Goal: Information Seeking & Learning: Check status

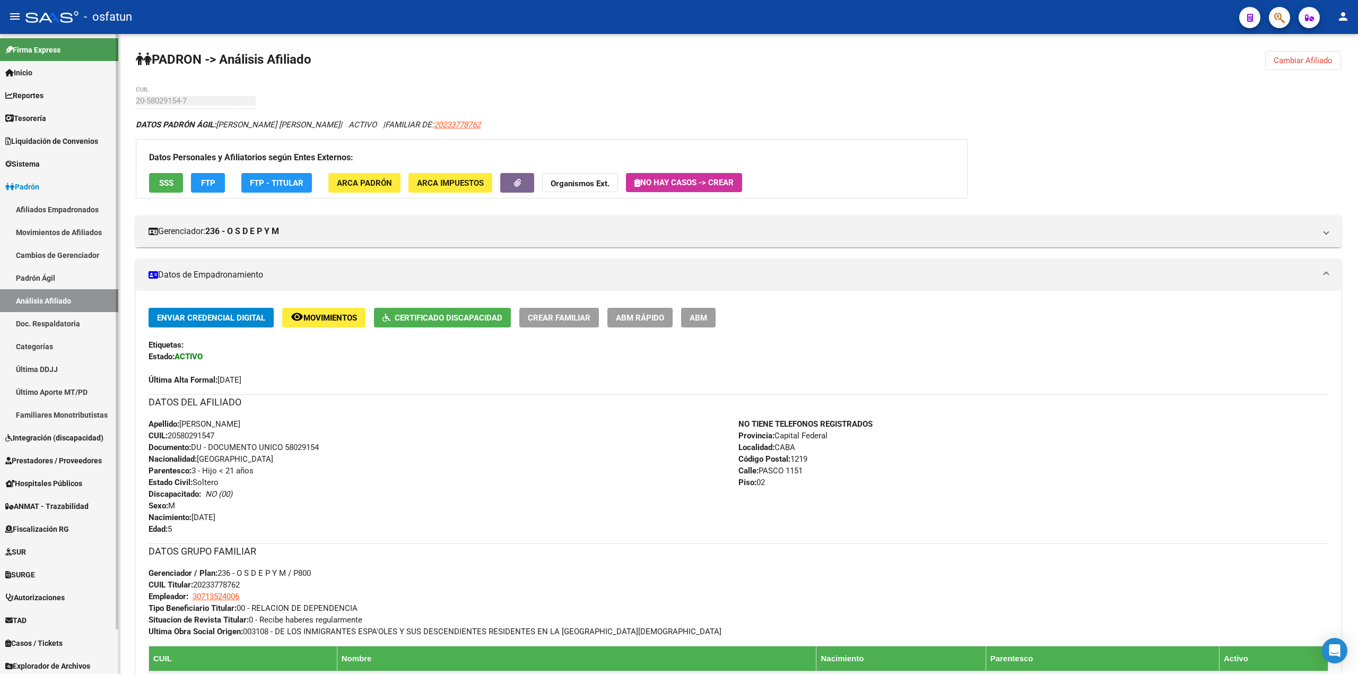
scroll to position [49, 0]
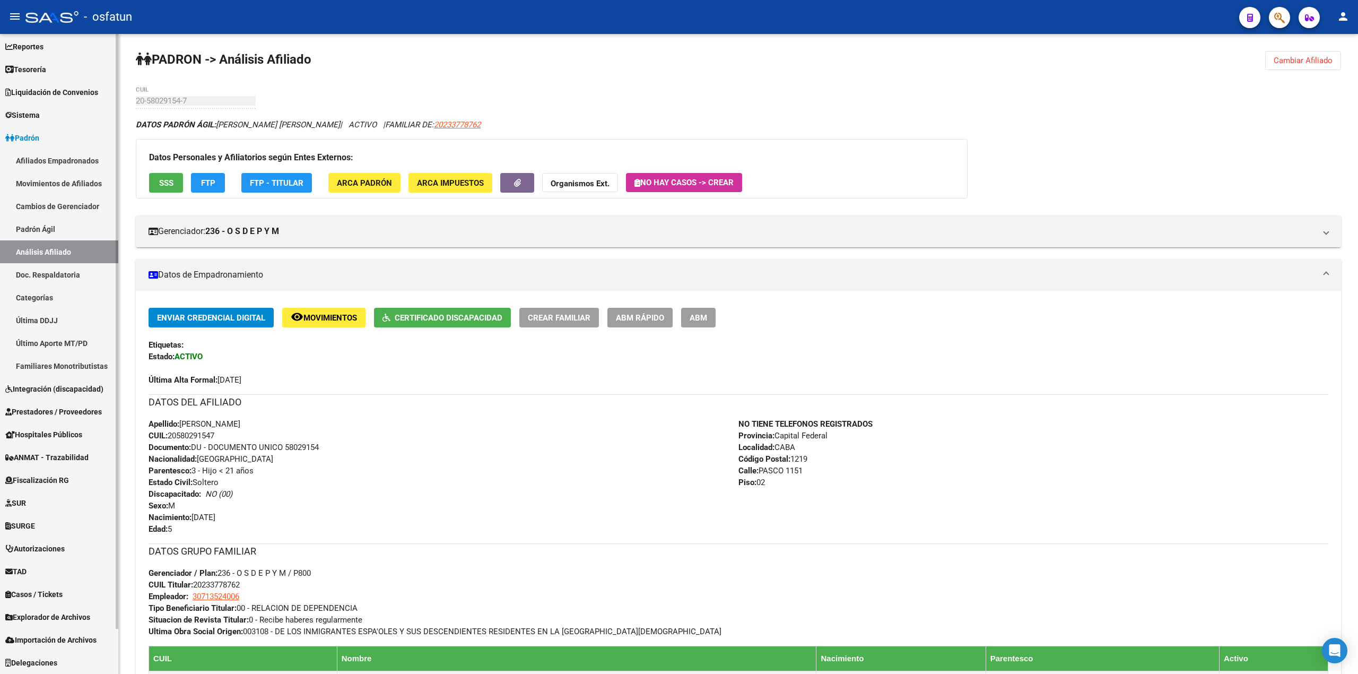
click at [35, 618] on span "Explorador de Archivos" at bounding box center [47, 617] width 85 height 12
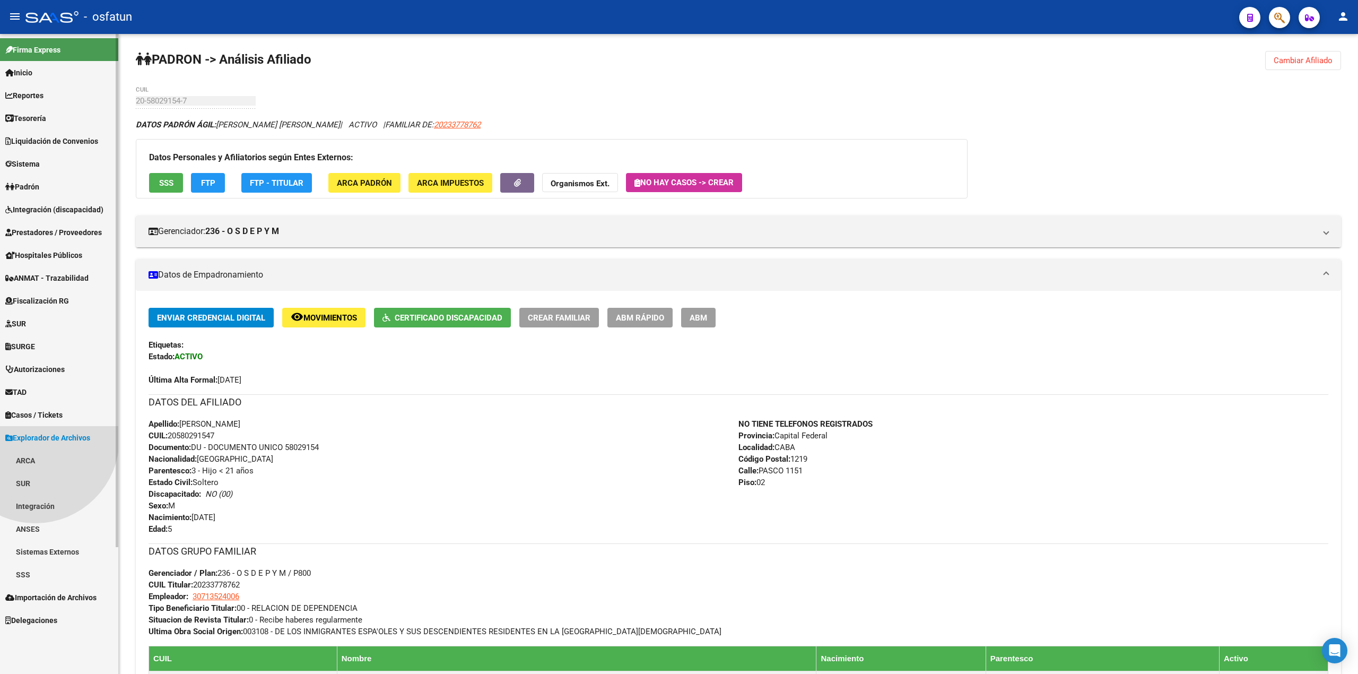
scroll to position [0, 0]
click at [20, 571] on link "SSS" at bounding box center [59, 574] width 118 height 23
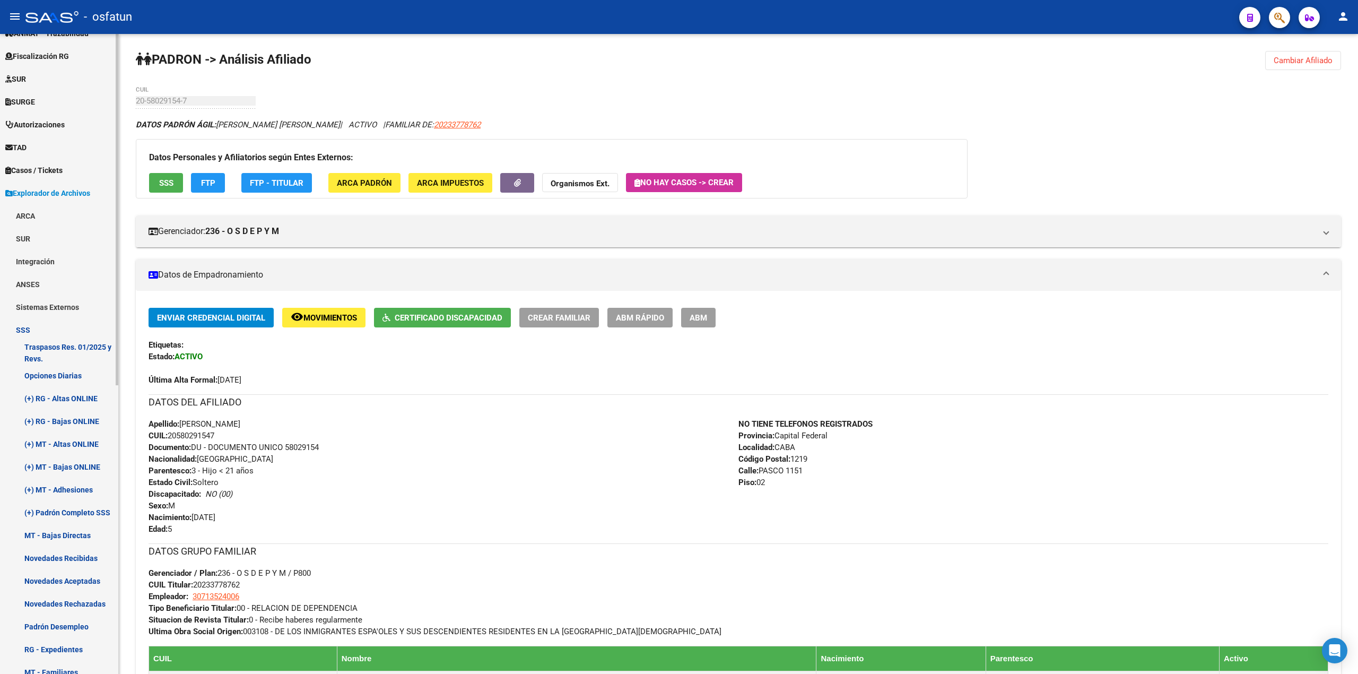
scroll to position [174, 0]
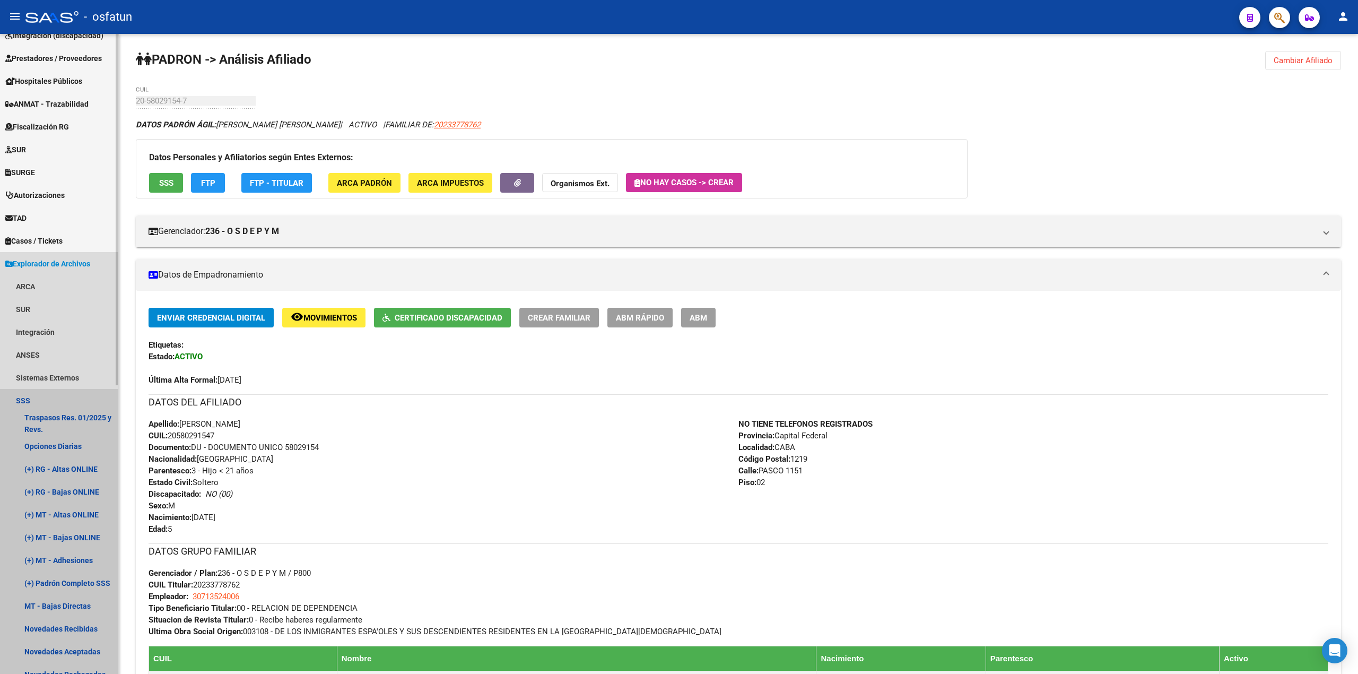
click at [24, 393] on link "SSS" at bounding box center [59, 400] width 118 height 23
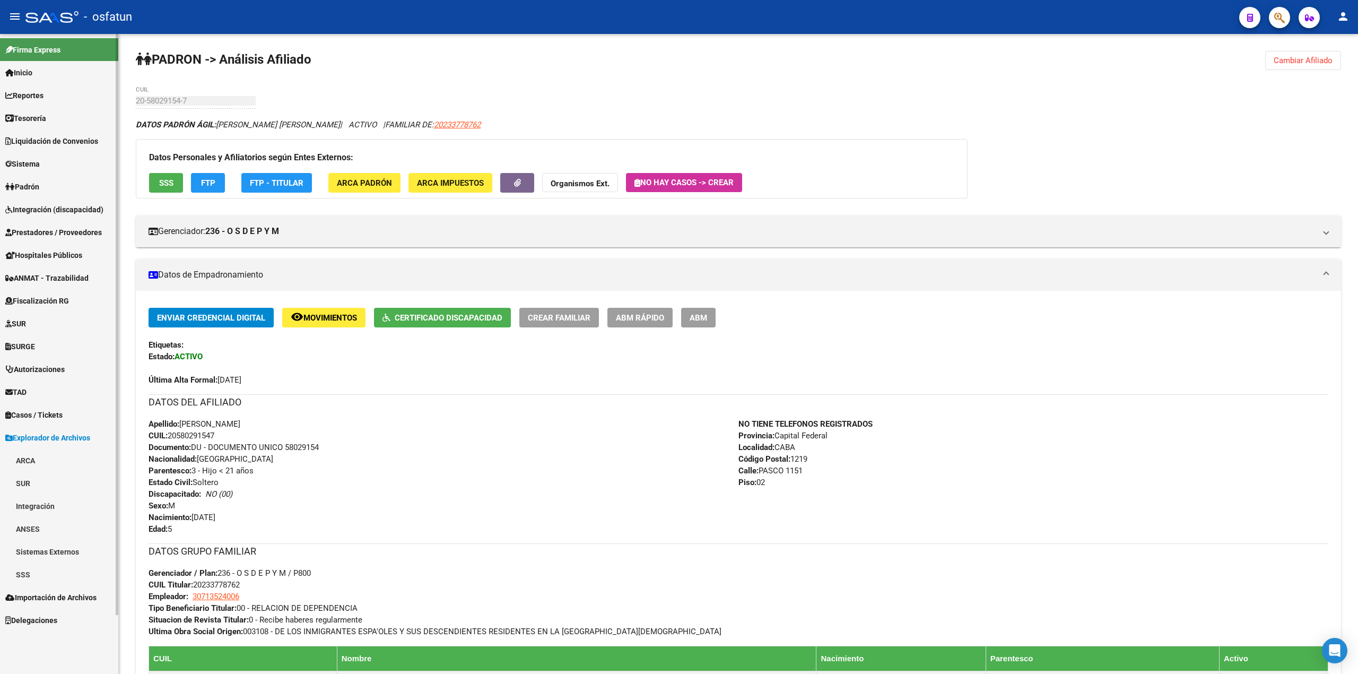
scroll to position [0, 0]
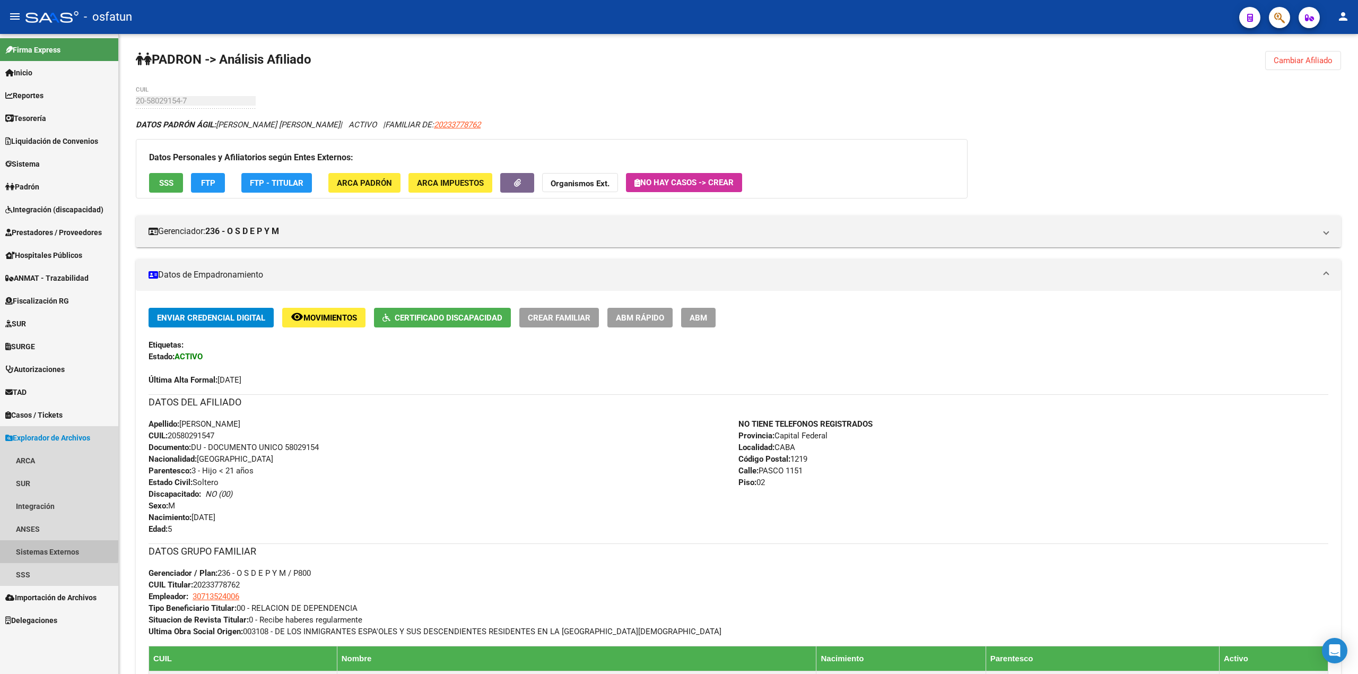
click at [47, 548] on link "Sistemas Externos" at bounding box center [59, 551] width 118 height 23
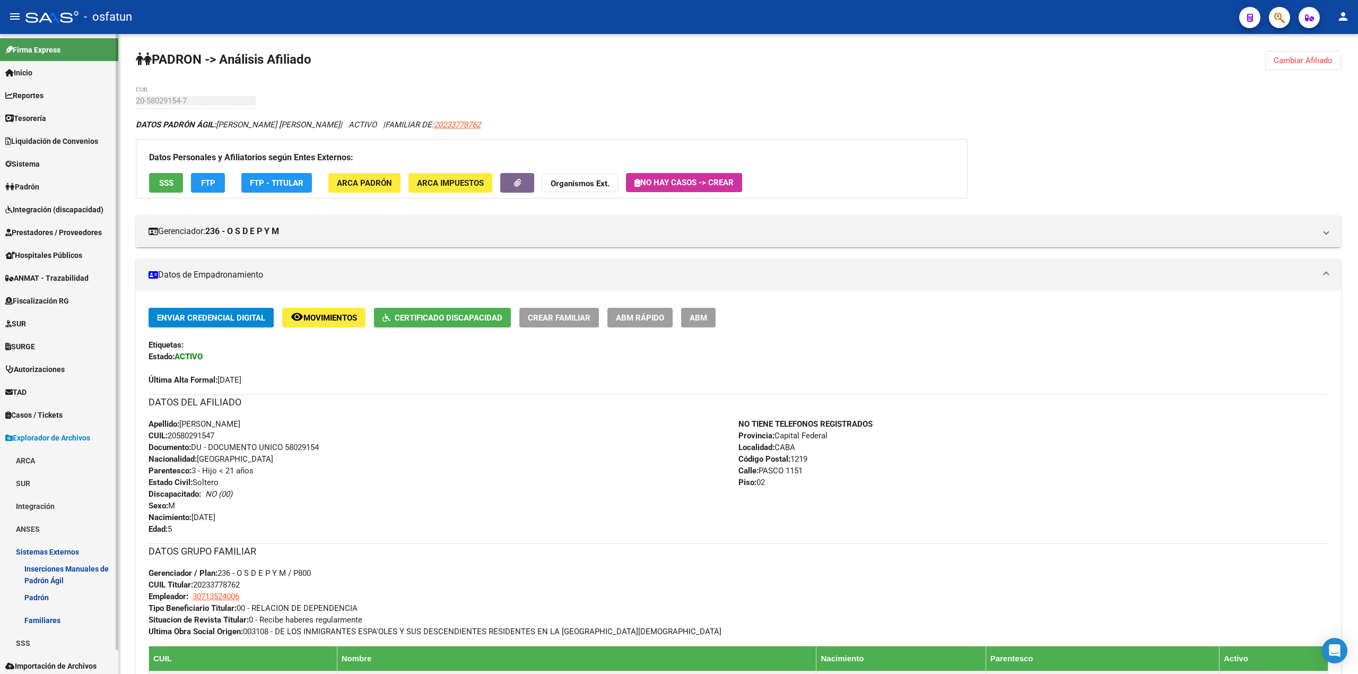
scroll to position [25, 0]
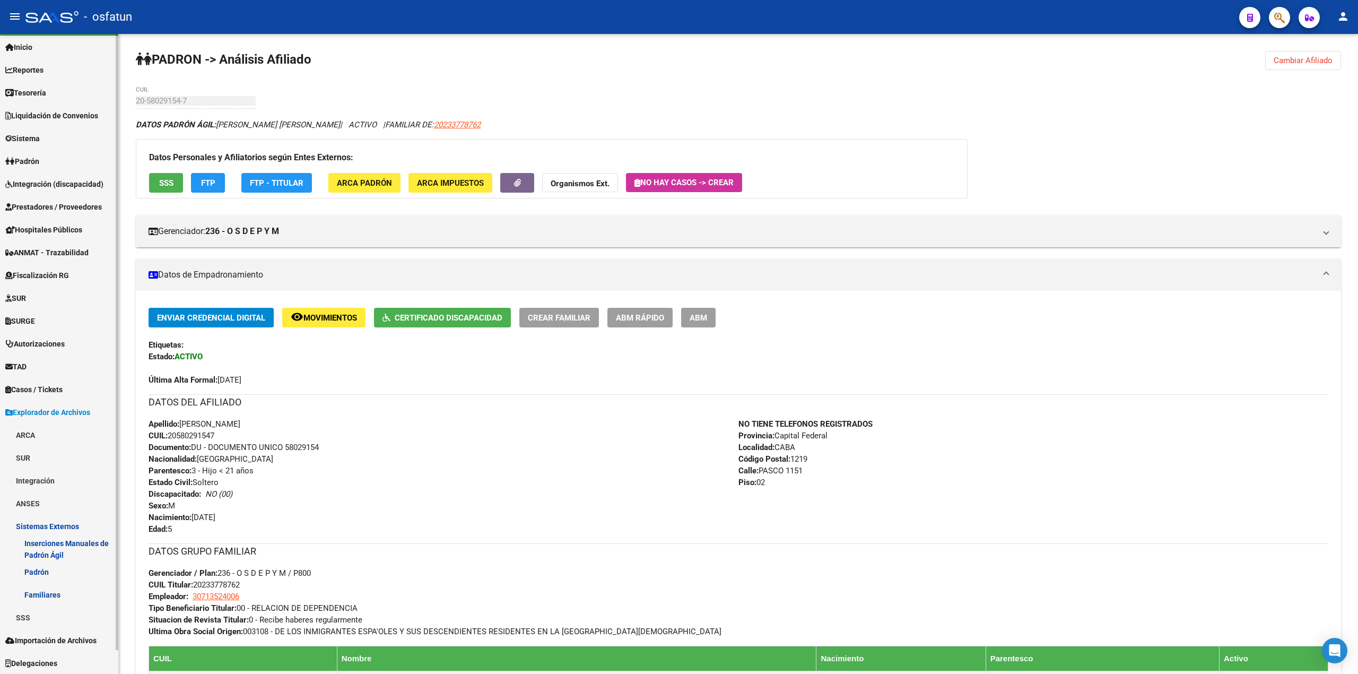
click at [28, 503] on link "ANSES" at bounding box center [59, 503] width 118 height 23
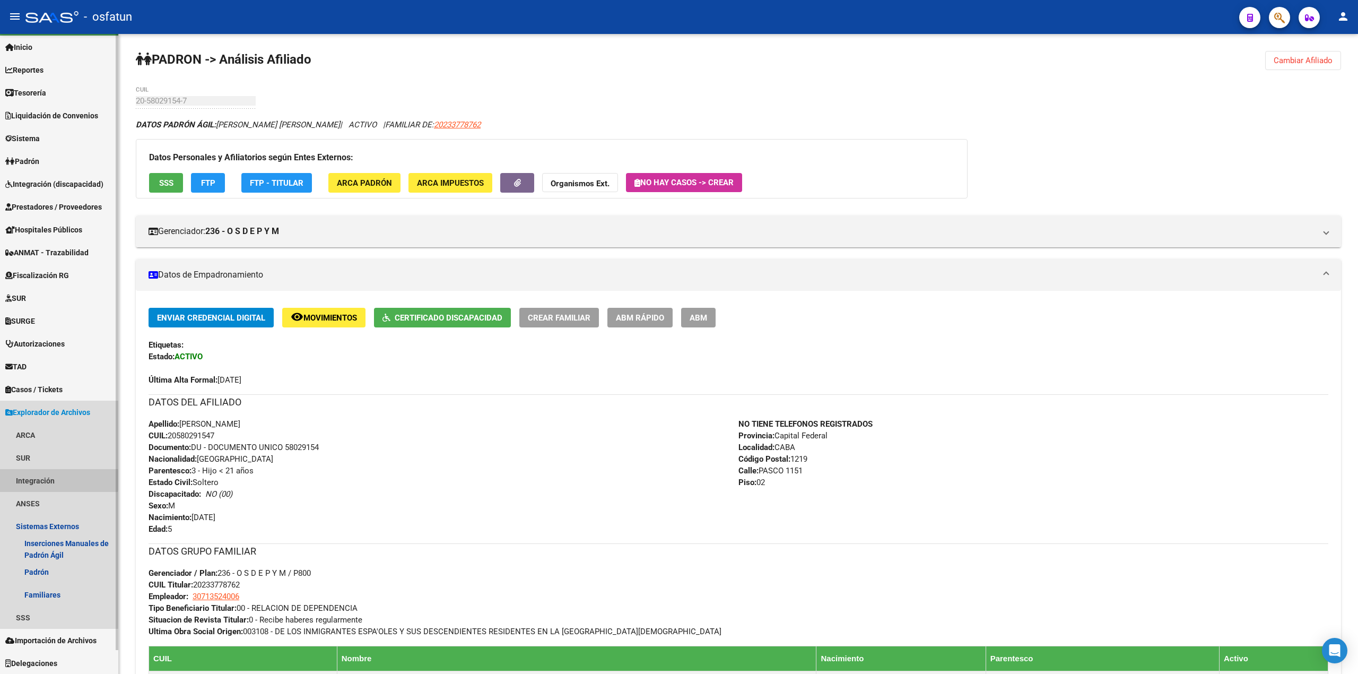
click at [28, 479] on link "Integración" at bounding box center [59, 480] width 118 height 23
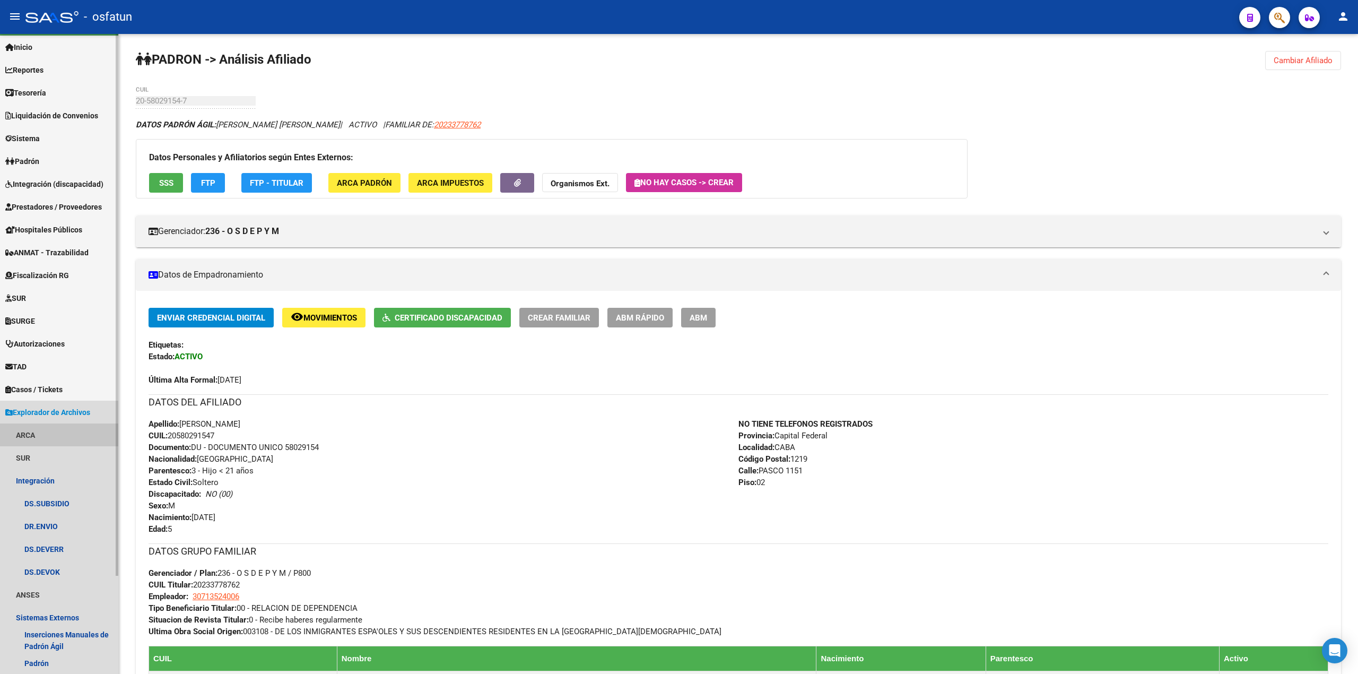
click at [23, 432] on link "ARCA" at bounding box center [59, 434] width 118 height 23
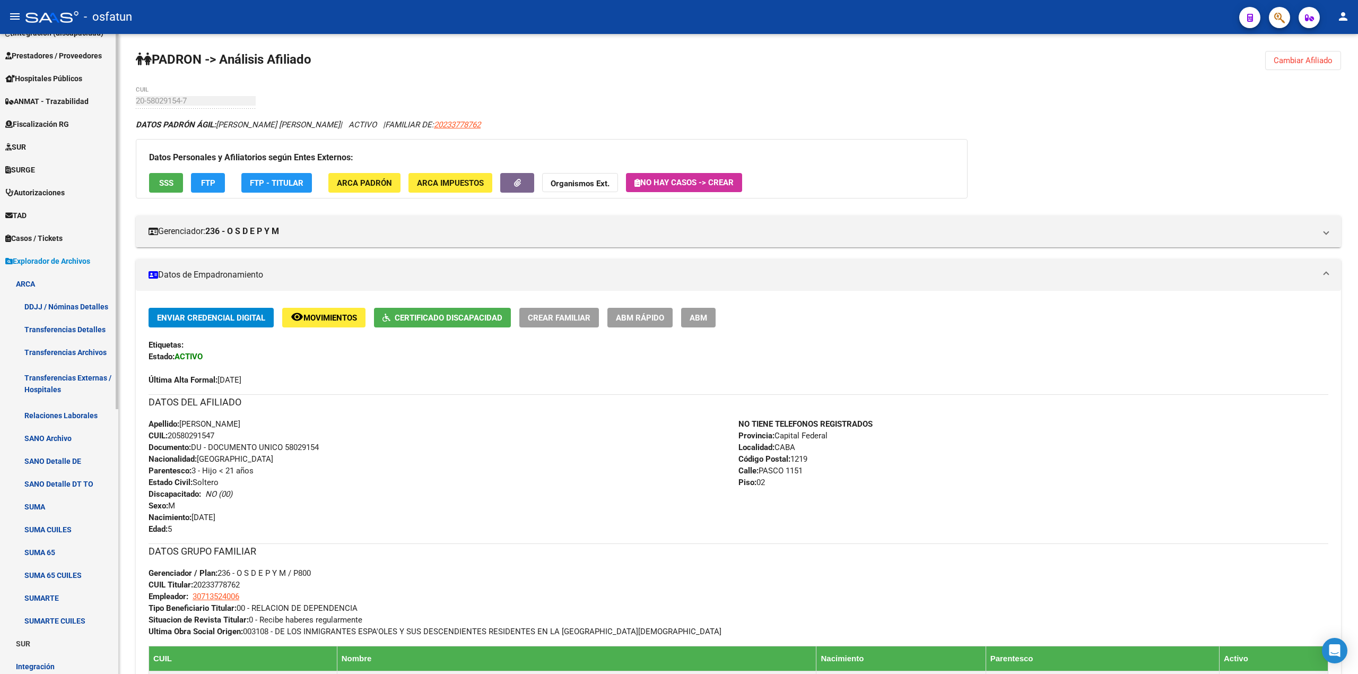
scroll to position [238, 0]
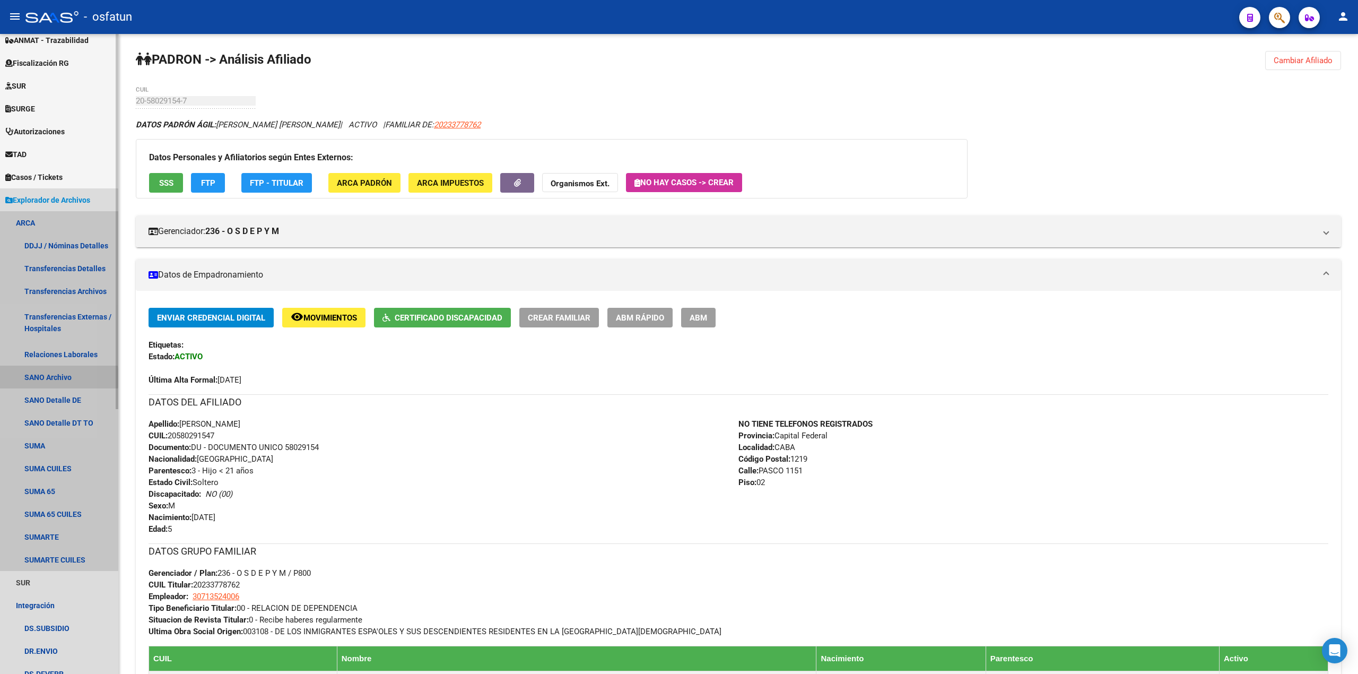
click at [37, 378] on link "SANO Archivo" at bounding box center [59, 376] width 118 height 23
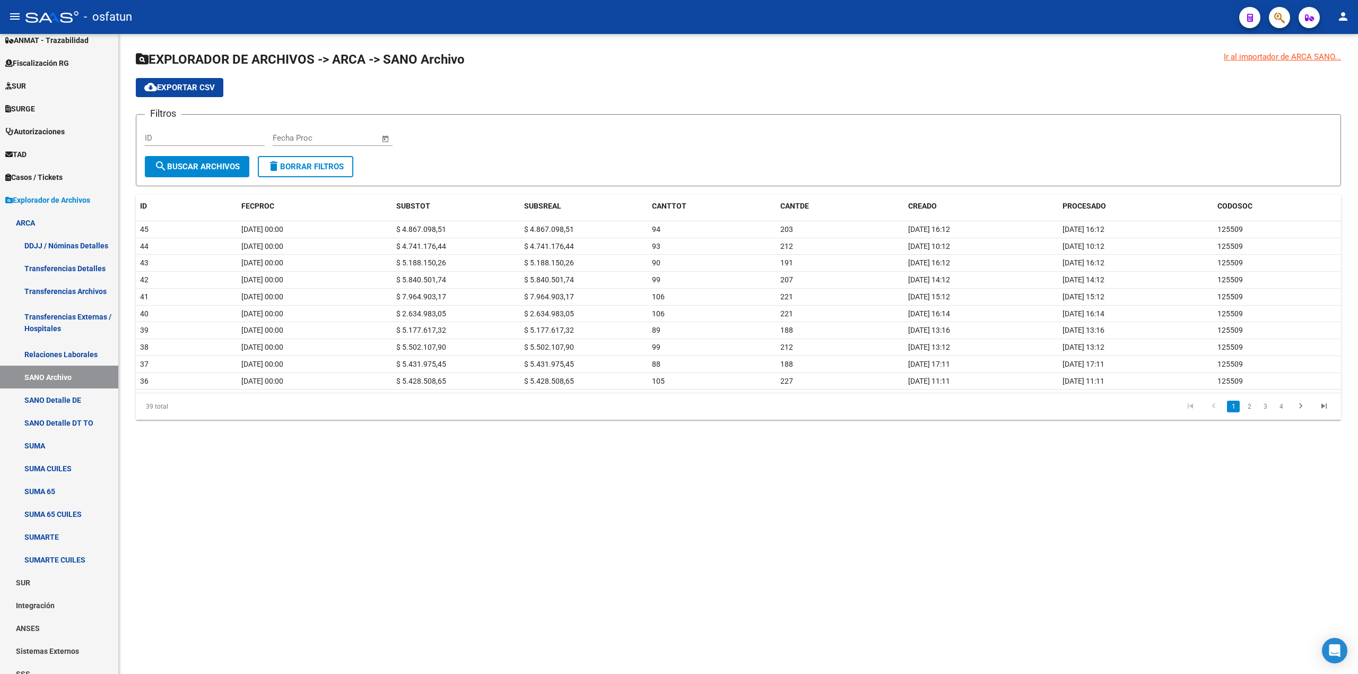
click at [1276, 58] on div "Ir al importador de ARCA SANO..." at bounding box center [1282, 57] width 117 height 12
click at [1275, 58] on div "Ir al importador de ARCA SANO..." at bounding box center [1282, 57] width 117 height 12
click at [1274, 58] on div "Ir al importador de ARCA SANO..." at bounding box center [1282, 57] width 117 height 12
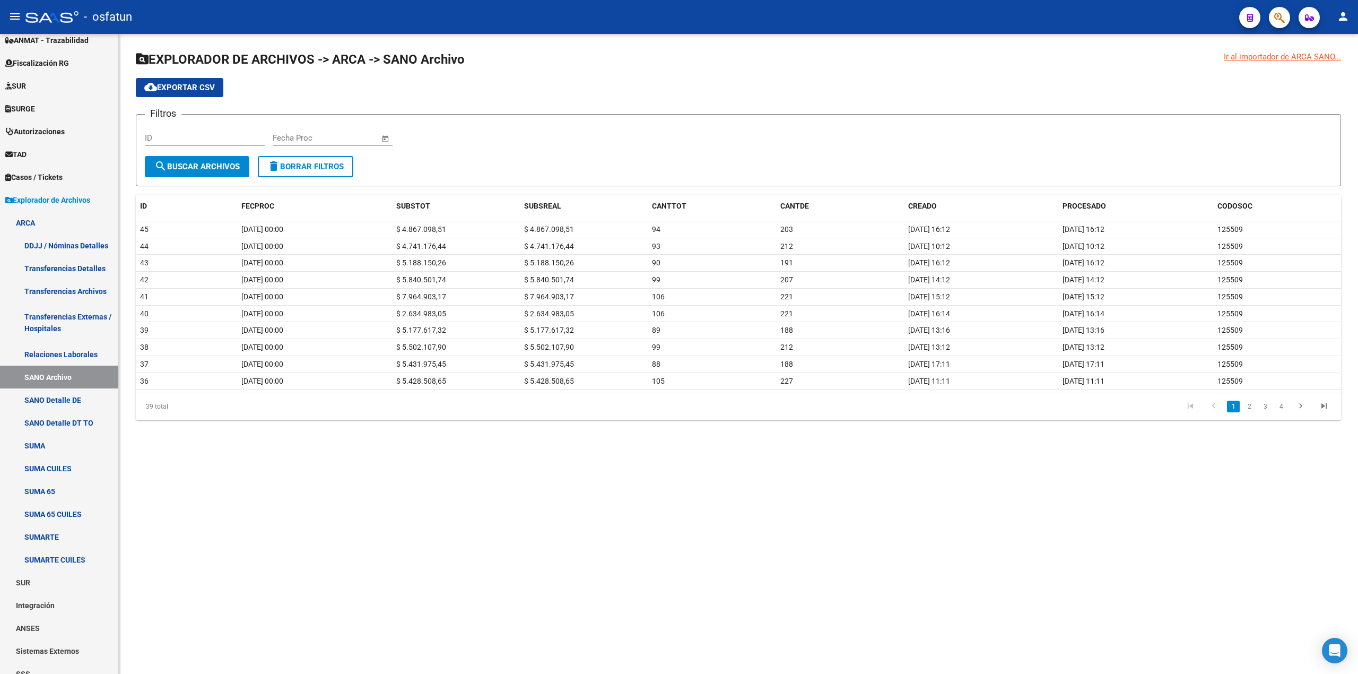
click at [438, 58] on span "EXPLORADOR DE ARCHIVOS -> ARCA -> SANO Archivo" at bounding box center [300, 59] width 329 height 15
click at [435, 58] on span "EXPLORADOR DE ARCHIVOS -> ARCA -> SANO Archivo" at bounding box center [300, 59] width 329 height 15
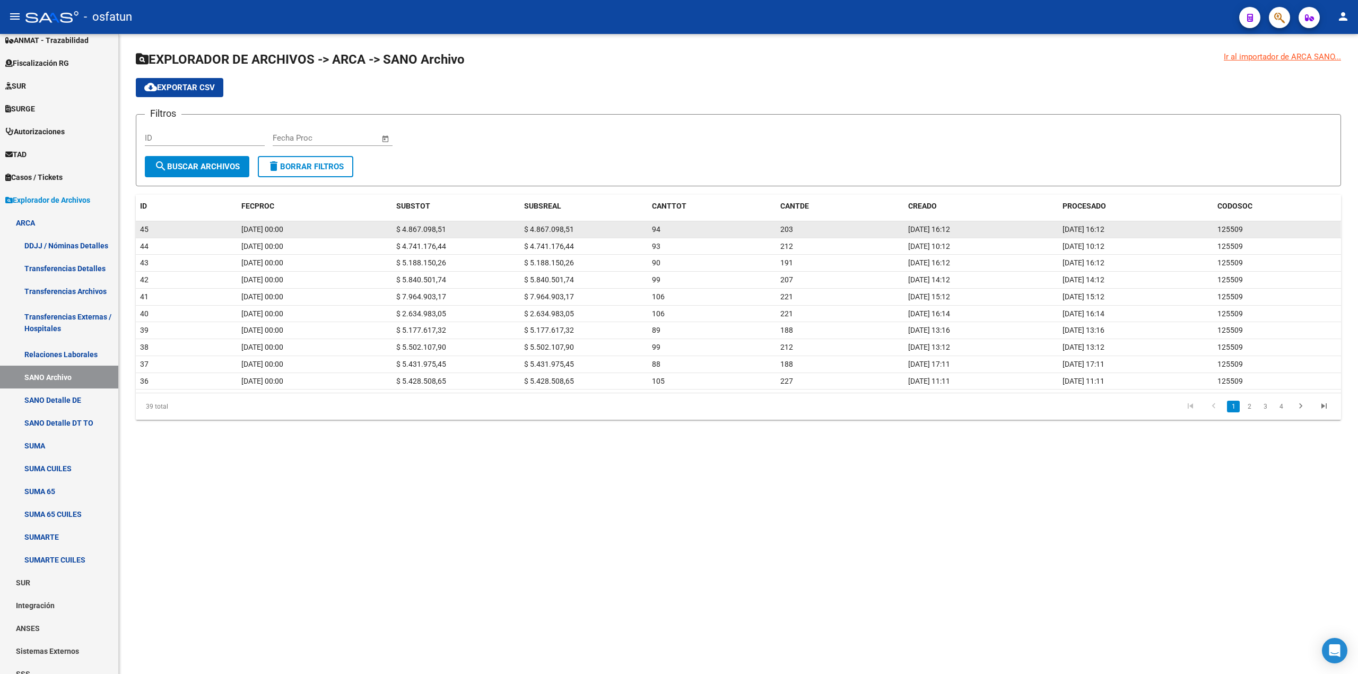
click at [268, 230] on span "[DATE] 00:00" at bounding box center [262, 229] width 42 height 8
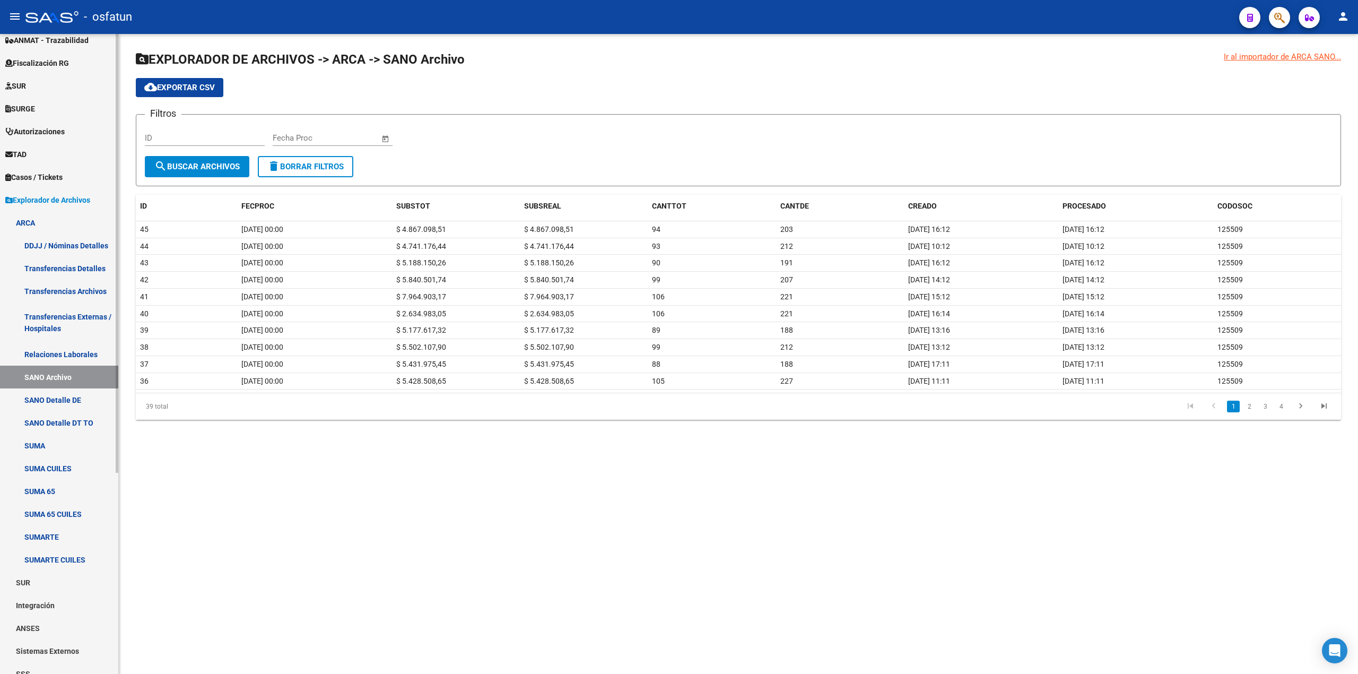
click at [62, 401] on link "SANO Detalle DE" at bounding box center [59, 399] width 118 height 23
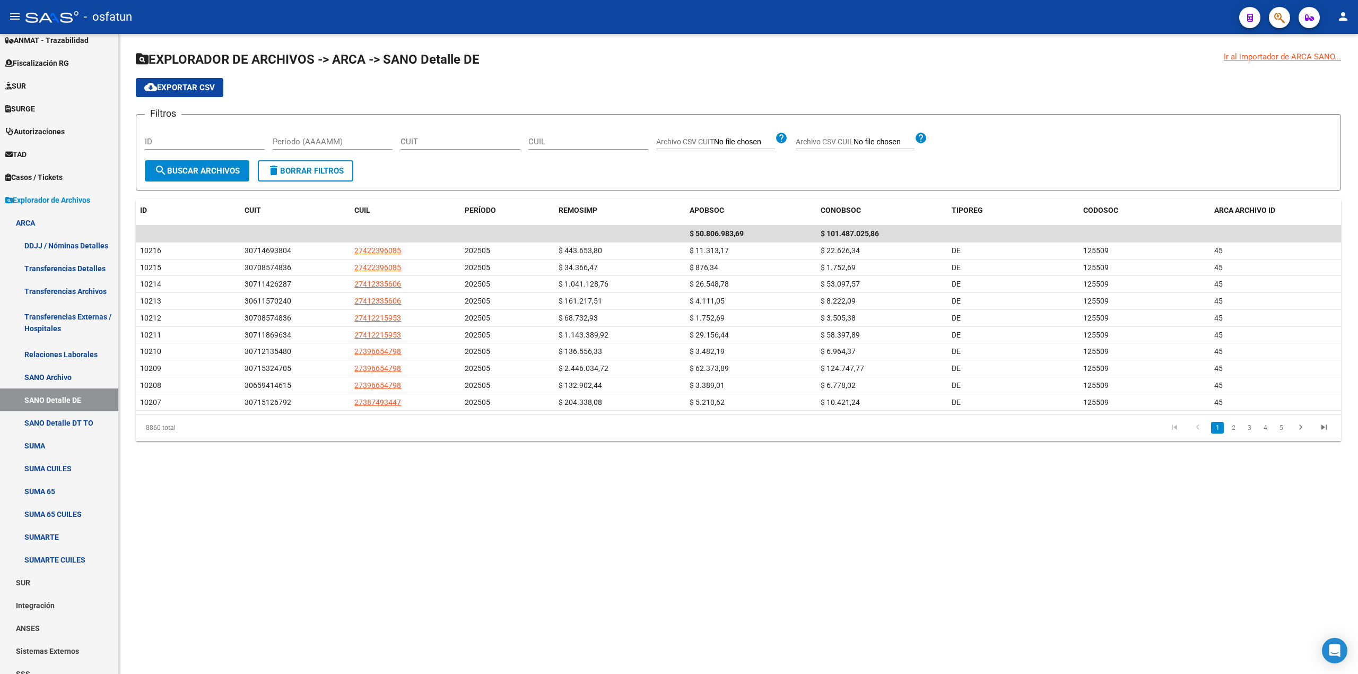
click at [207, 91] on button "cloud_download Exportar CSV" at bounding box center [180, 87] width 88 height 19
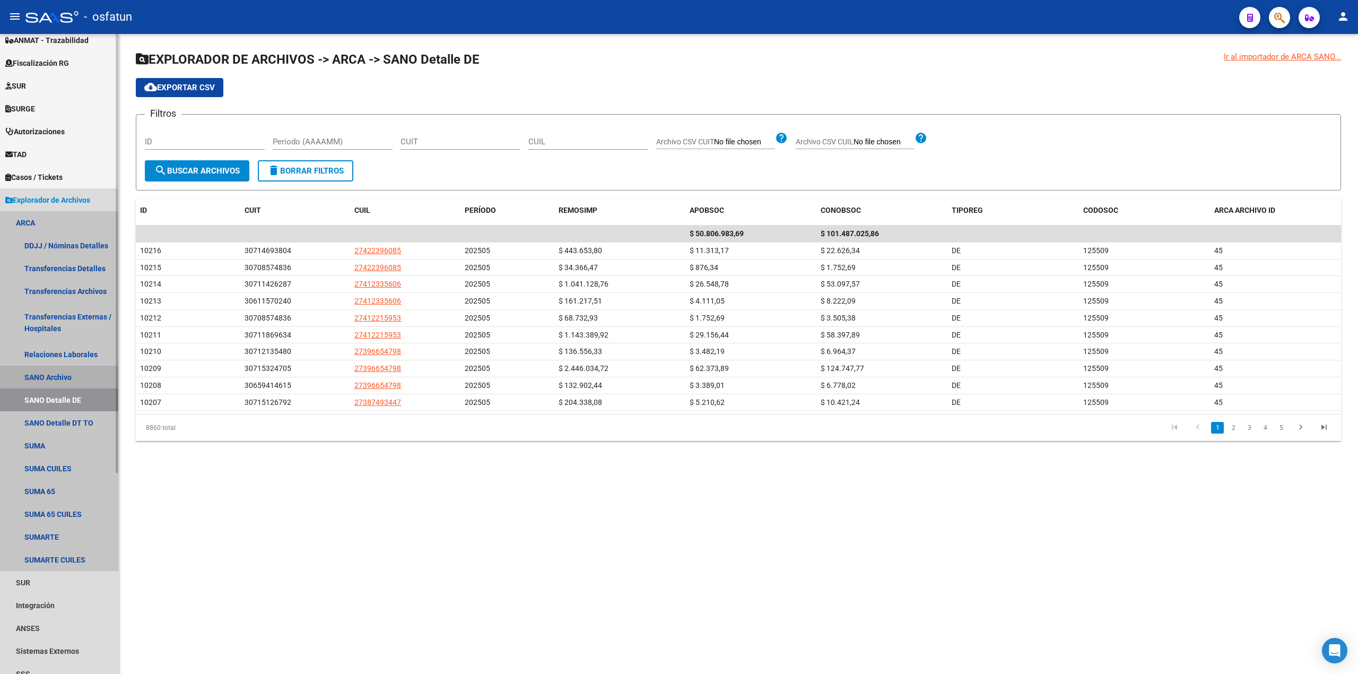
click at [48, 376] on link "SANO Archivo" at bounding box center [59, 376] width 118 height 23
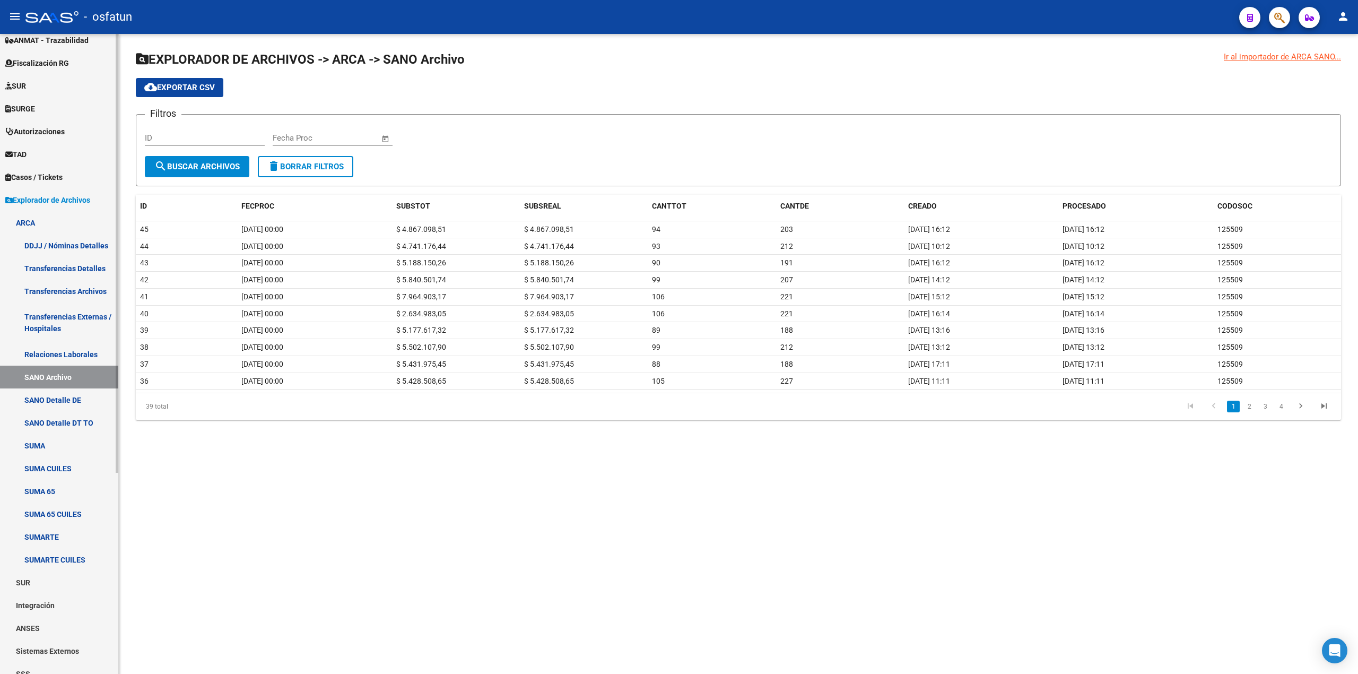
click at [49, 400] on link "SANO Detalle DE" at bounding box center [59, 399] width 118 height 23
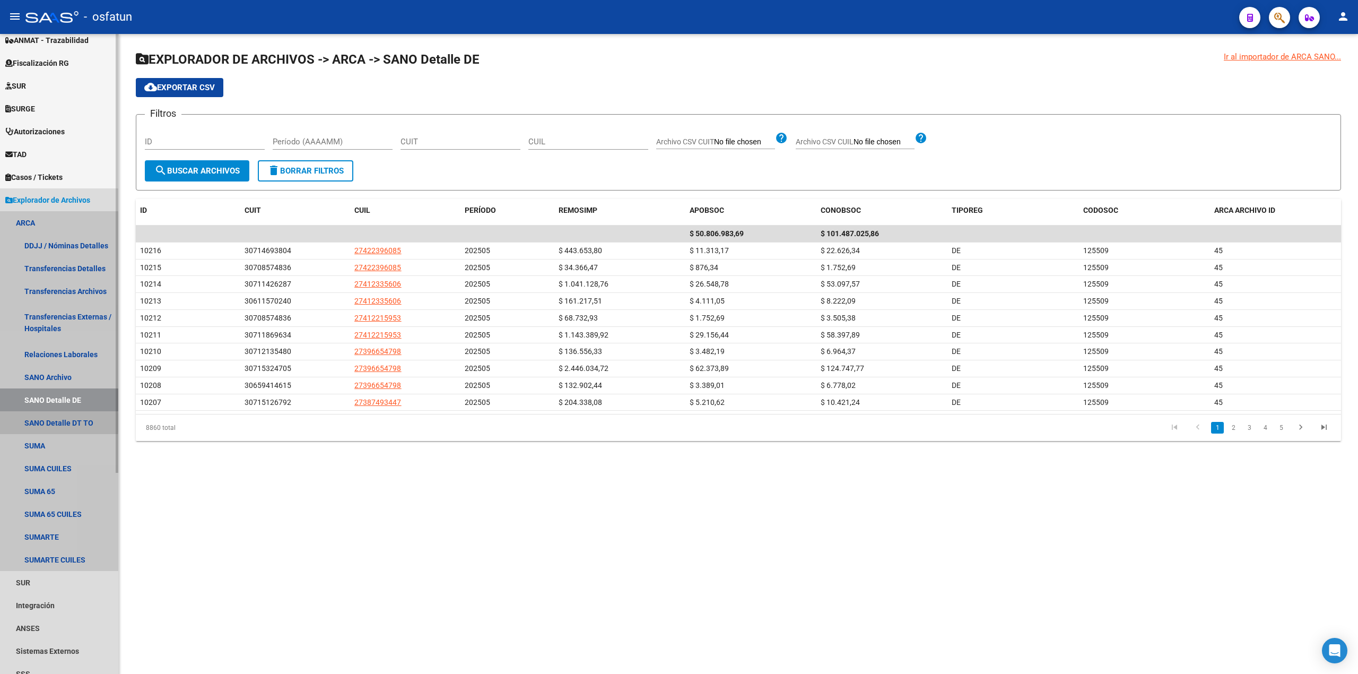
click at [34, 423] on link "SANO Detalle DT TO" at bounding box center [59, 422] width 118 height 23
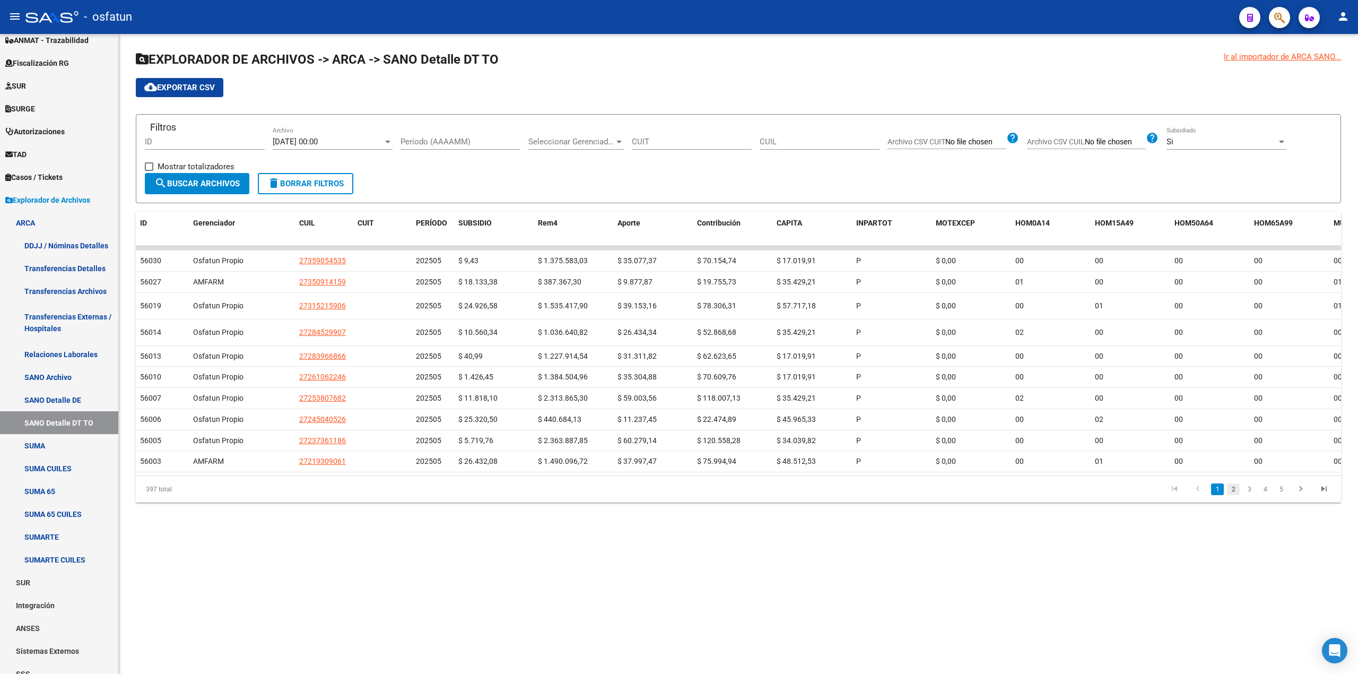
click at [1236, 495] on link "2" at bounding box center [1233, 489] width 13 height 12
click at [1251, 495] on link "3" at bounding box center [1249, 489] width 13 height 12
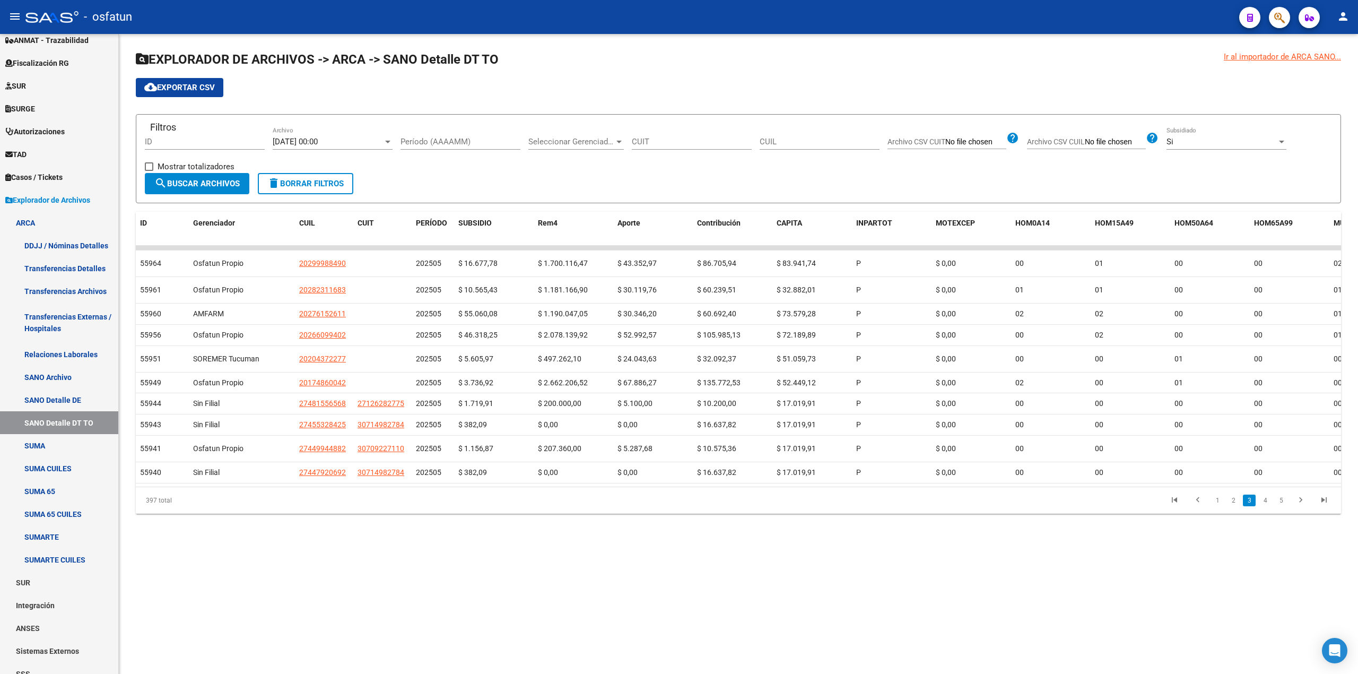
click at [1265, 506] on link "4" at bounding box center [1265, 500] width 13 height 12
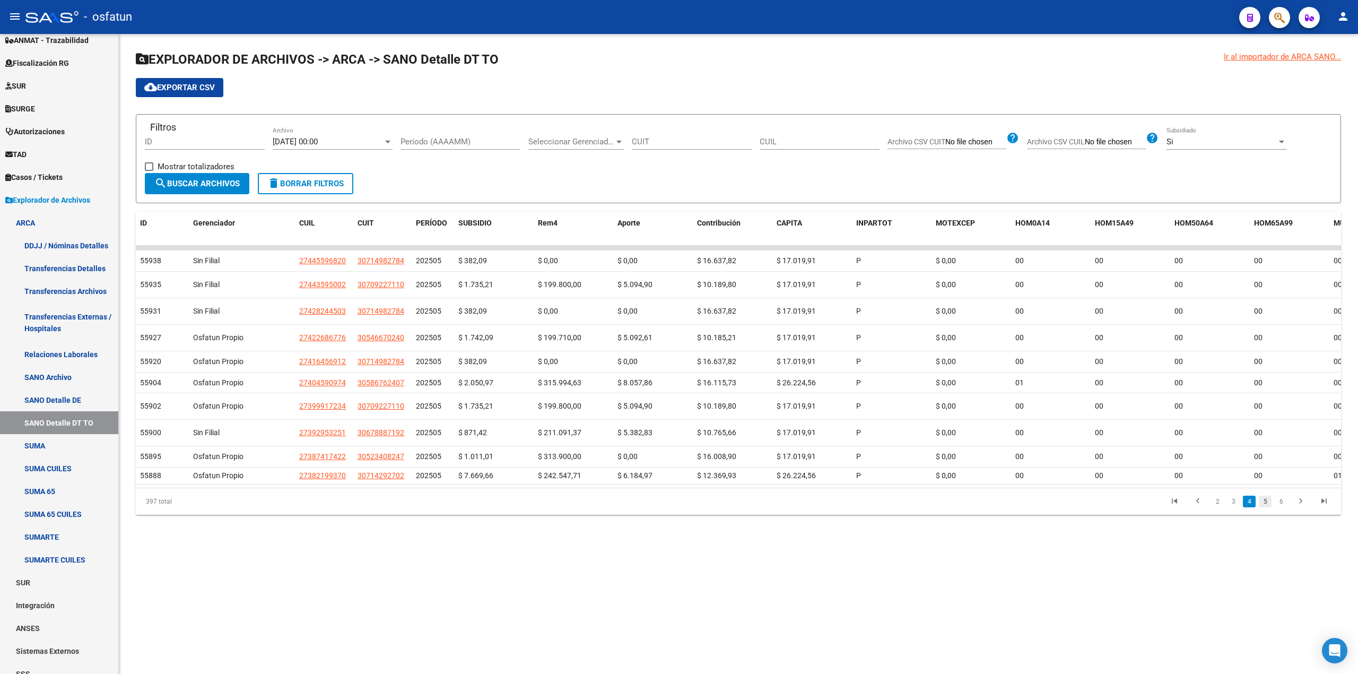
click at [1270, 507] on link "5" at bounding box center [1265, 501] width 13 height 12
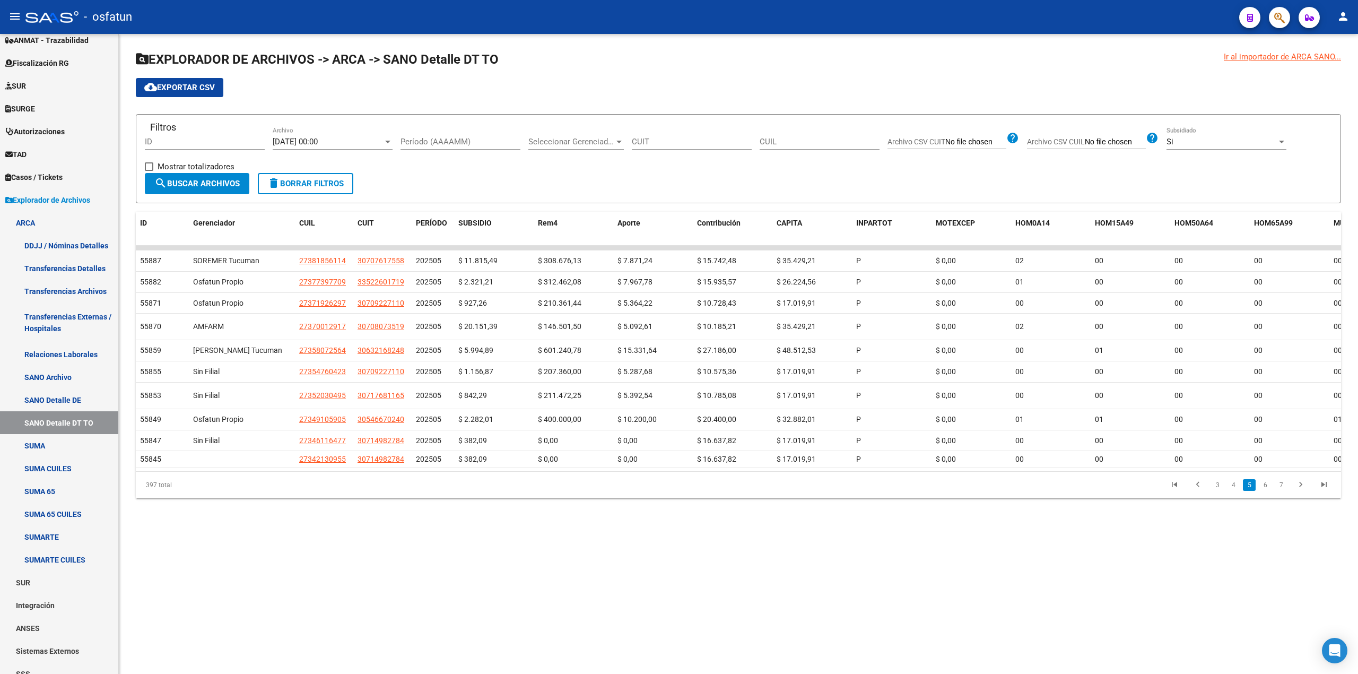
click at [1278, 491] on link "7" at bounding box center [1281, 485] width 13 height 12
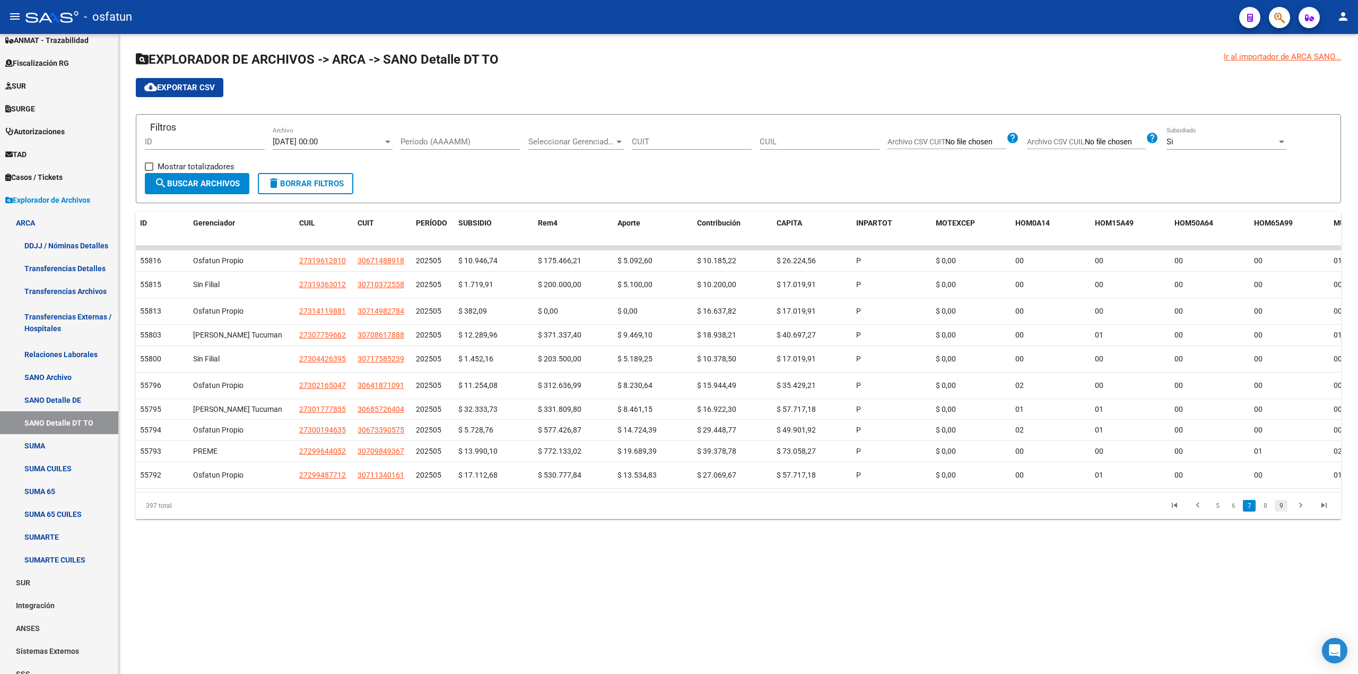
click at [1282, 511] on link "9" at bounding box center [1281, 506] width 13 height 12
click at [1280, 495] on link "11" at bounding box center [1280, 489] width 14 height 12
click at [1280, 500] on link "13" at bounding box center [1280, 494] width 14 height 12
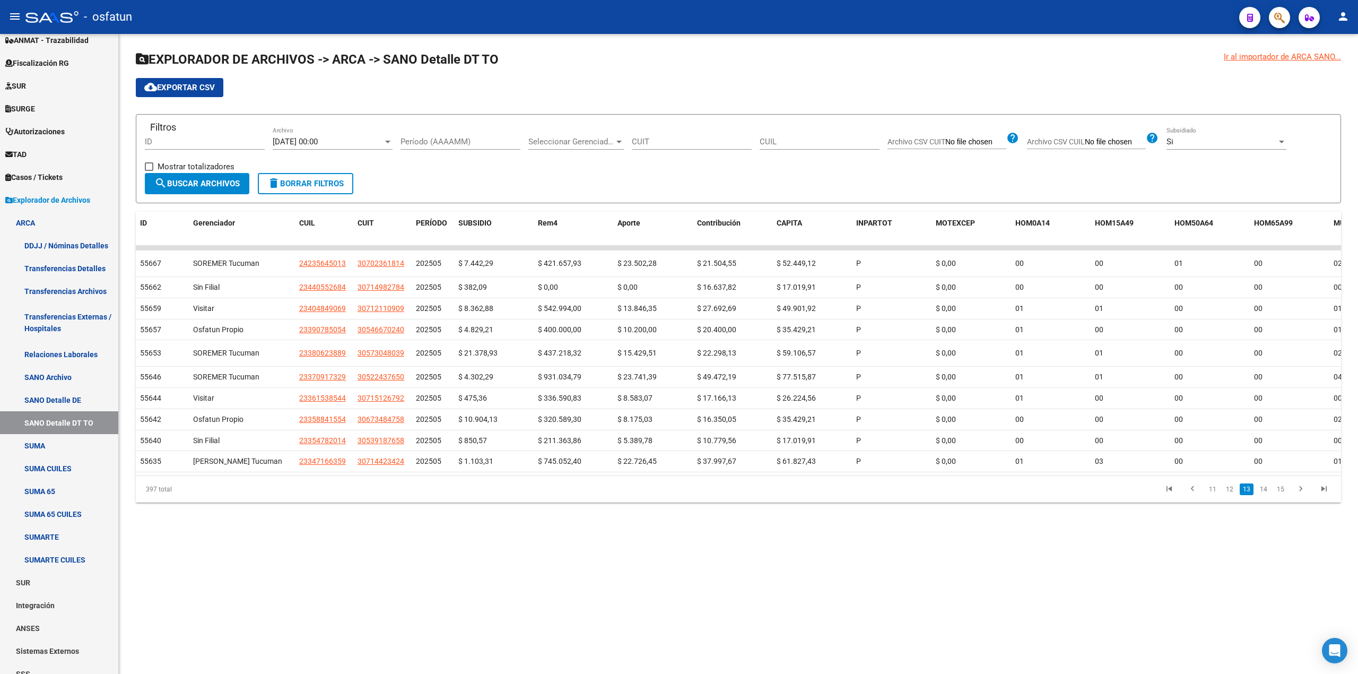
scroll to position [0, 609]
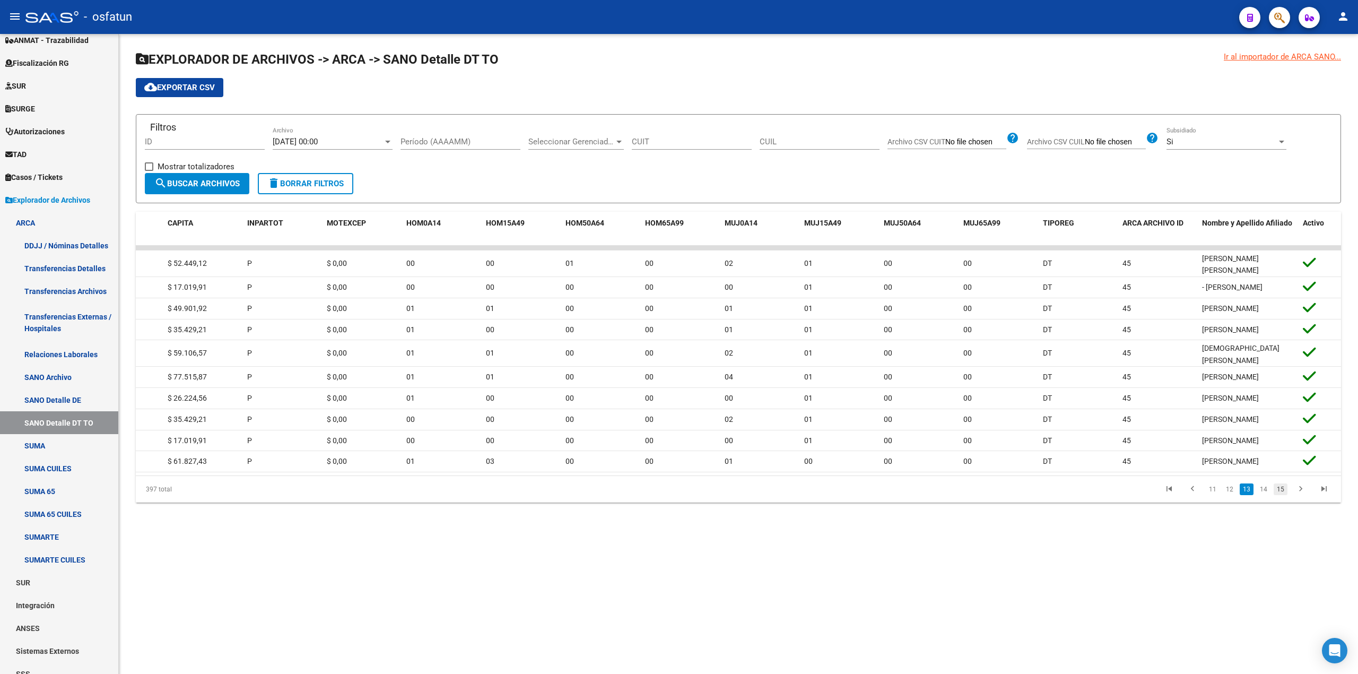
click at [1277, 495] on link "15" at bounding box center [1280, 489] width 14 height 12
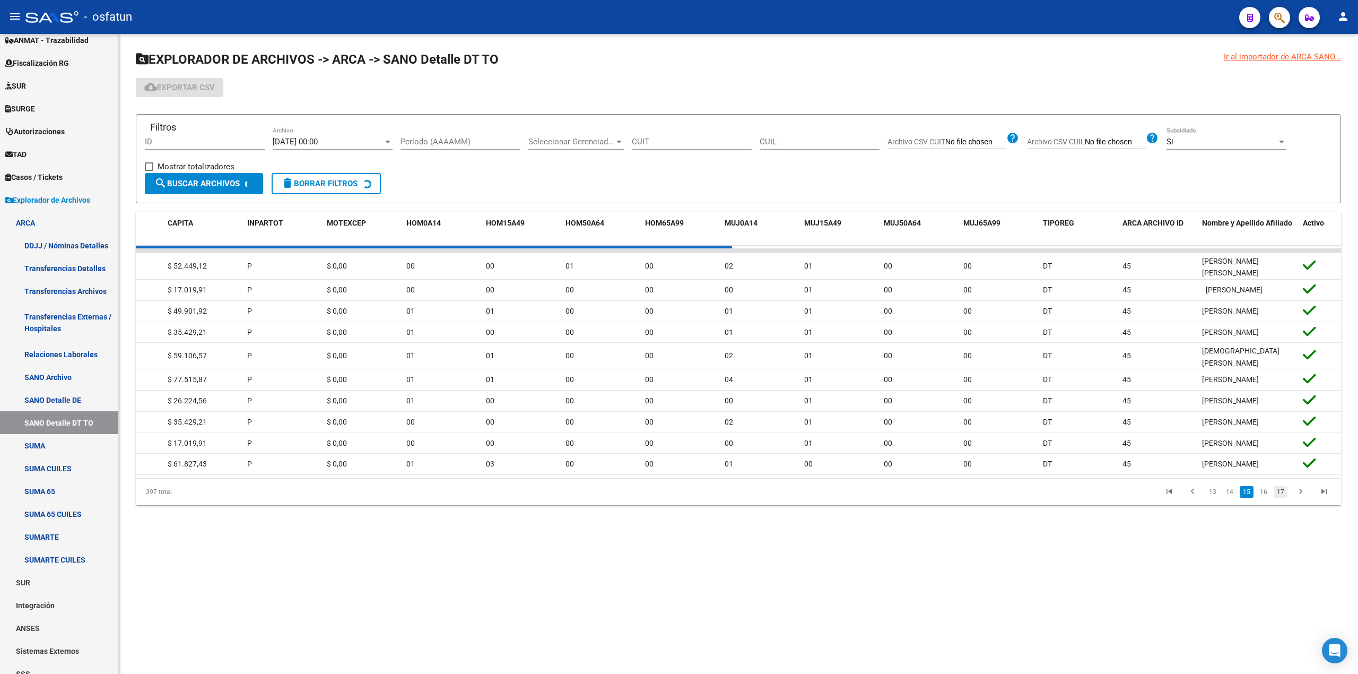
click at [1277, 505] on div "397 total 13 14 15 16 17" at bounding box center [738, 491] width 1205 height 27
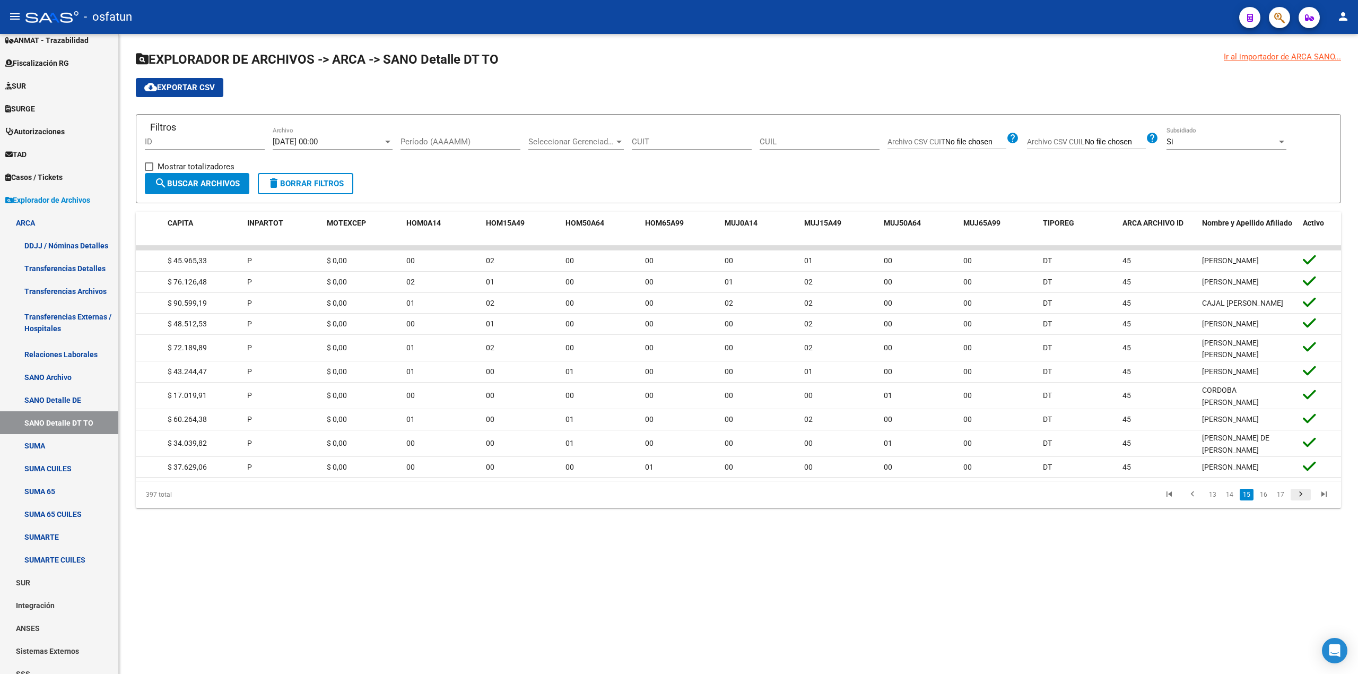
click at [1292, 500] on link "go to next page" at bounding box center [1300, 494] width 20 height 12
click at [1285, 495] on link "18" at bounding box center [1280, 489] width 14 height 12
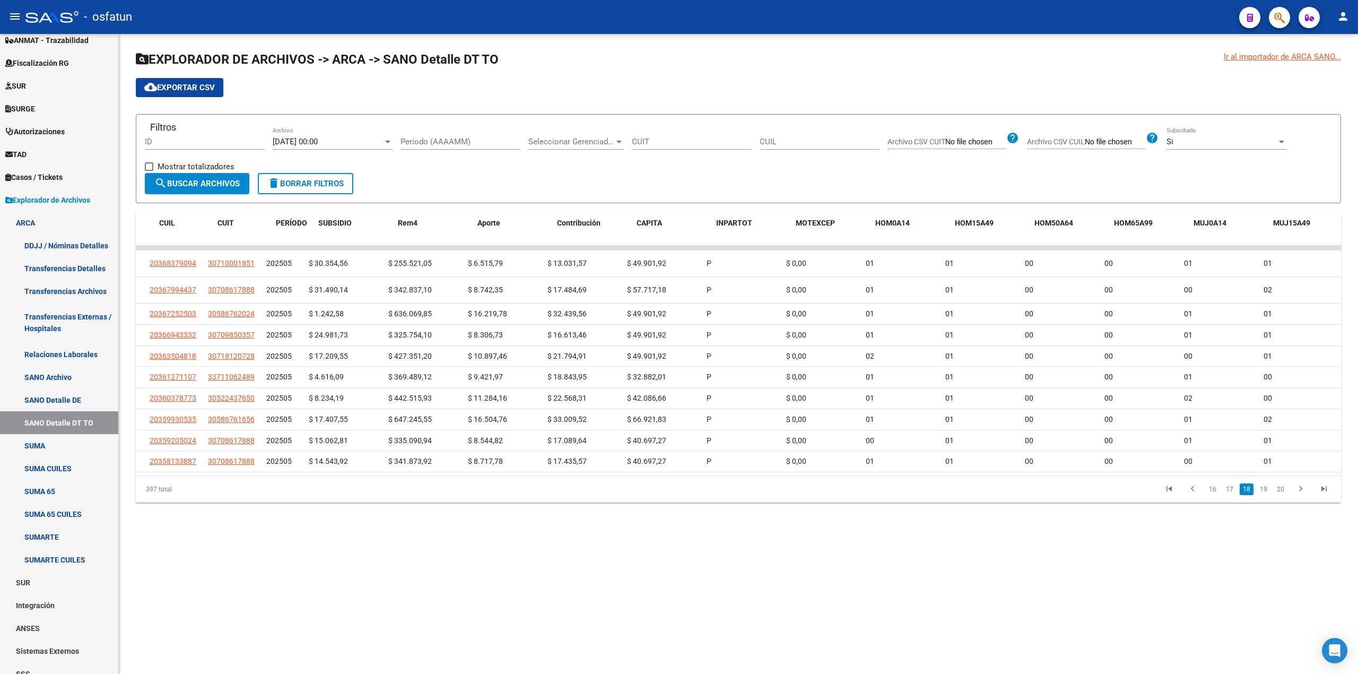
scroll to position [0, 0]
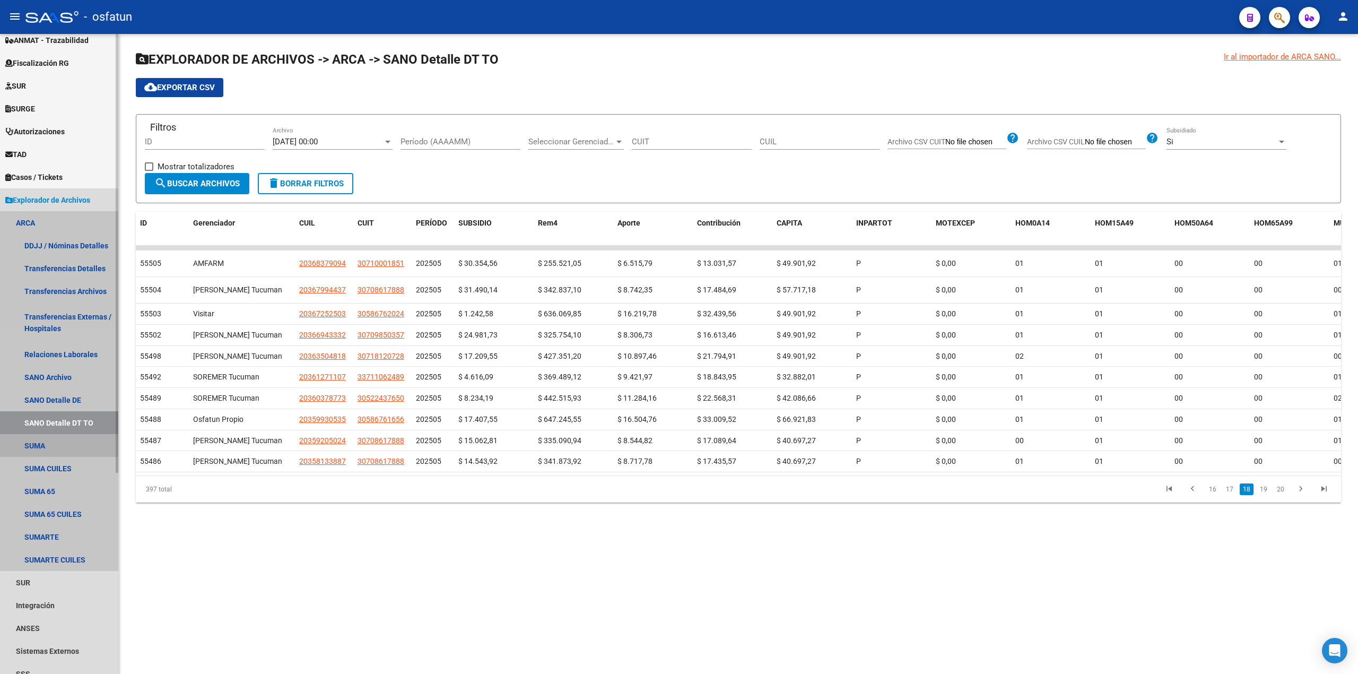
click at [30, 442] on link "SUMA" at bounding box center [59, 445] width 118 height 23
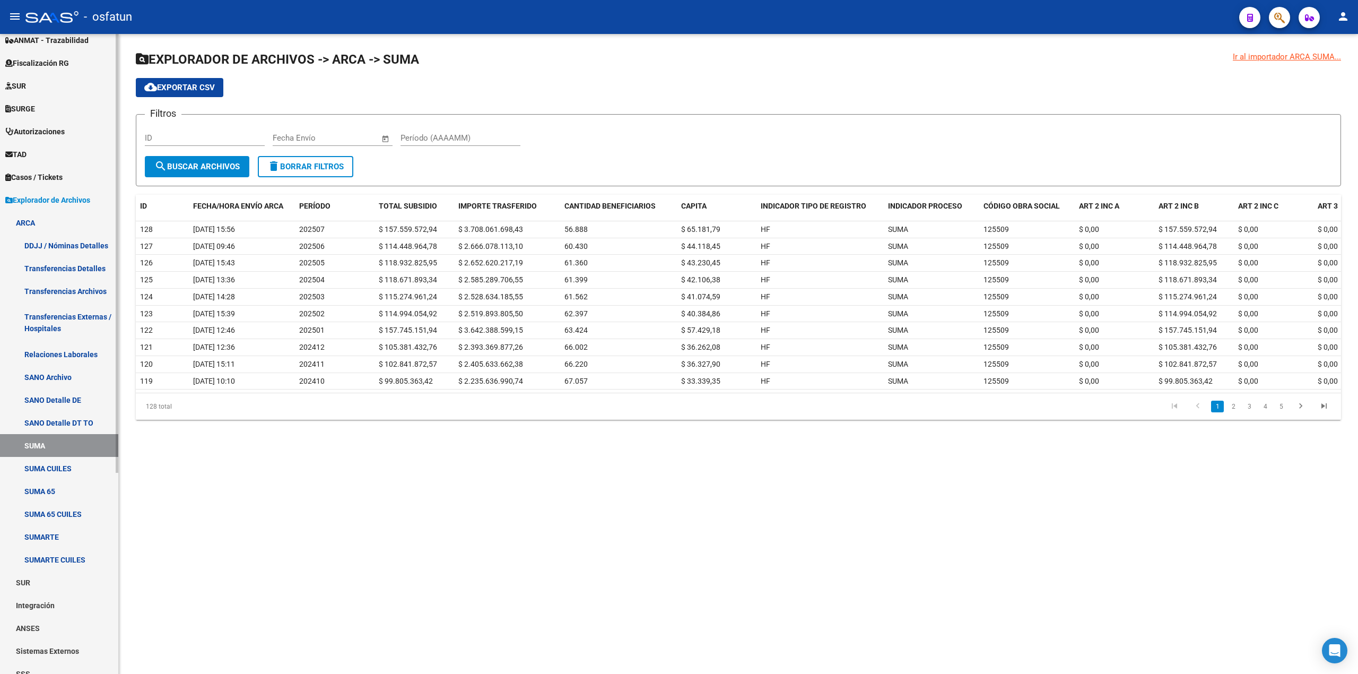
click at [59, 468] on link "SUMA CUILES" at bounding box center [59, 468] width 118 height 23
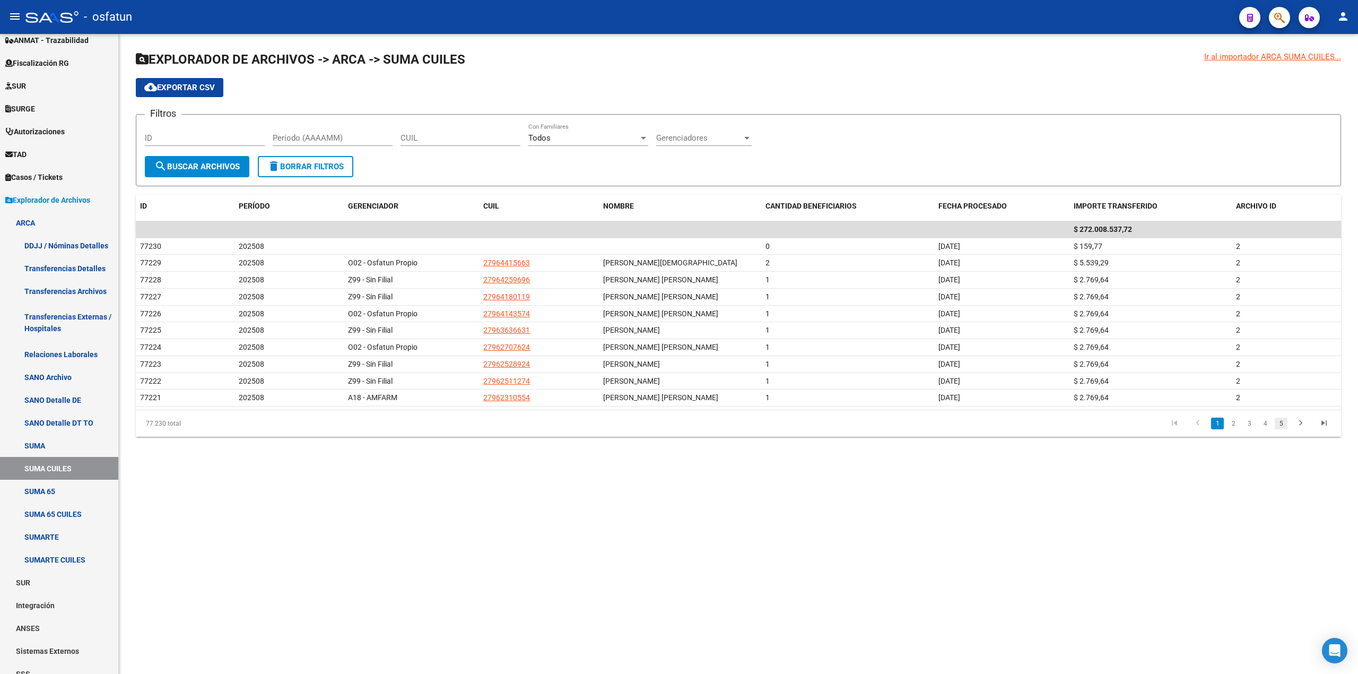
click at [1275, 423] on link "5" at bounding box center [1281, 423] width 13 height 12
click at [1277, 429] on link "7" at bounding box center [1281, 423] width 13 height 12
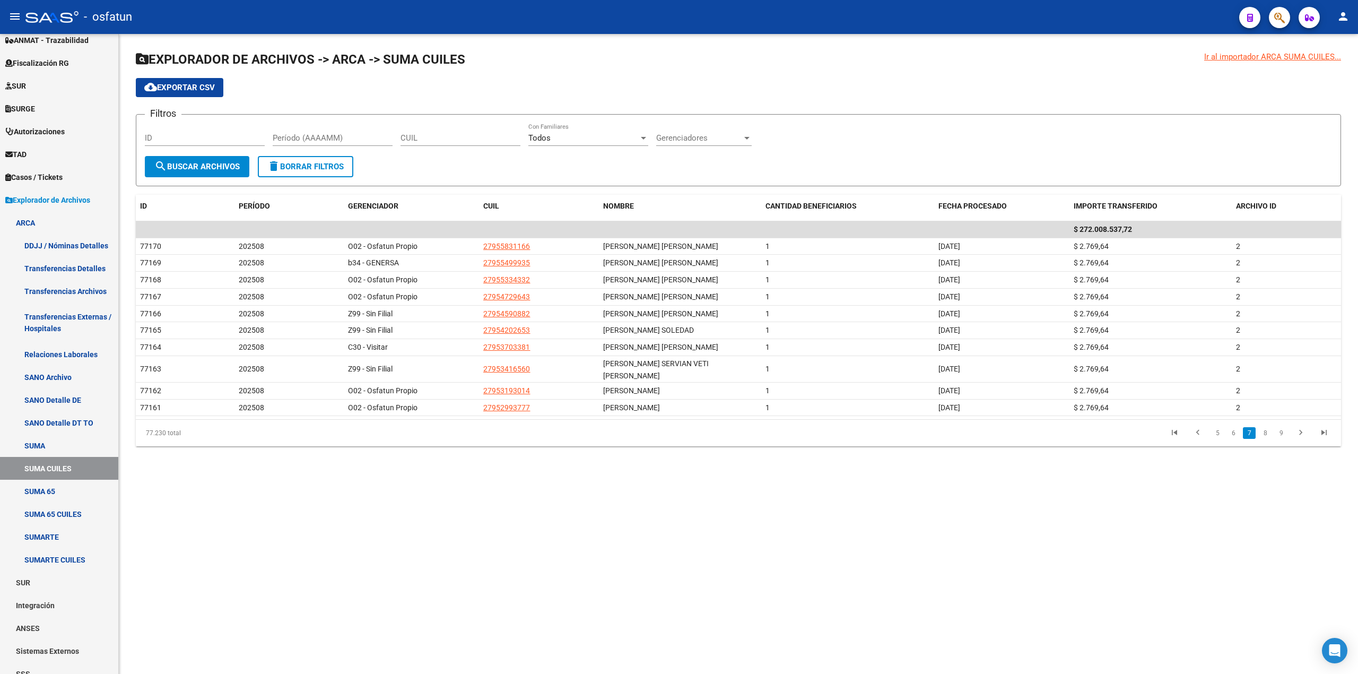
click at [1276, 431] on li "9" at bounding box center [1281, 433] width 16 height 18
click at [1263, 427] on link "8" at bounding box center [1265, 433] width 13 height 12
click at [1263, 425] on link "9" at bounding box center [1264, 423] width 13 height 12
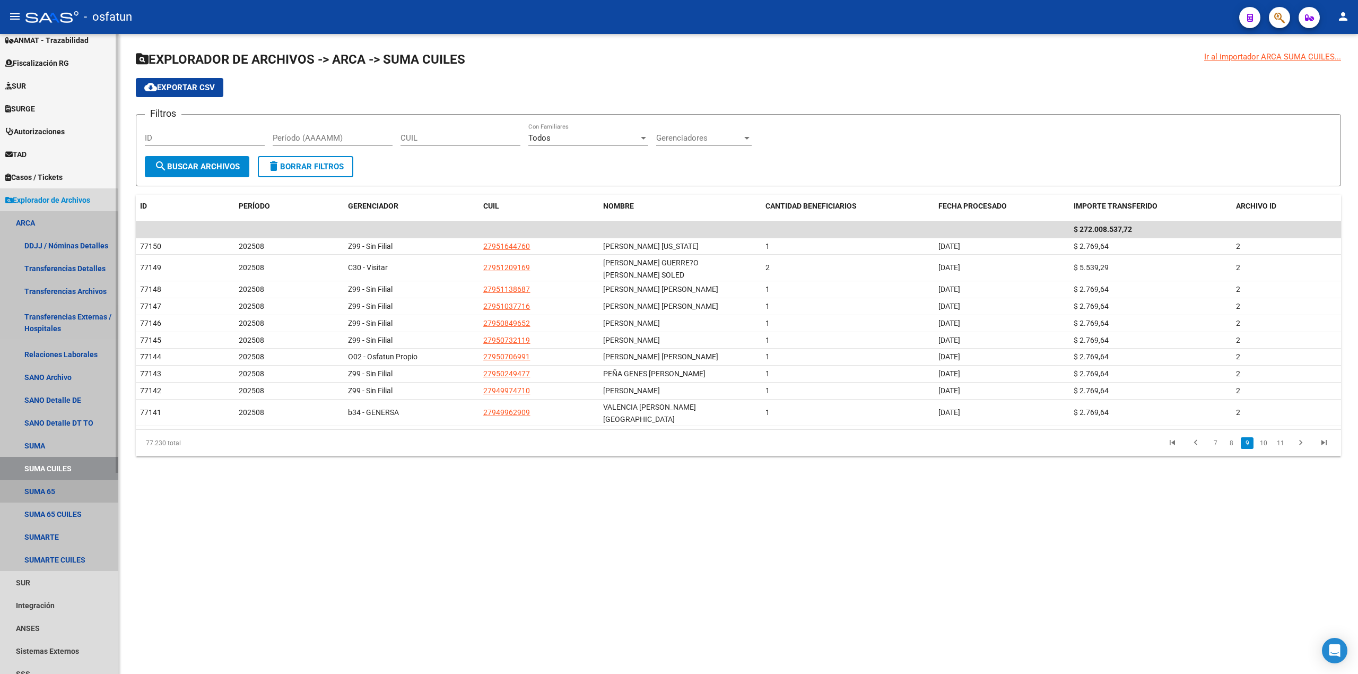
click at [50, 496] on link "SUMA 65" at bounding box center [59, 490] width 118 height 23
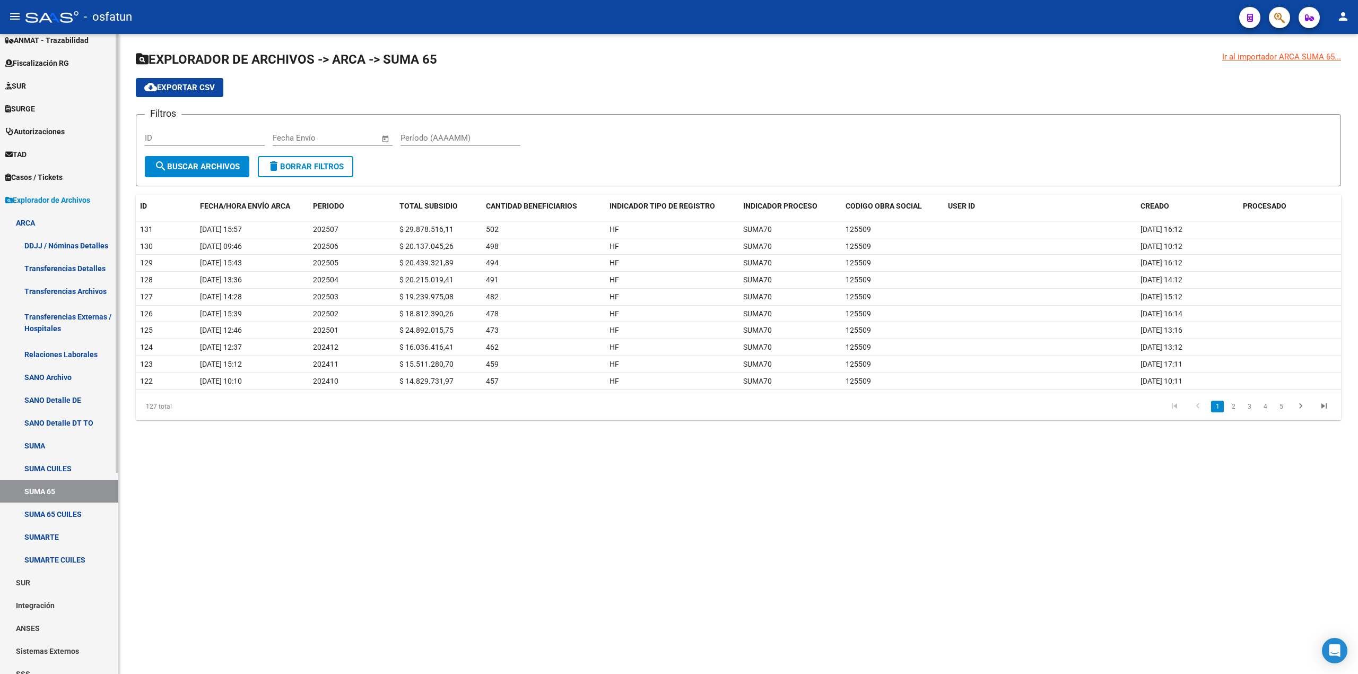
click at [53, 510] on link "SUMA 65 CUILES" at bounding box center [59, 513] width 118 height 23
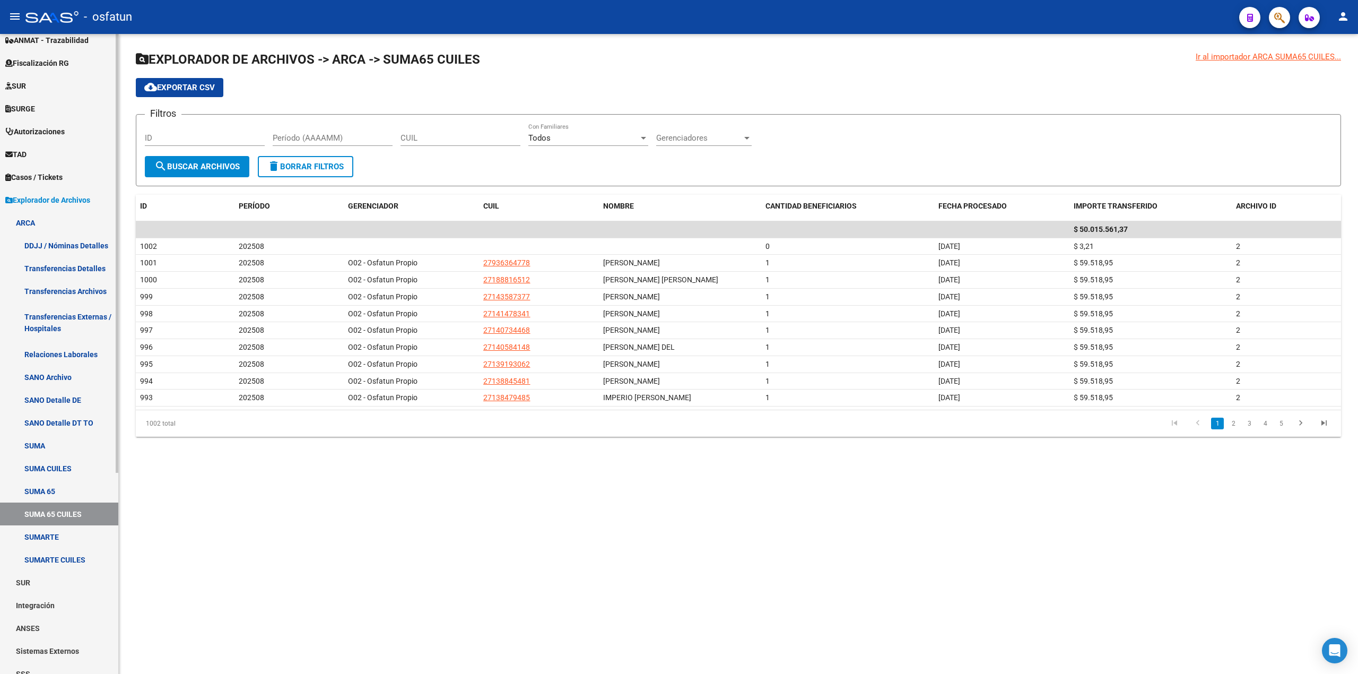
click at [37, 531] on link "SUMARTE" at bounding box center [59, 536] width 118 height 23
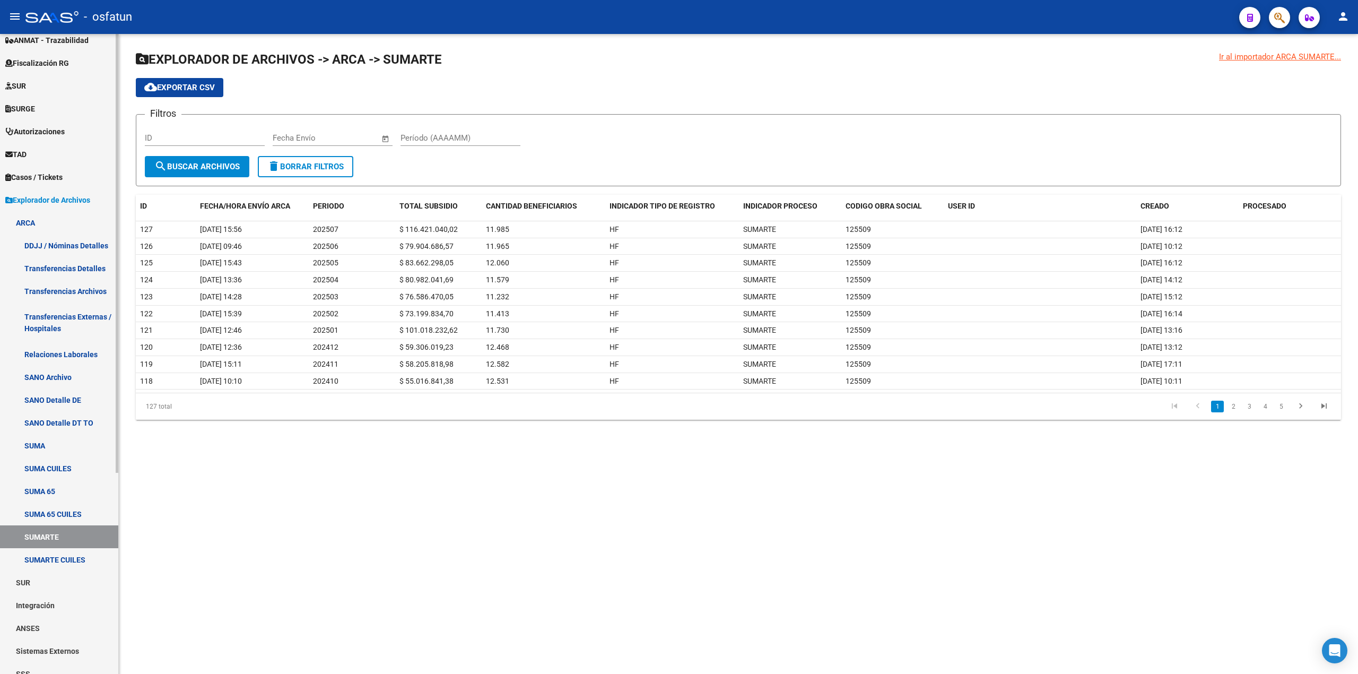
scroll to position [294, 0]
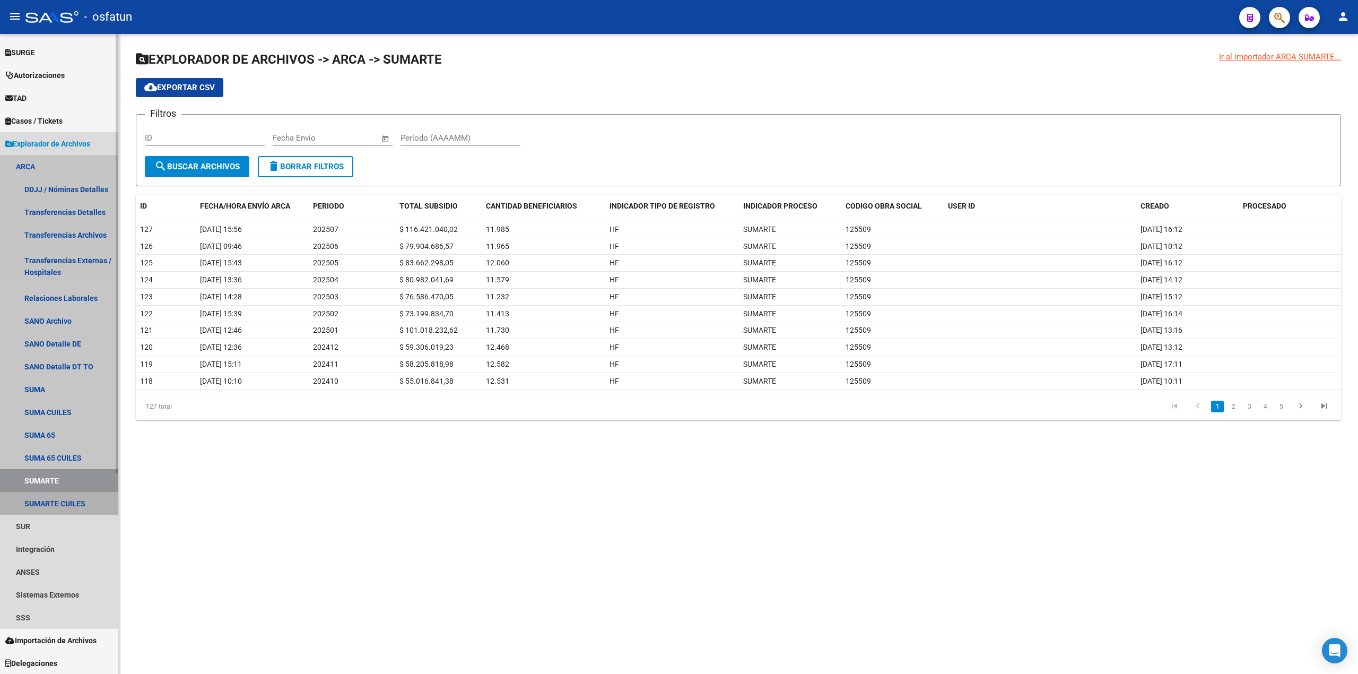
click at [39, 505] on link "SUMARTE CUILES" at bounding box center [59, 503] width 118 height 23
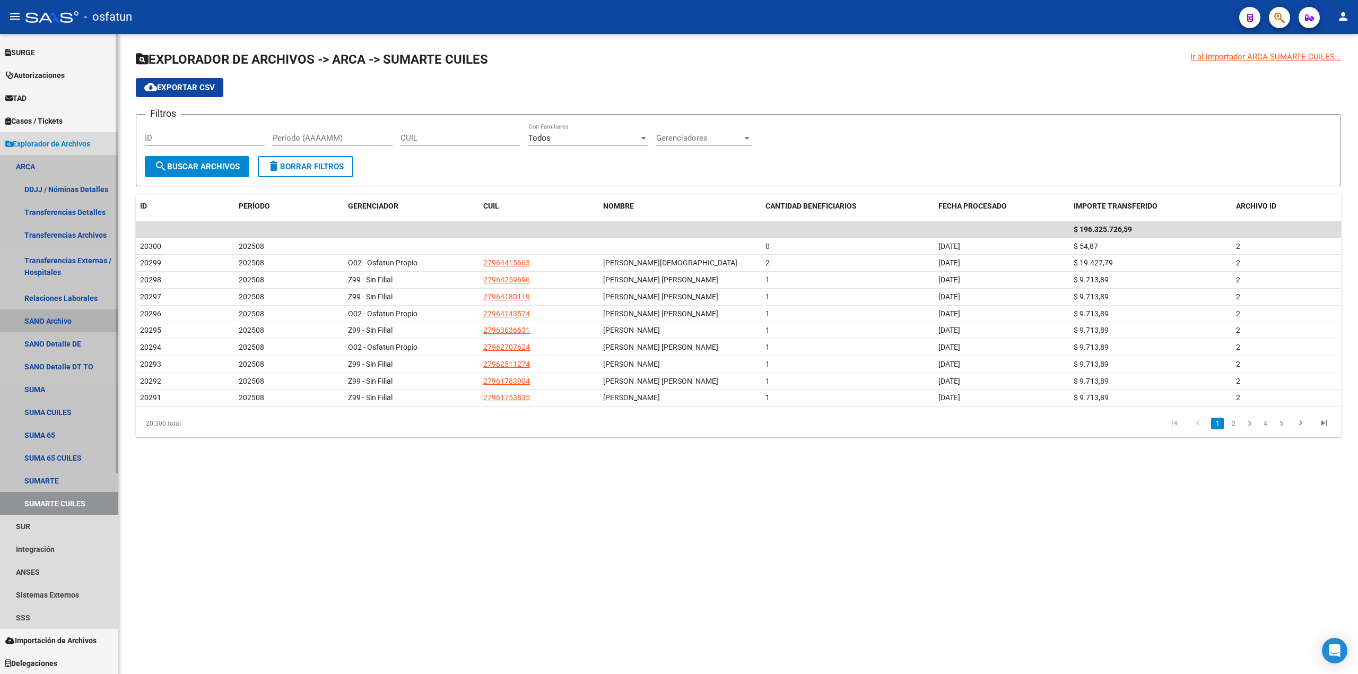
click at [34, 322] on link "SANO Archivo" at bounding box center [59, 320] width 118 height 23
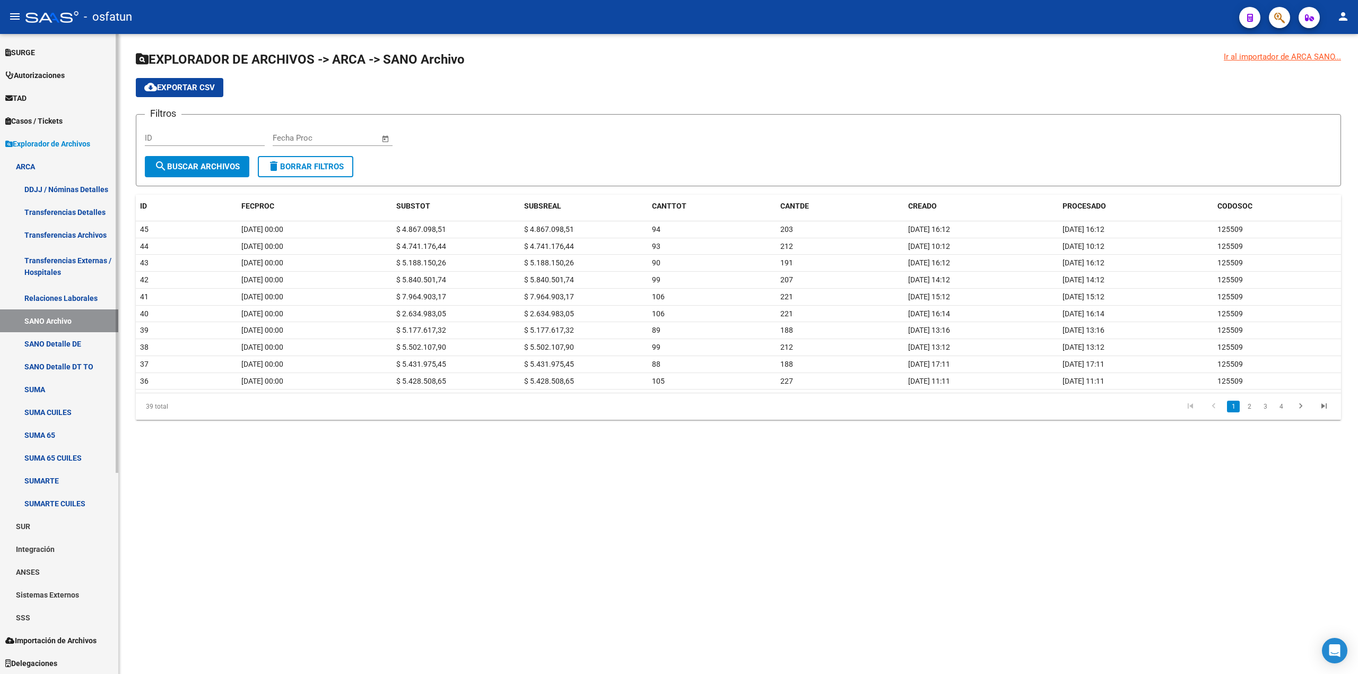
click at [34, 334] on link "SANO Detalle DE" at bounding box center [59, 343] width 118 height 23
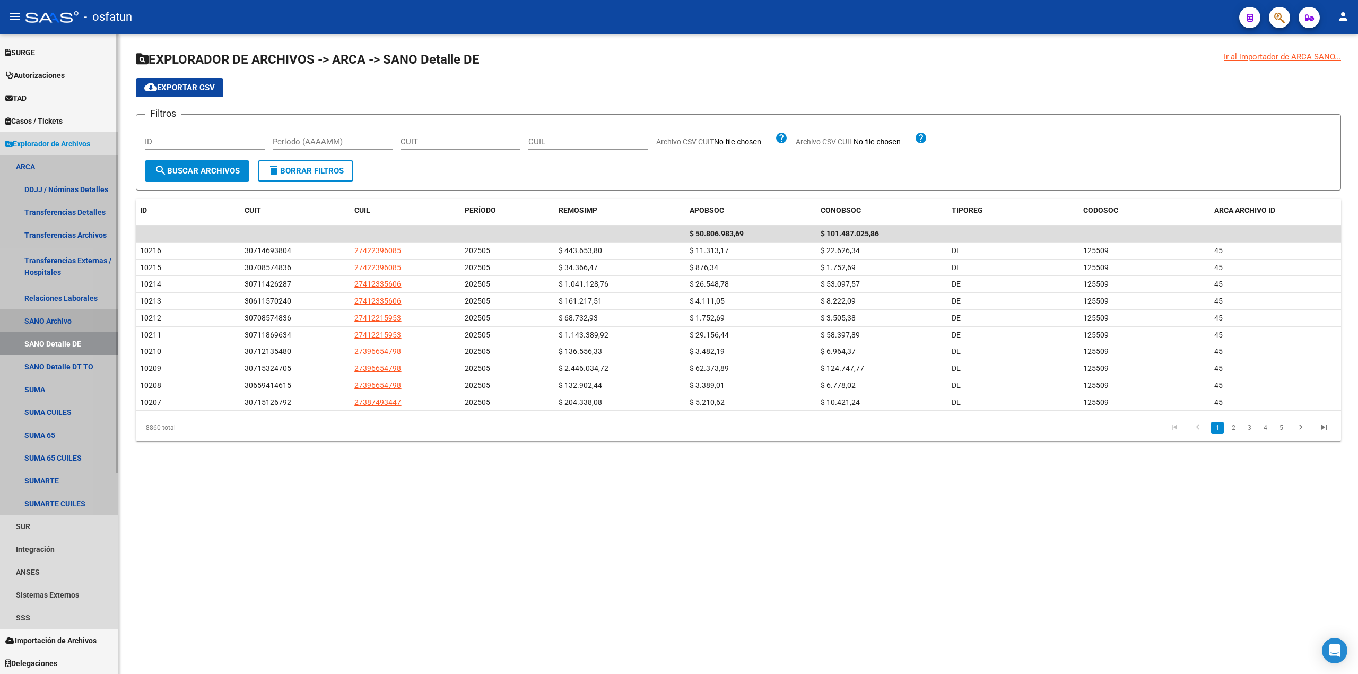
click at [33, 322] on link "SANO Archivo" at bounding box center [59, 320] width 118 height 23
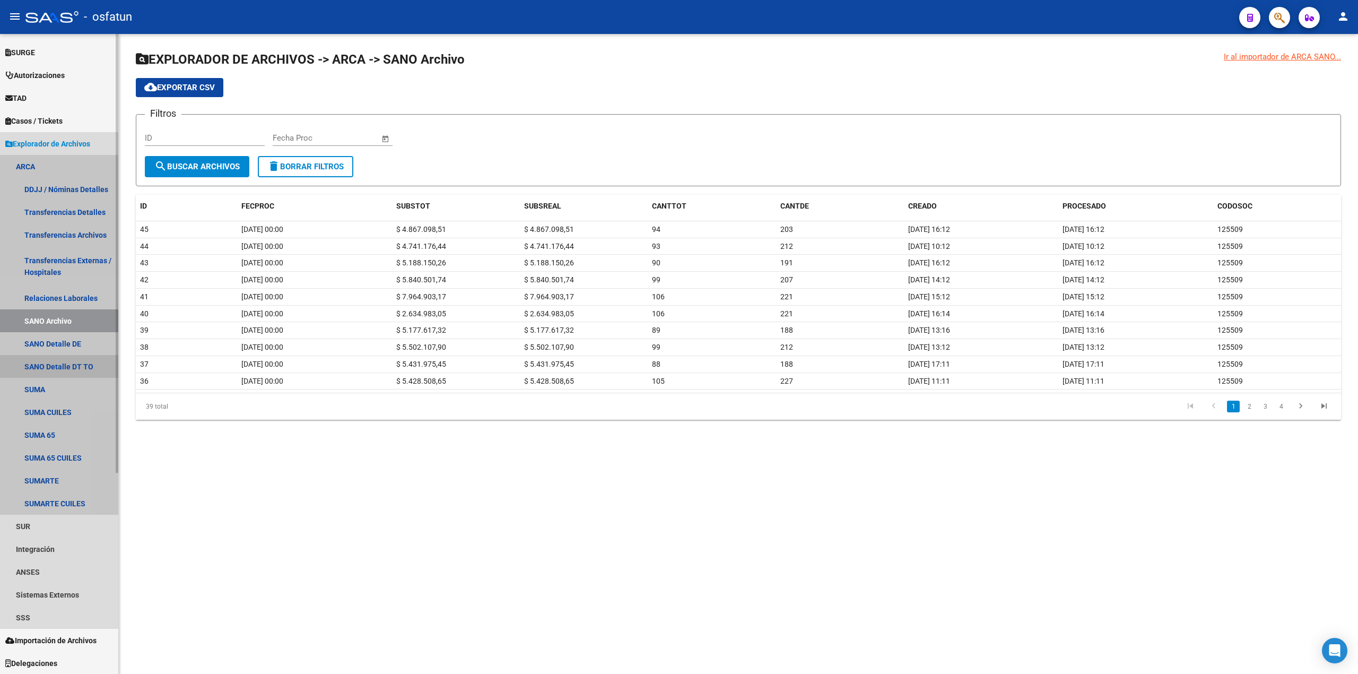
click at [41, 359] on link "SANO Detalle DT TO" at bounding box center [59, 366] width 118 height 23
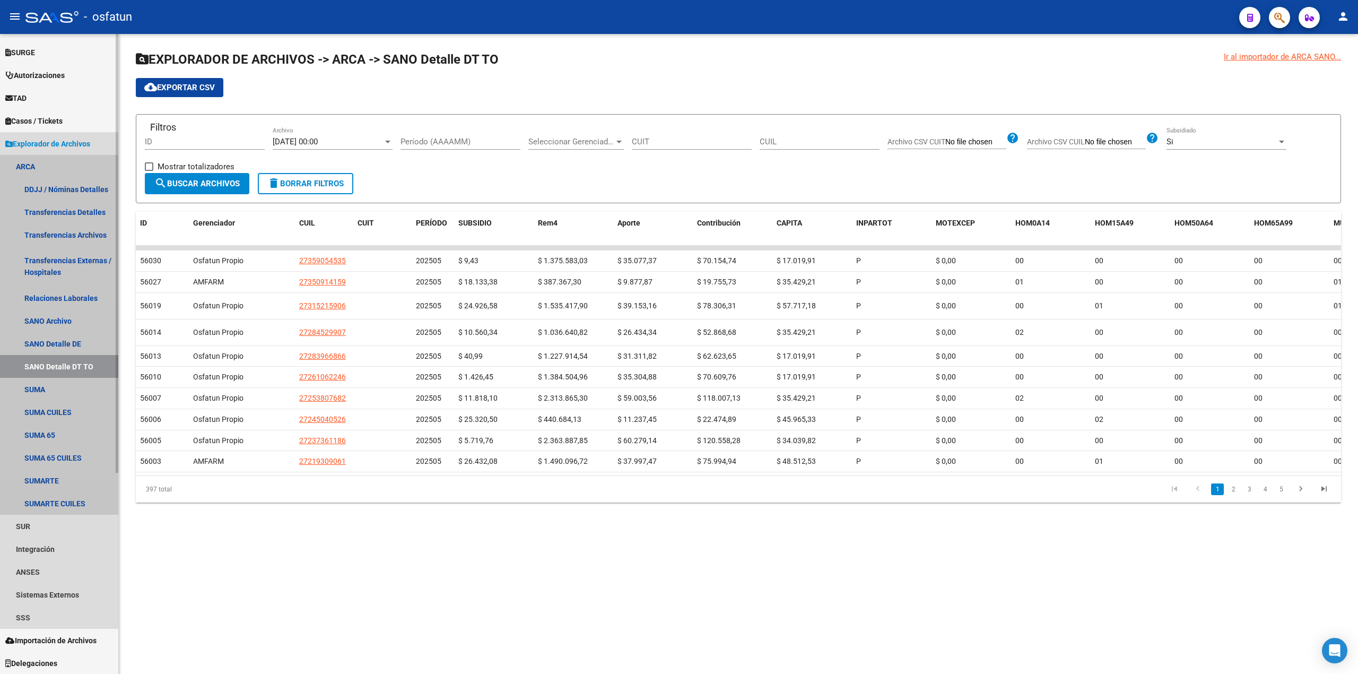
click at [20, 167] on link "ARCA" at bounding box center [59, 166] width 118 height 23
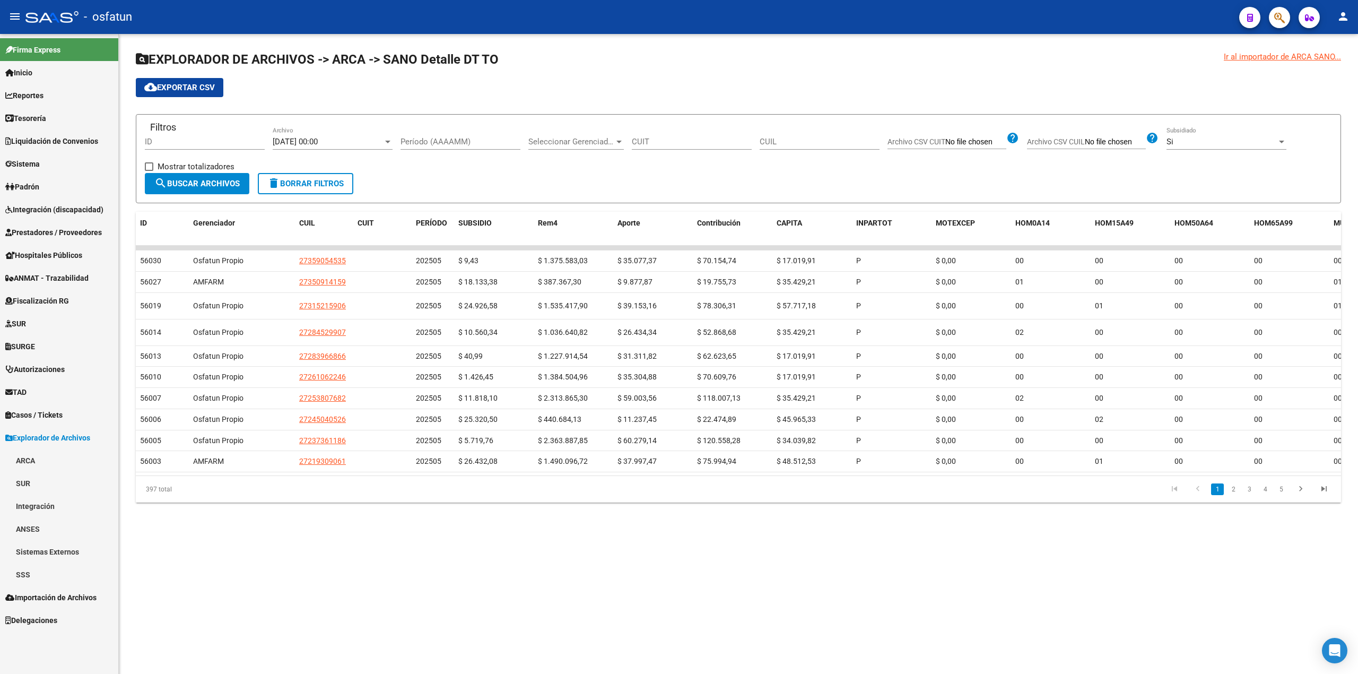
click at [27, 458] on link "ARCA" at bounding box center [59, 460] width 118 height 23
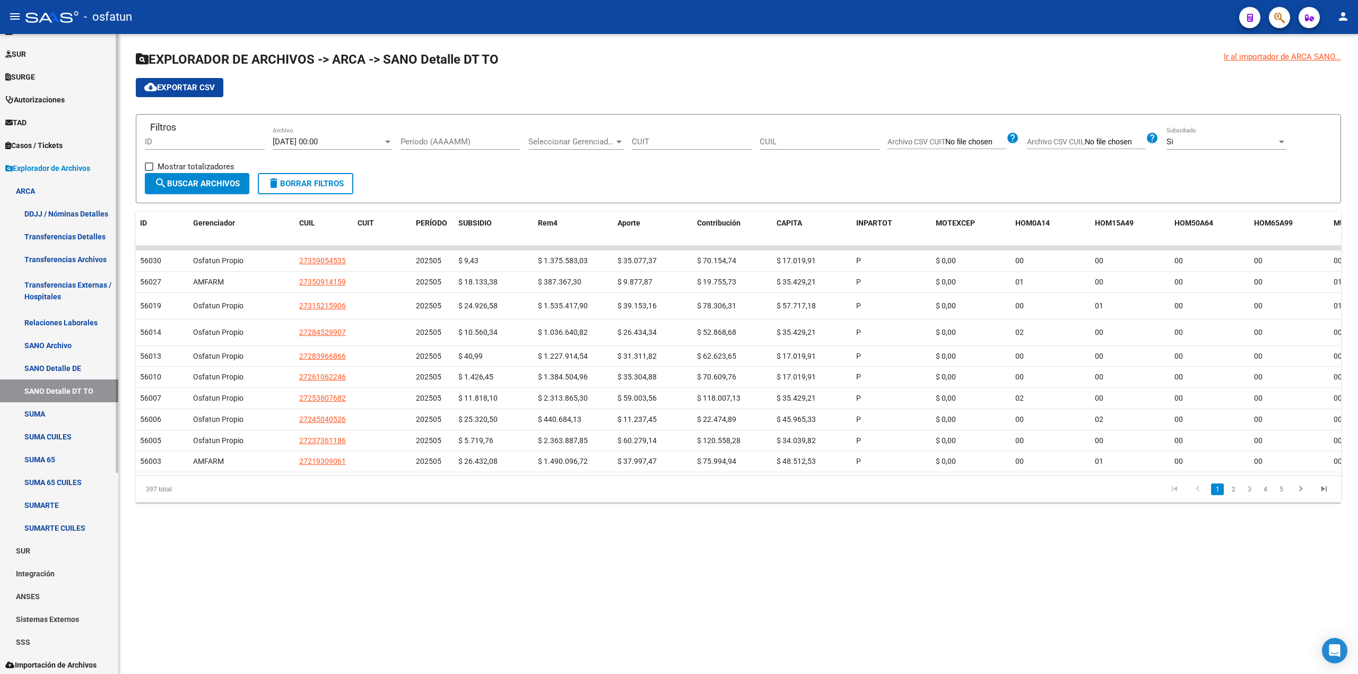
scroll to position [283, 0]
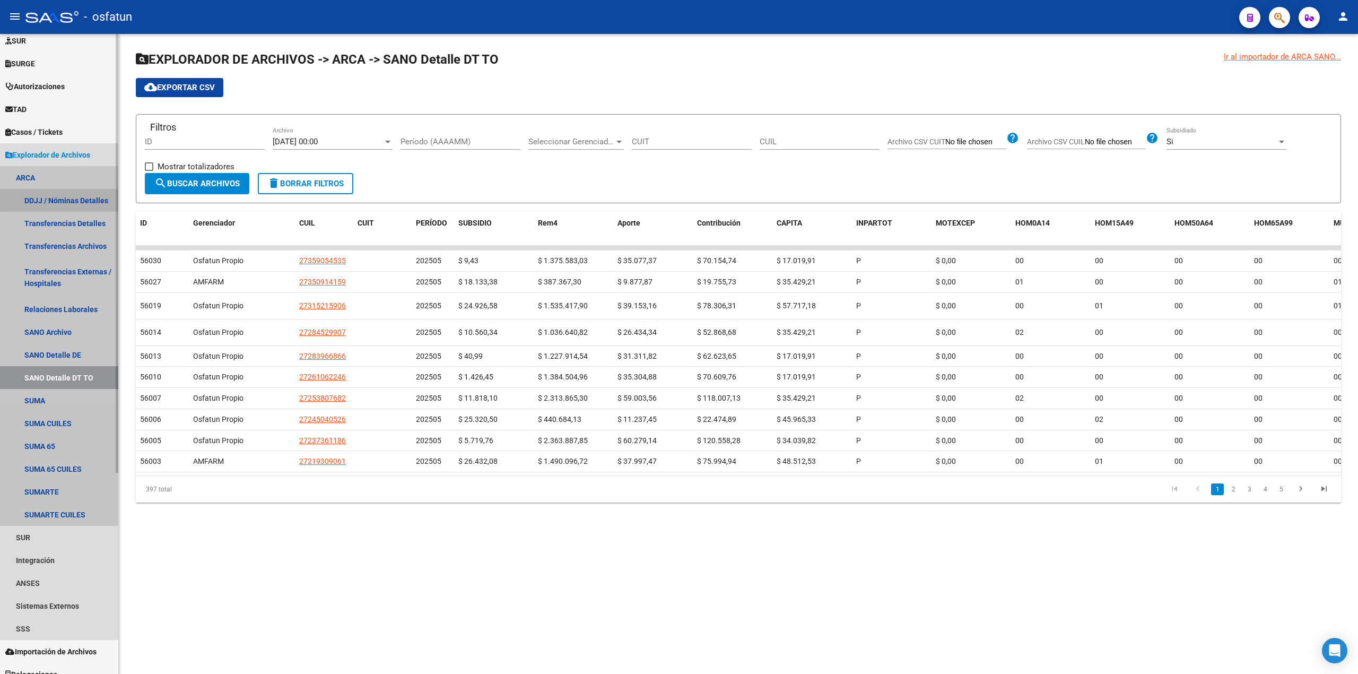
click at [74, 198] on link "DDJJ / Nóminas Detalles" at bounding box center [59, 200] width 118 height 23
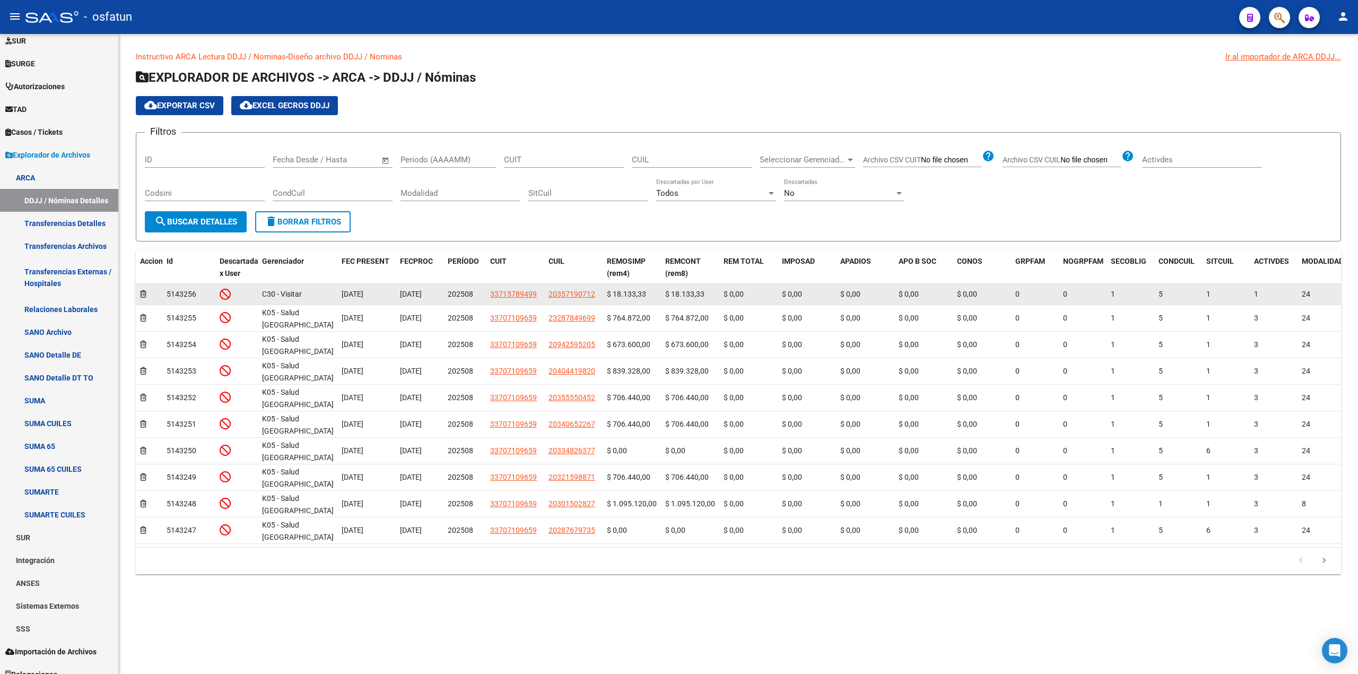
click at [228, 293] on icon at bounding box center [225, 294] width 11 height 12
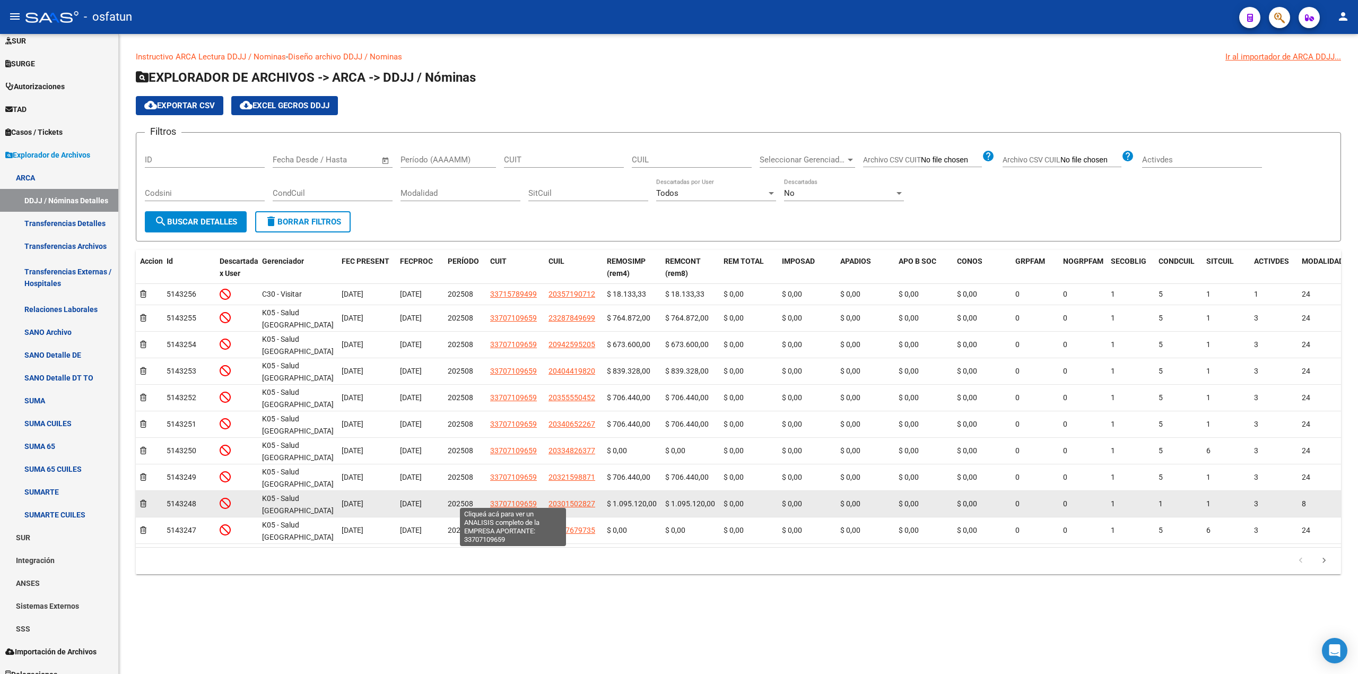
click at [508, 499] on span "33707109659" at bounding box center [513, 503] width 47 height 8
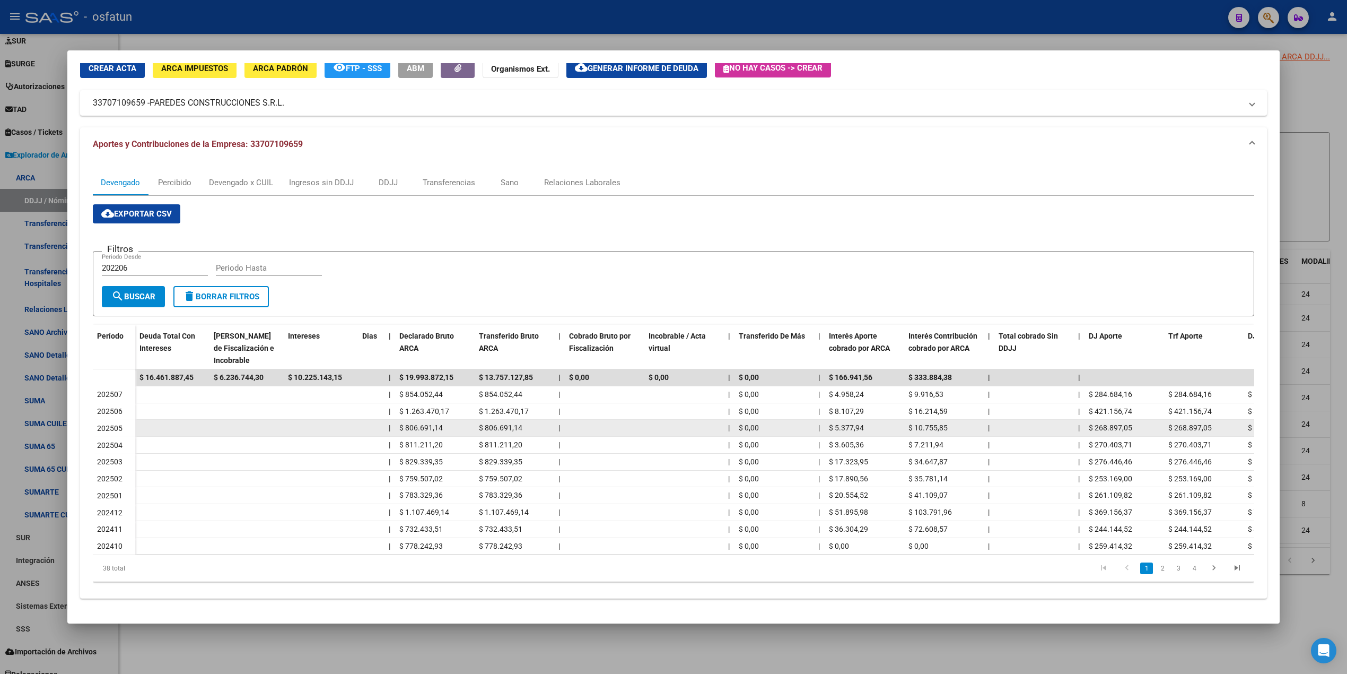
click at [129, 420] on datatable-body-cell "202505" at bounding box center [114, 428] width 42 height 17
click at [196, 420] on datatable-body-cell at bounding box center [172, 428] width 74 height 16
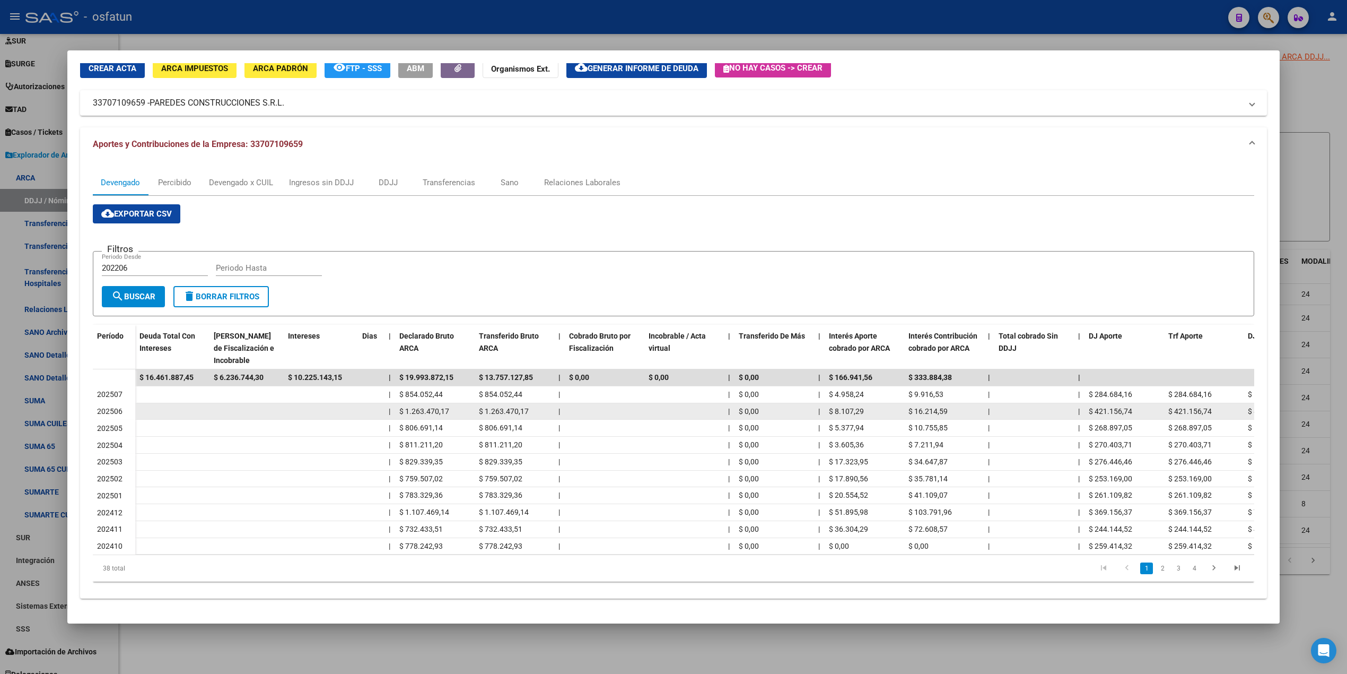
click at [202, 403] on datatable-body-cell at bounding box center [172, 411] width 74 height 16
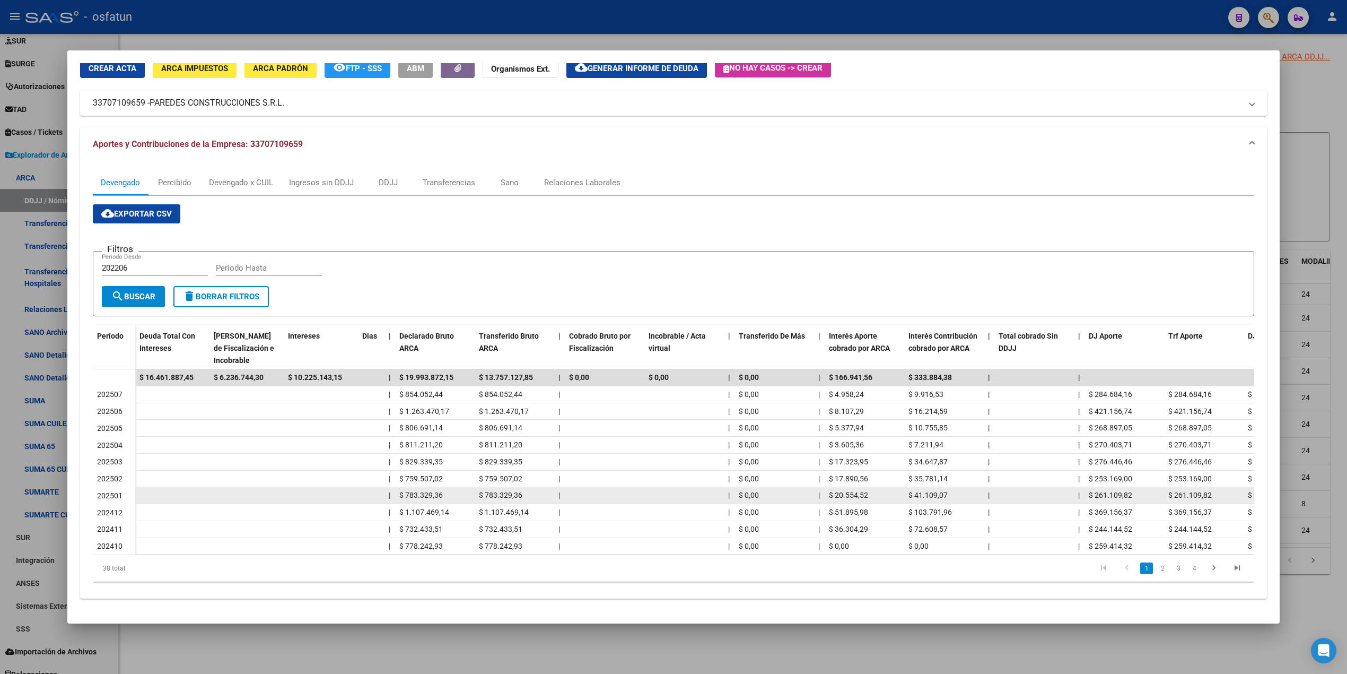
click at [210, 487] on datatable-body-cell at bounding box center [247, 495] width 74 height 16
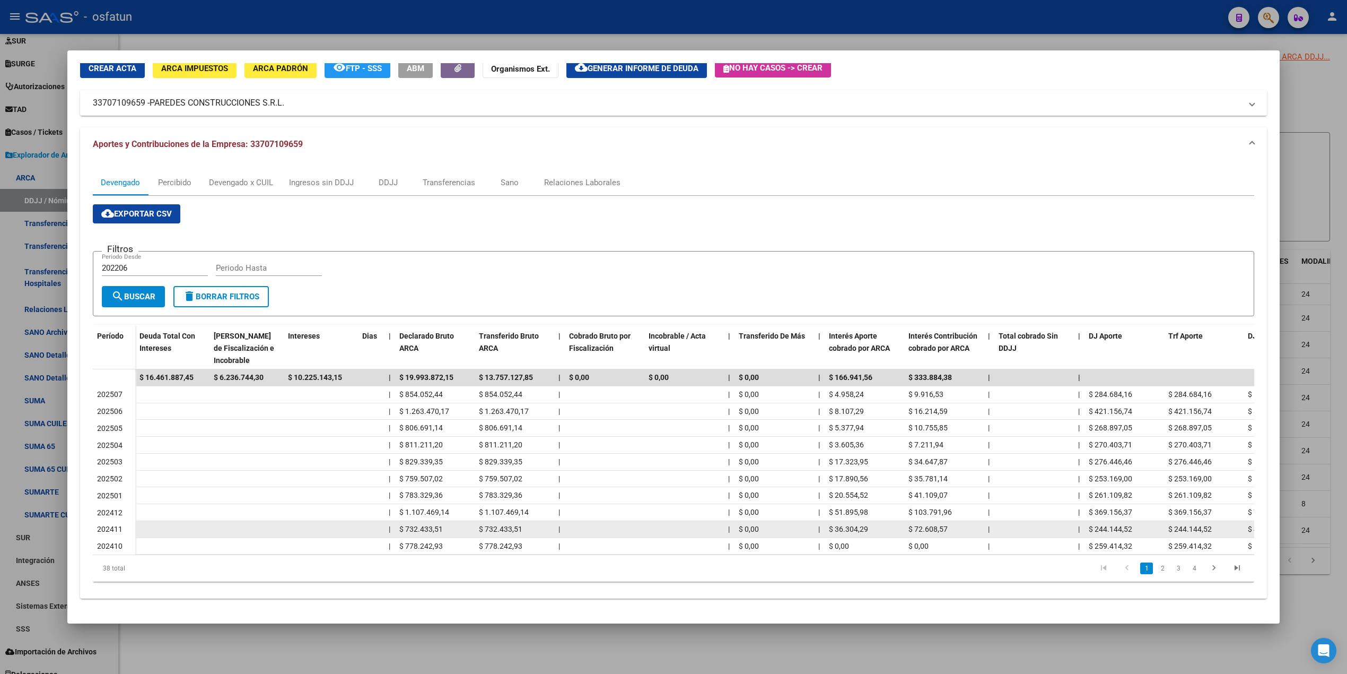
click at [220, 521] on datatable-body-cell at bounding box center [247, 529] width 74 height 16
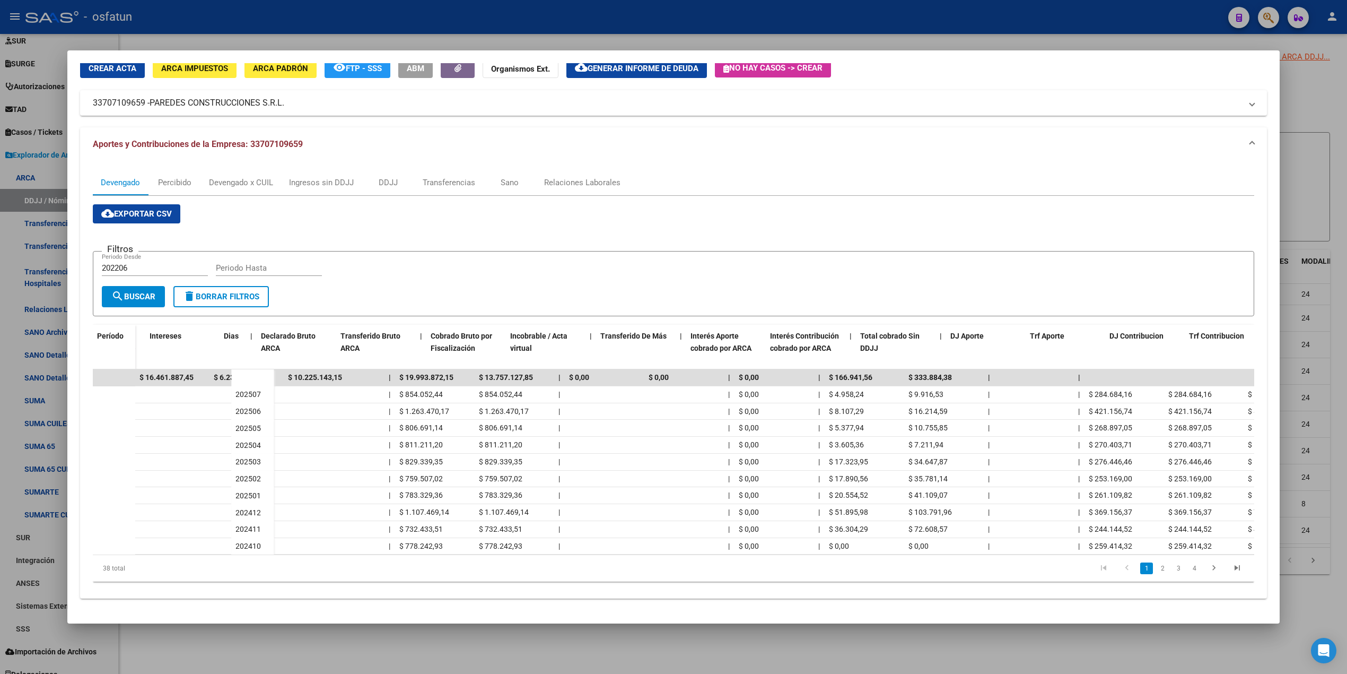
scroll to position [0, 138]
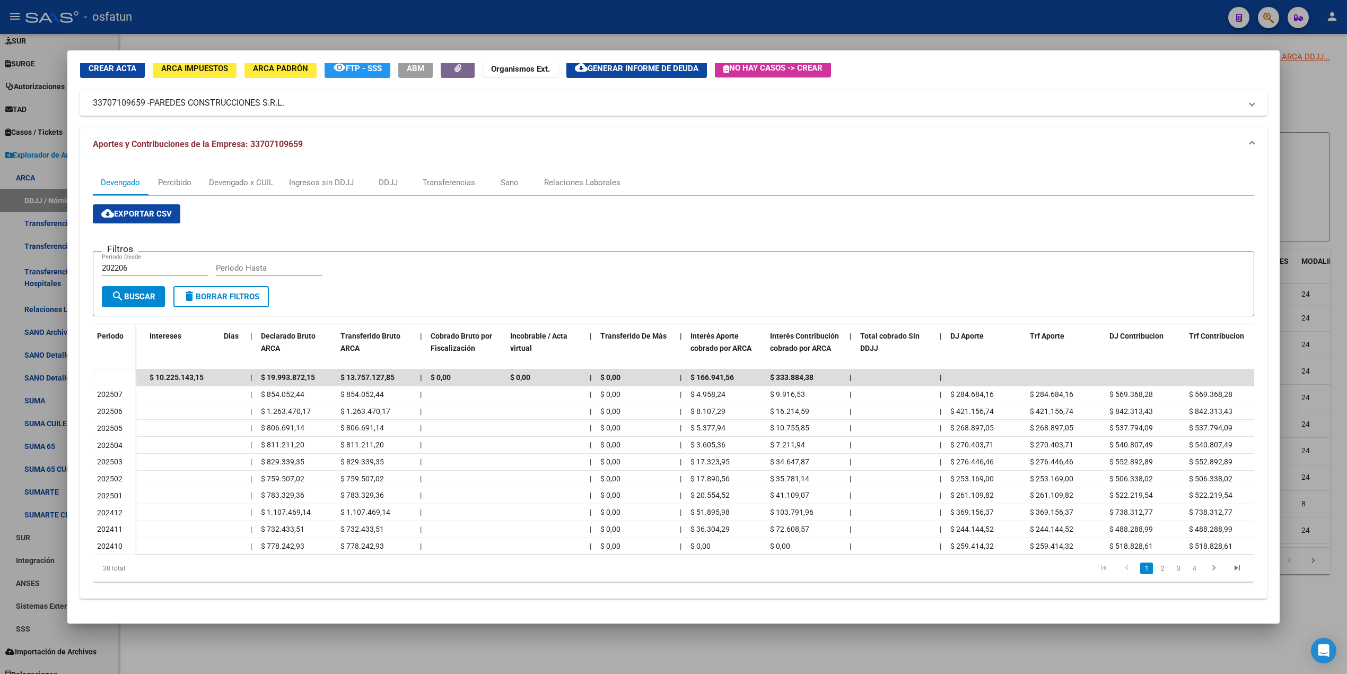
click at [1324, 108] on div at bounding box center [673, 337] width 1347 height 674
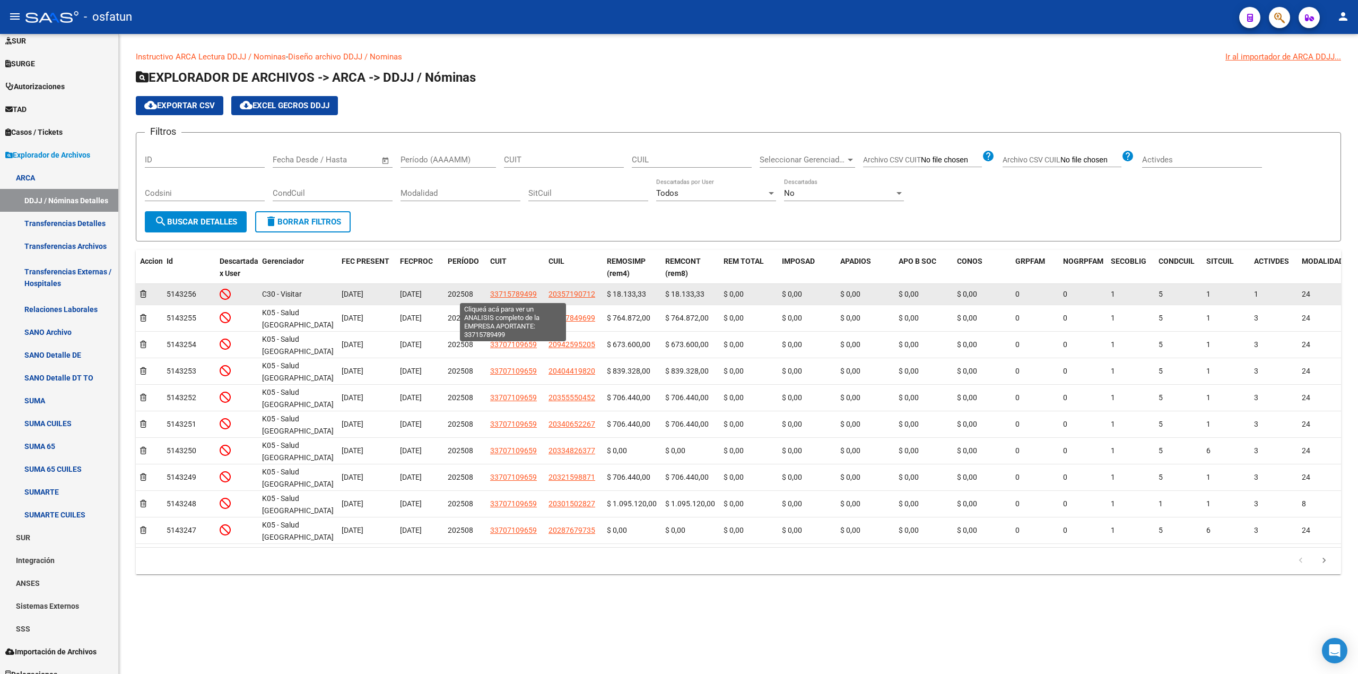
click at [505, 293] on span "33715789499" at bounding box center [513, 294] width 47 height 8
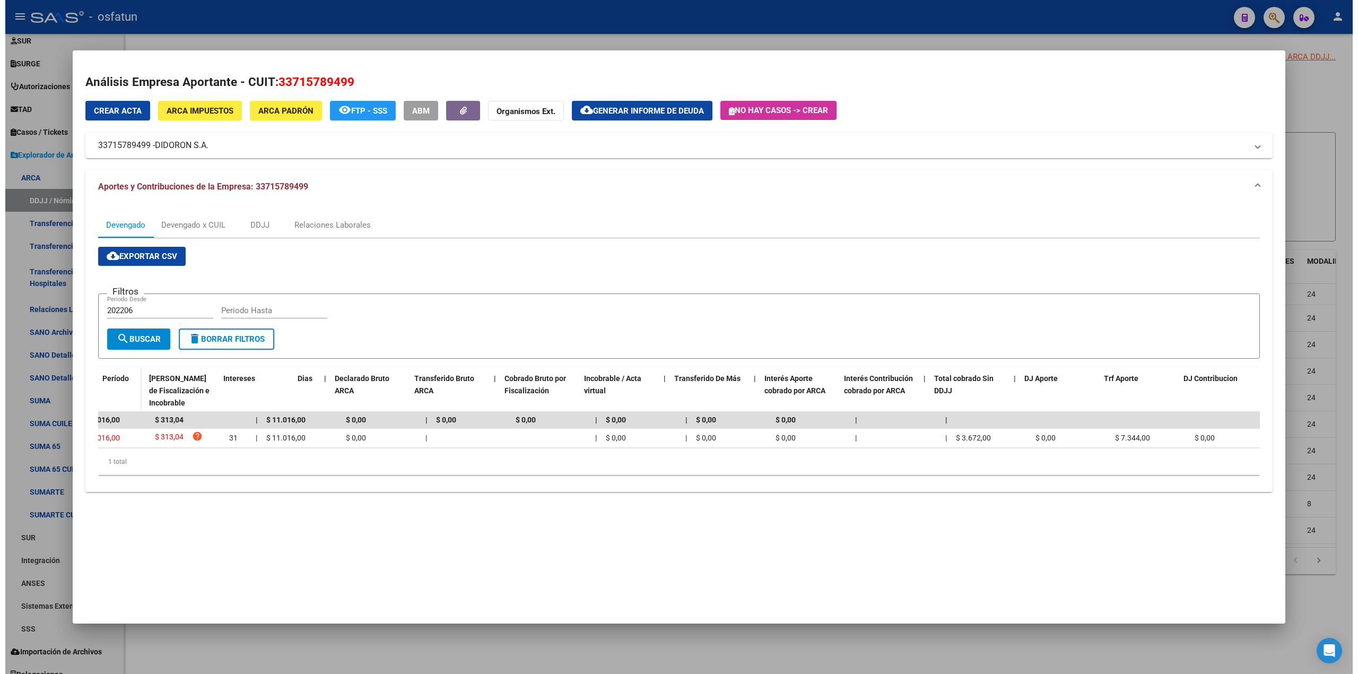
scroll to position [0, 0]
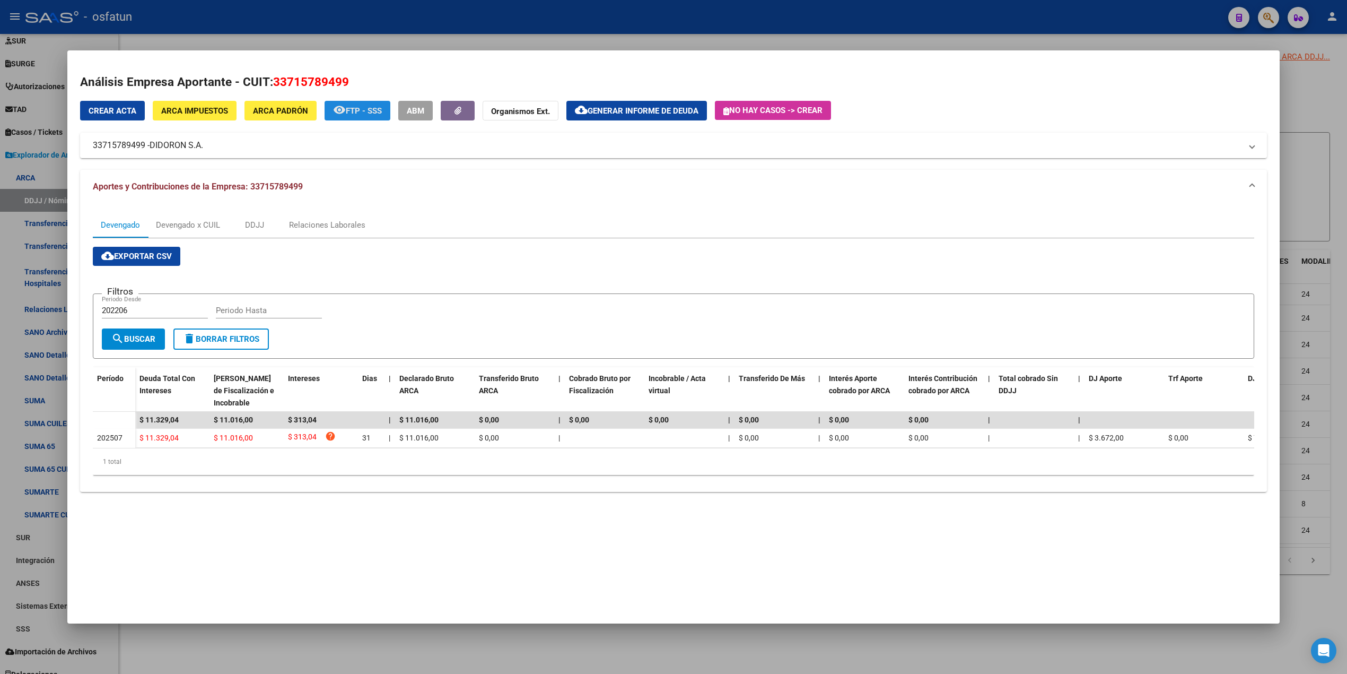
click at [374, 108] on span "FTP - SSS" at bounding box center [364, 111] width 36 height 10
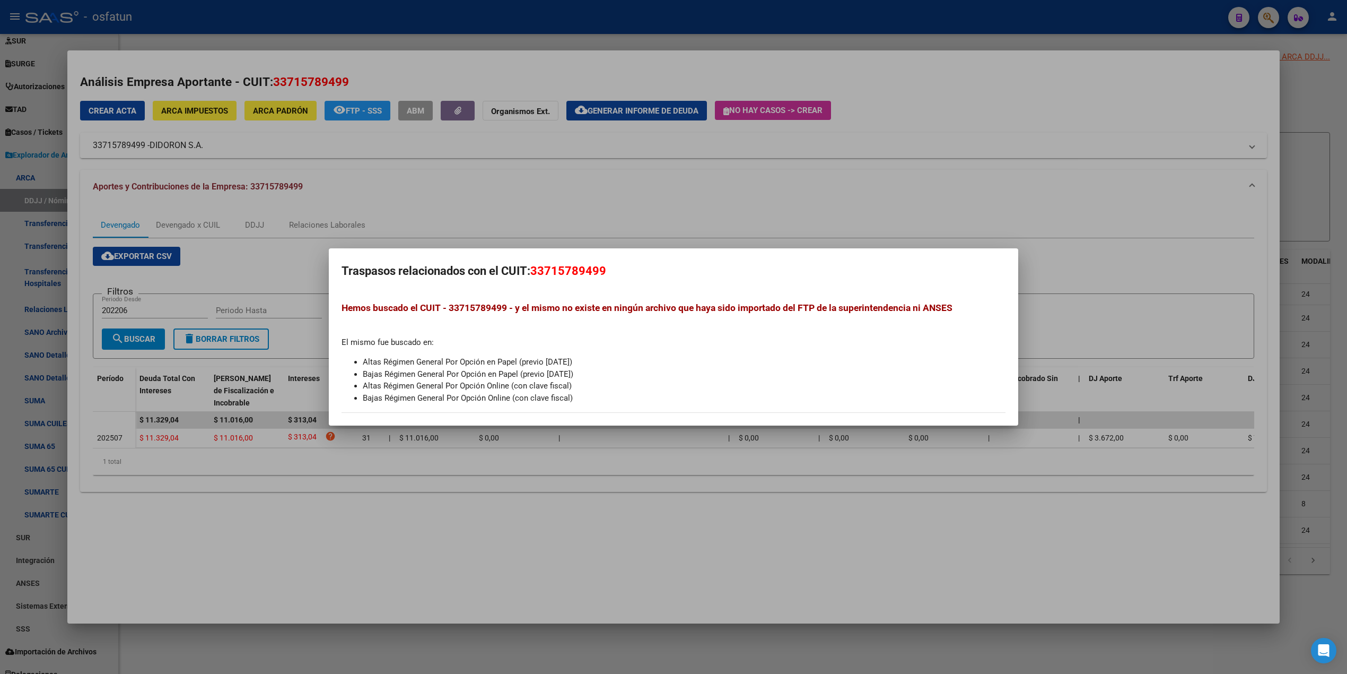
click at [571, 270] on span "33715789499" at bounding box center [568, 270] width 76 height 13
click at [571, 269] on span "33715789499" at bounding box center [568, 270] width 76 height 13
click at [569, 269] on span "33715789499" at bounding box center [568, 270] width 76 height 13
click at [557, 270] on span "33715789499" at bounding box center [568, 270] width 76 height 13
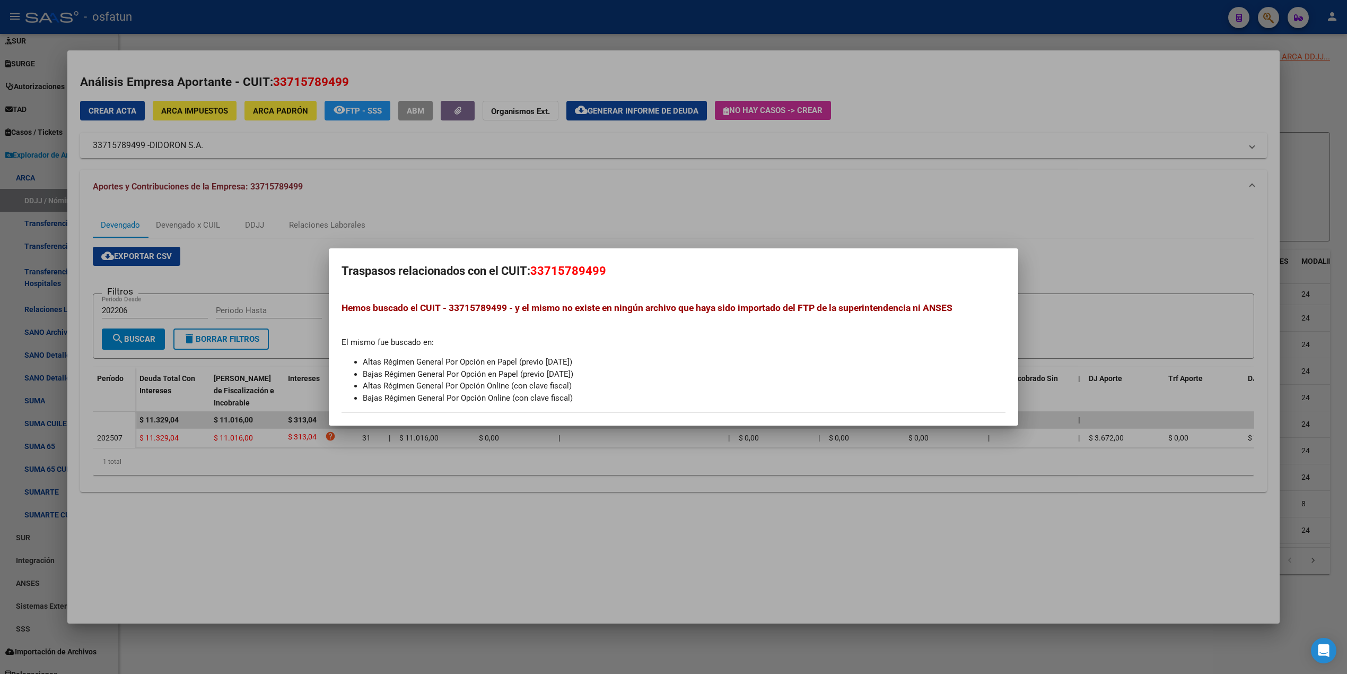
copy span "33715789499"
click at [470, 303] on span "Hemos buscado el CUIT - 33715789499 - y el mismo no existe en ningún archivo qu…" at bounding box center [647, 307] width 611 height 11
click at [521, 221] on div at bounding box center [673, 337] width 1347 height 674
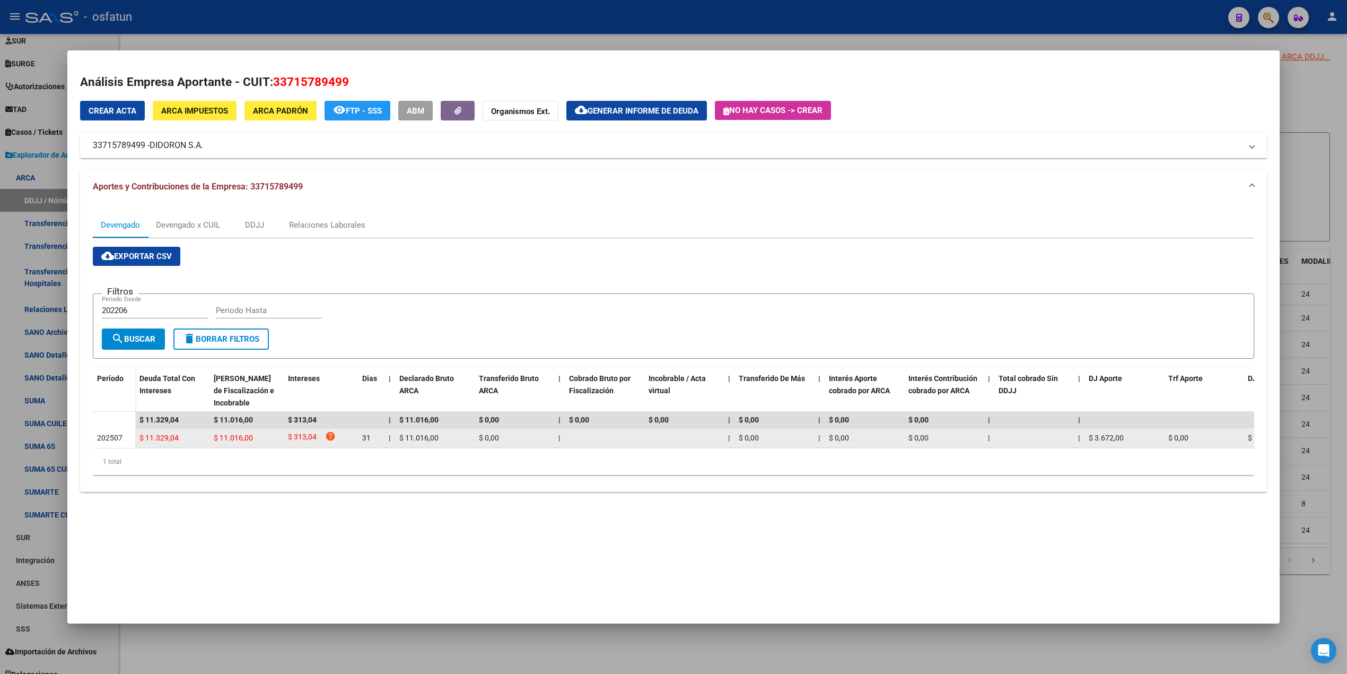
click at [215, 439] on span "$ 11.016,00" at bounding box center [233, 437] width 39 height 8
click at [215, 442] on div "$ 11.016,00" at bounding box center [247, 438] width 66 height 12
drag, startPoint x: 216, startPoint y: 440, endPoint x: 211, endPoint y: 435, distance: 6.8
click at [216, 439] on span "$ 11.016,00" at bounding box center [233, 437] width 39 height 8
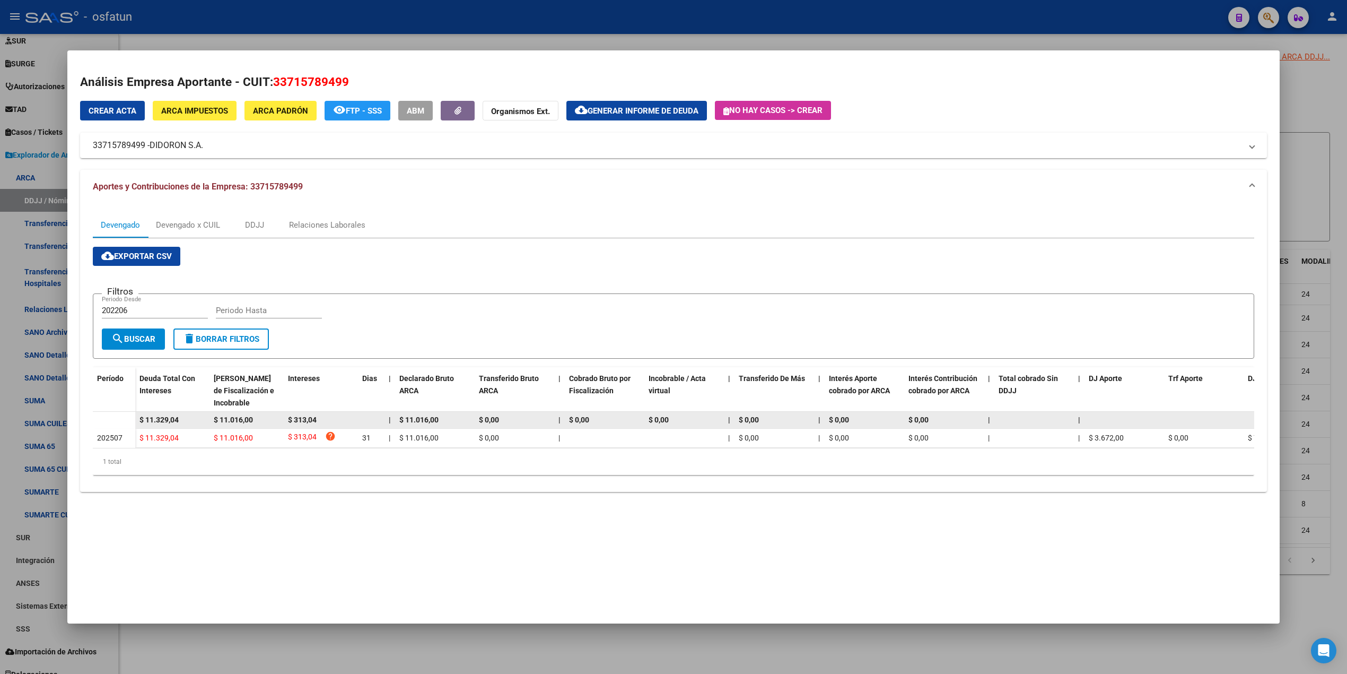
click at [219, 426] on datatable-body-cell "$ 11.016,00" at bounding box center [247, 420] width 74 height 16
click at [220, 425] on datatable-body-cell "$ 11.016,00" at bounding box center [247, 420] width 74 height 16
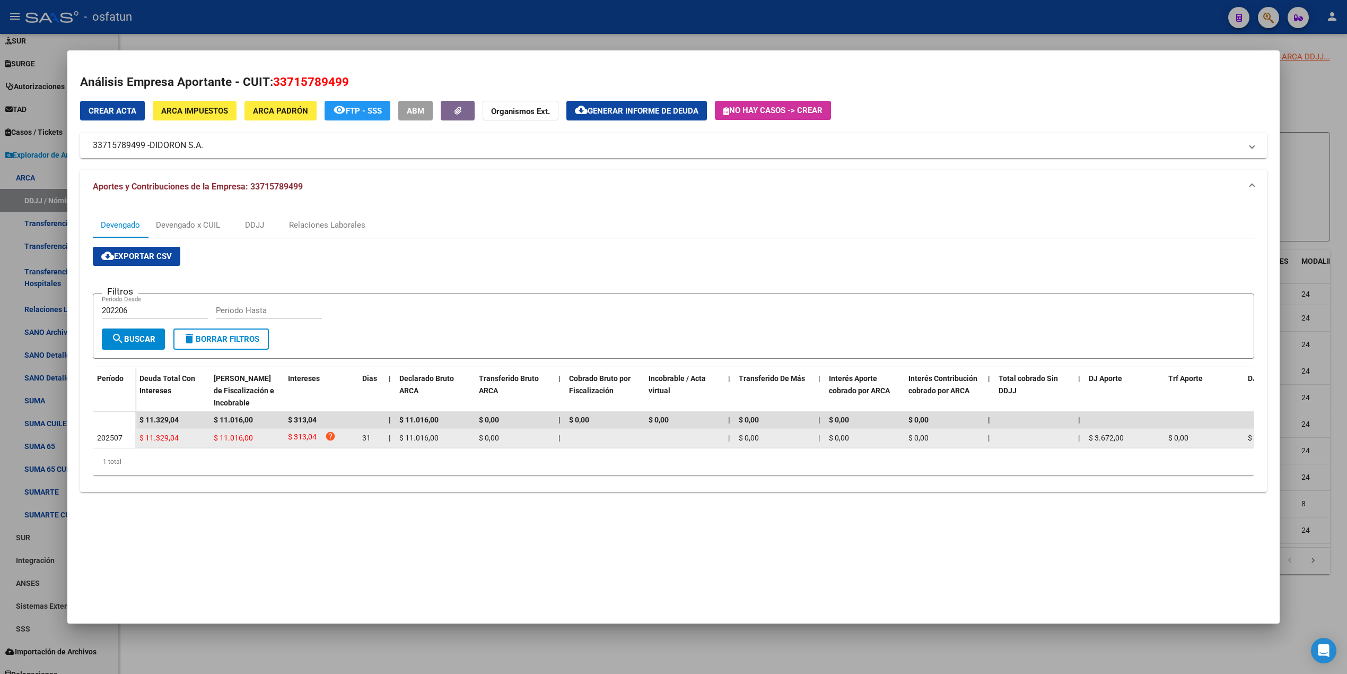
click at [221, 429] on datatable-body-cell "$ 11.016,00" at bounding box center [247, 438] width 74 height 19
click at [228, 438] on span "$ 11.016,00" at bounding box center [233, 437] width 39 height 8
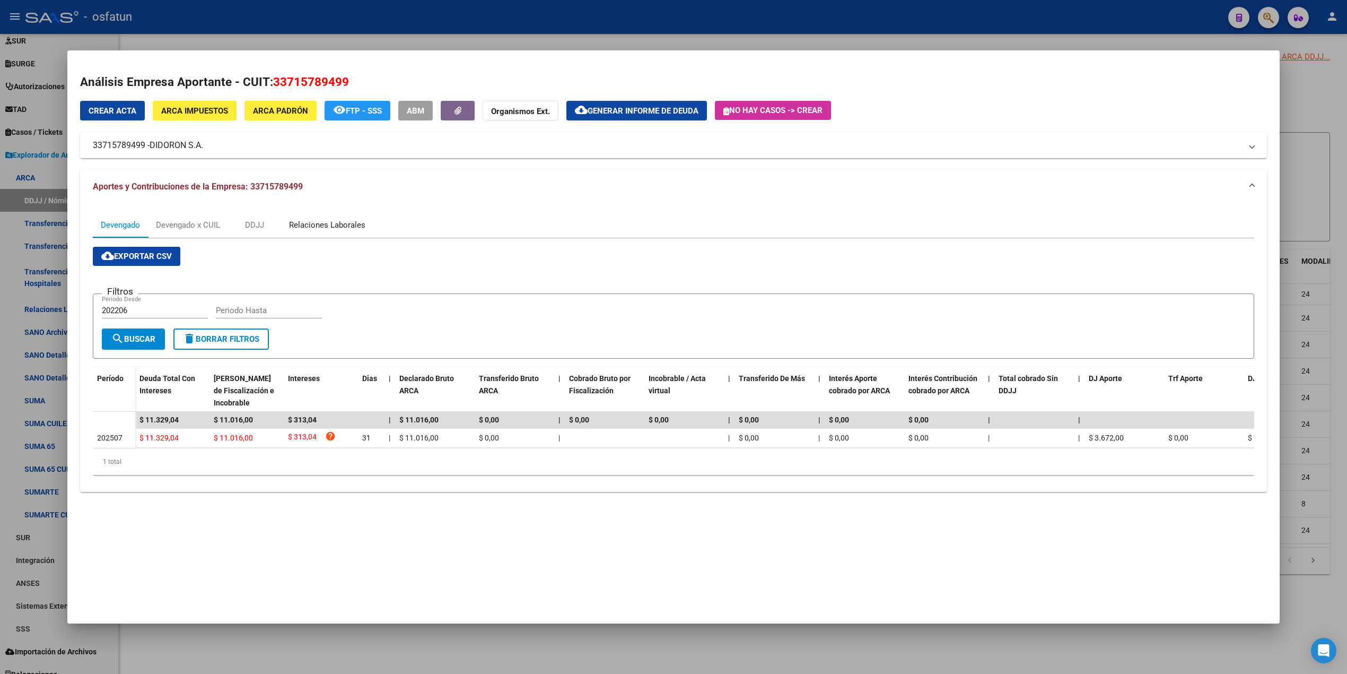
drag, startPoint x: 300, startPoint y: 232, endPoint x: 295, endPoint y: 220, distance: 13.6
click at [300, 231] on div "Relaciones Laborales" at bounding box center [327, 224] width 92 height 25
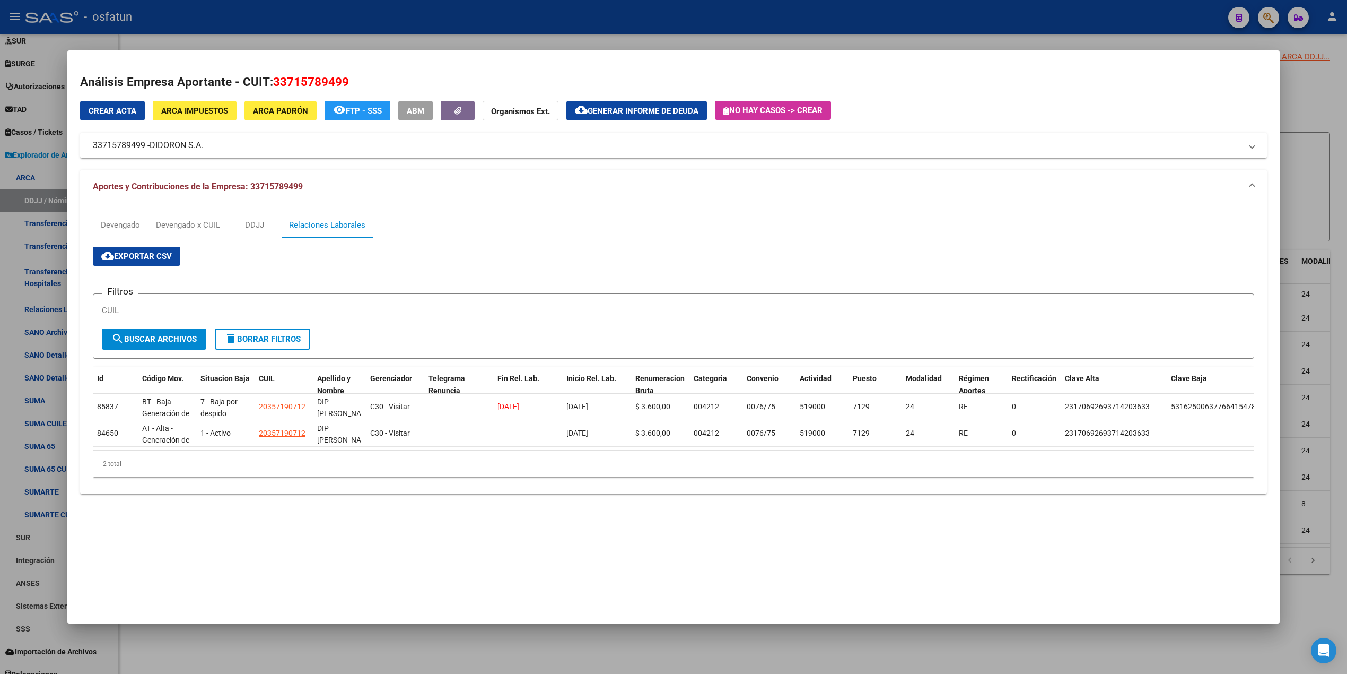
click at [283, 187] on span "Aportes y Contribuciones de la Empresa: 33715789499" at bounding box center [198, 186] width 210 height 10
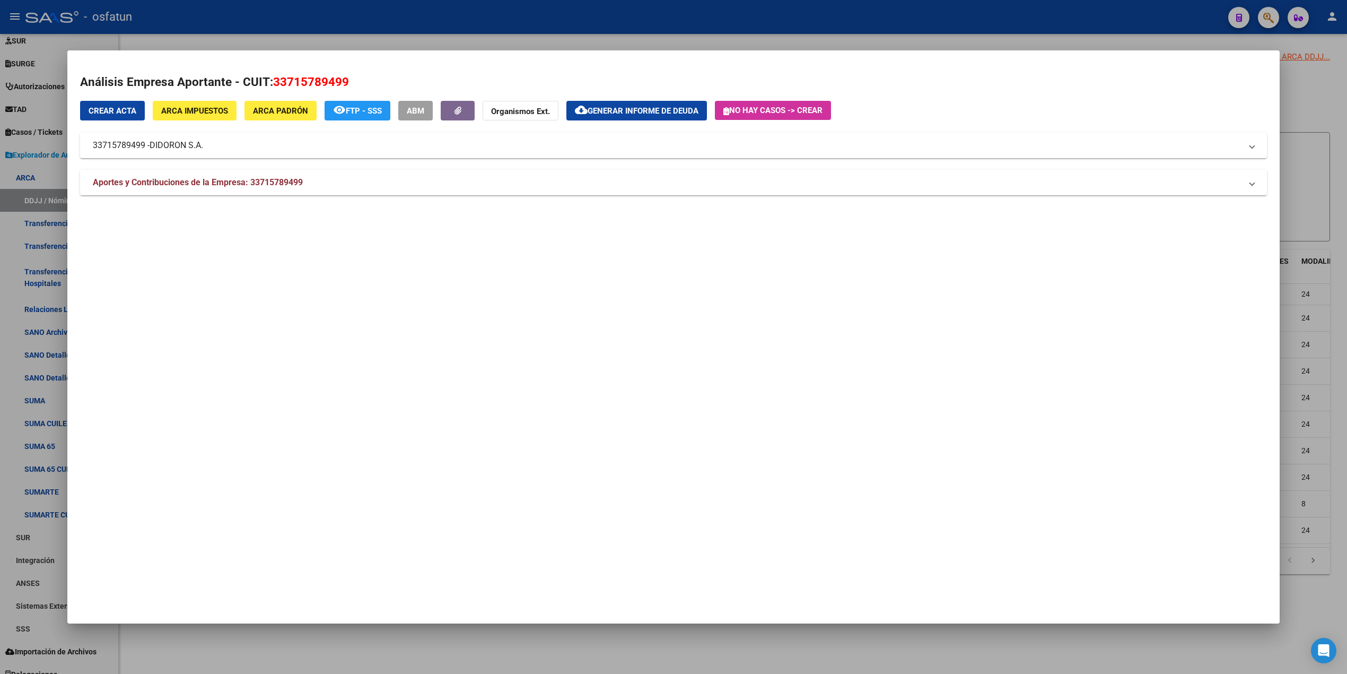
click at [223, 182] on span "Aportes y Contribuciones de la Empresa: 33715789499" at bounding box center [198, 182] width 210 height 10
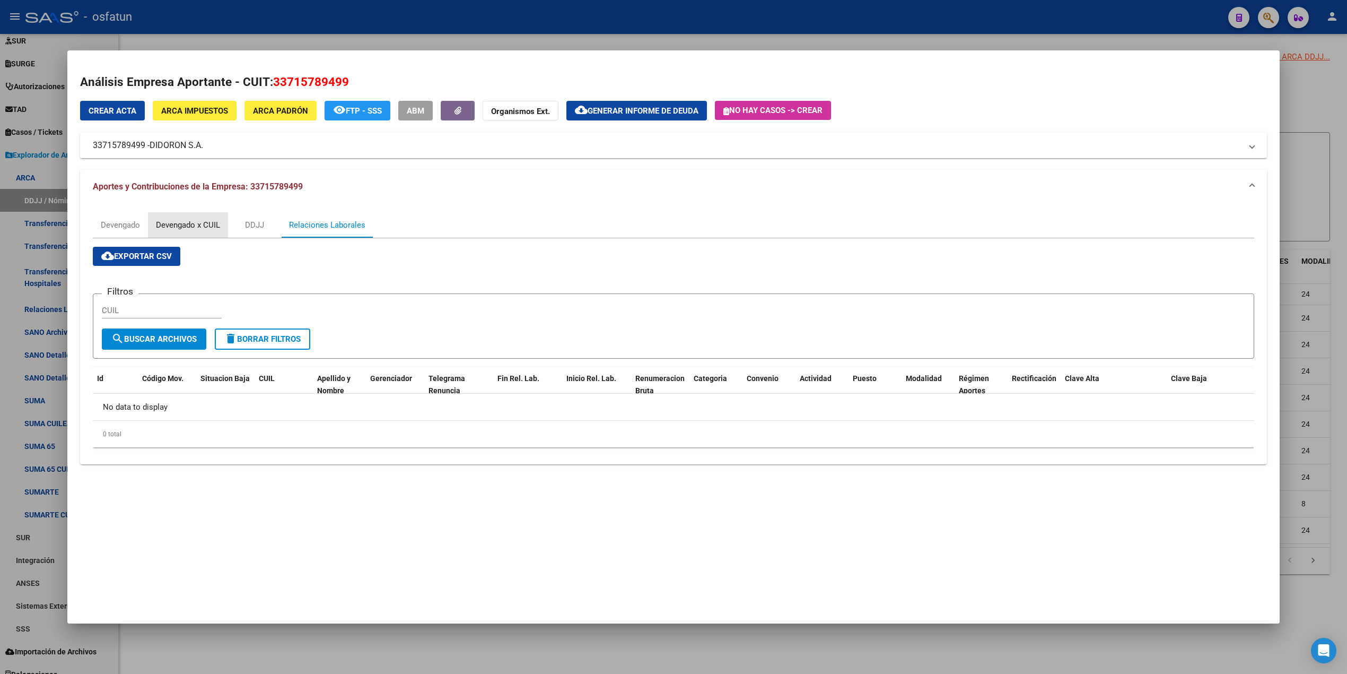
click at [177, 223] on div "Devengado x CUIL" at bounding box center [188, 225] width 64 height 12
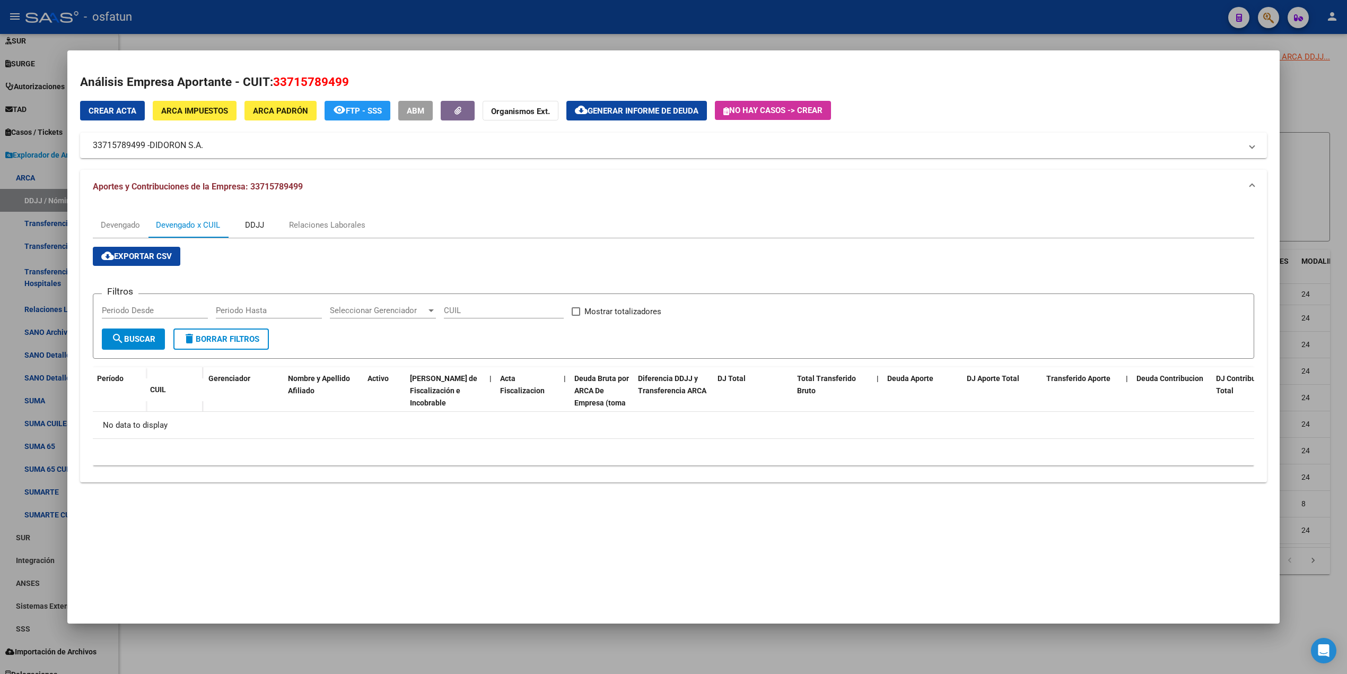
click at [257, 221] on div "DDJJ" at bounding box center [254, 225] width 19 height 12
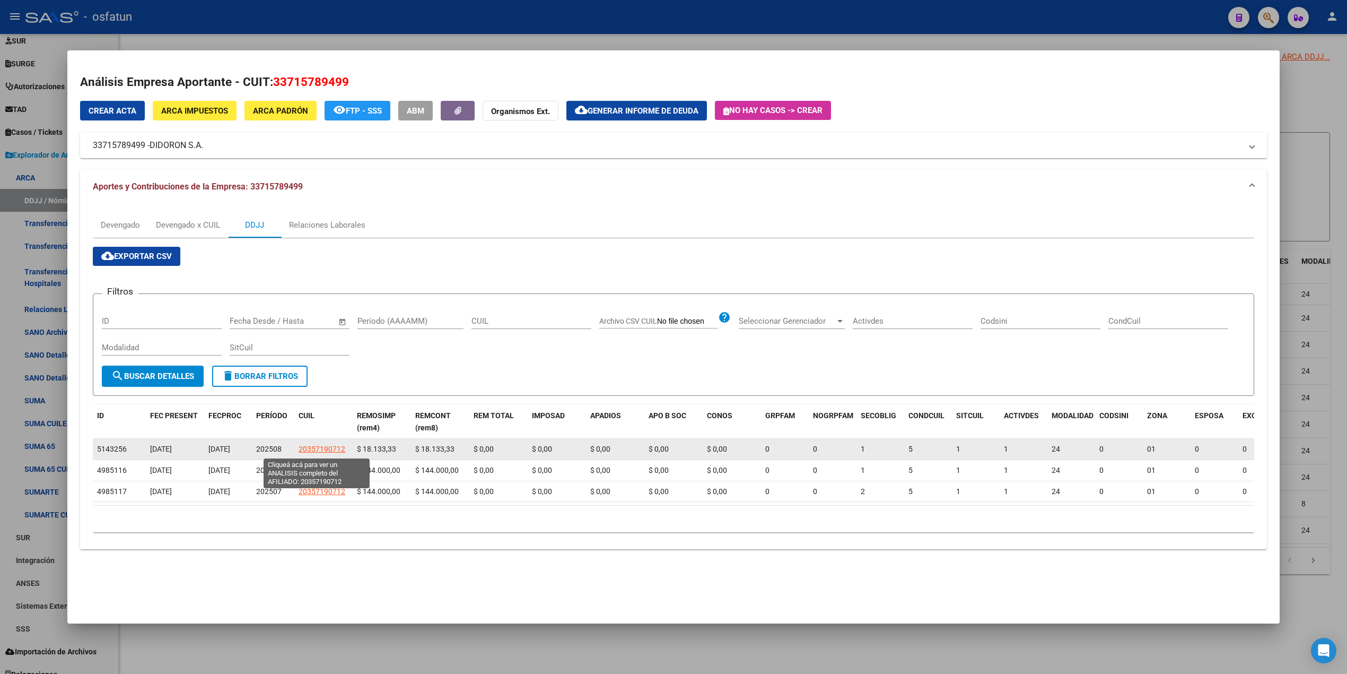
click at [303, 449] on span "20357190712" at bounding box center [322, 448] width 47 height 8
type textarea "20357190712"
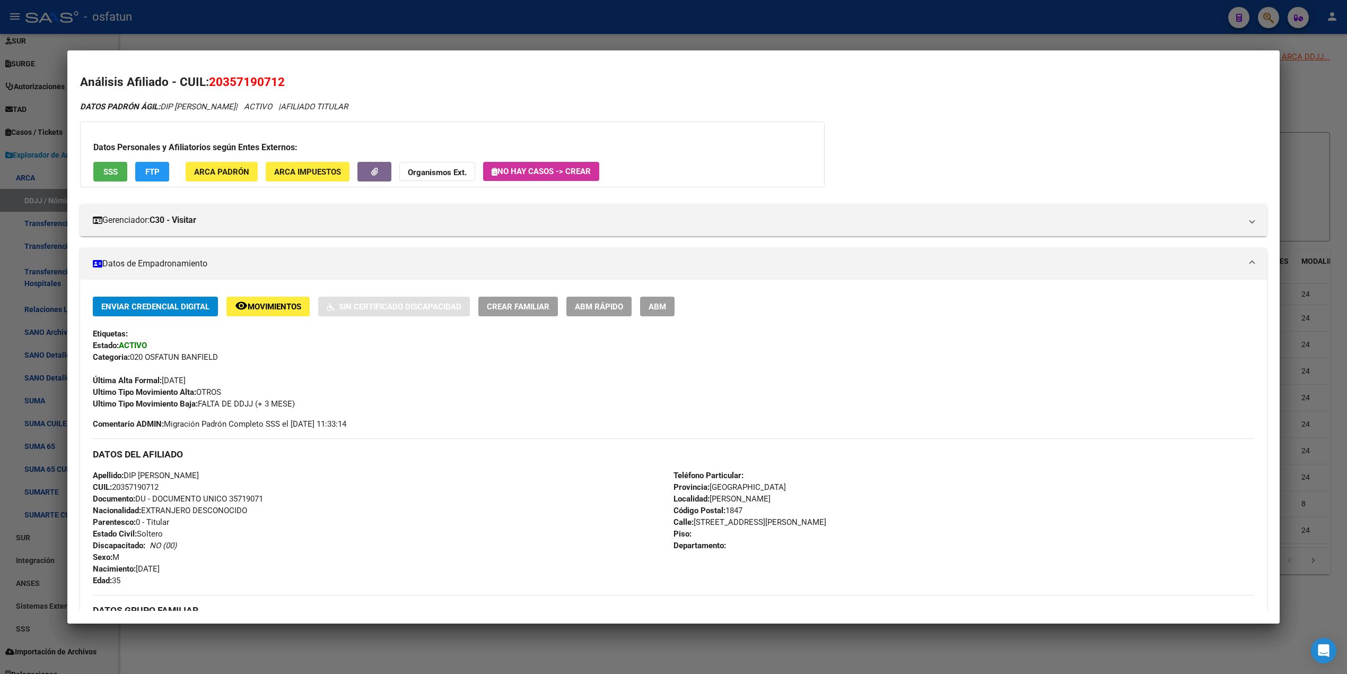
click at [261, 84] on span "20357190712" at bounding box center [247, 82] width 76 height 14
copy span "20357190712"
drag, startPoint x: 394, startPoint y: 82, endPoint x: 399, endPoint y: 78, distance: 6.6
click at [395, 82] on h2 "Análisis Afiliado - CUIL: 20357190712" at bounding box center [673, 82] width 1187 height 18
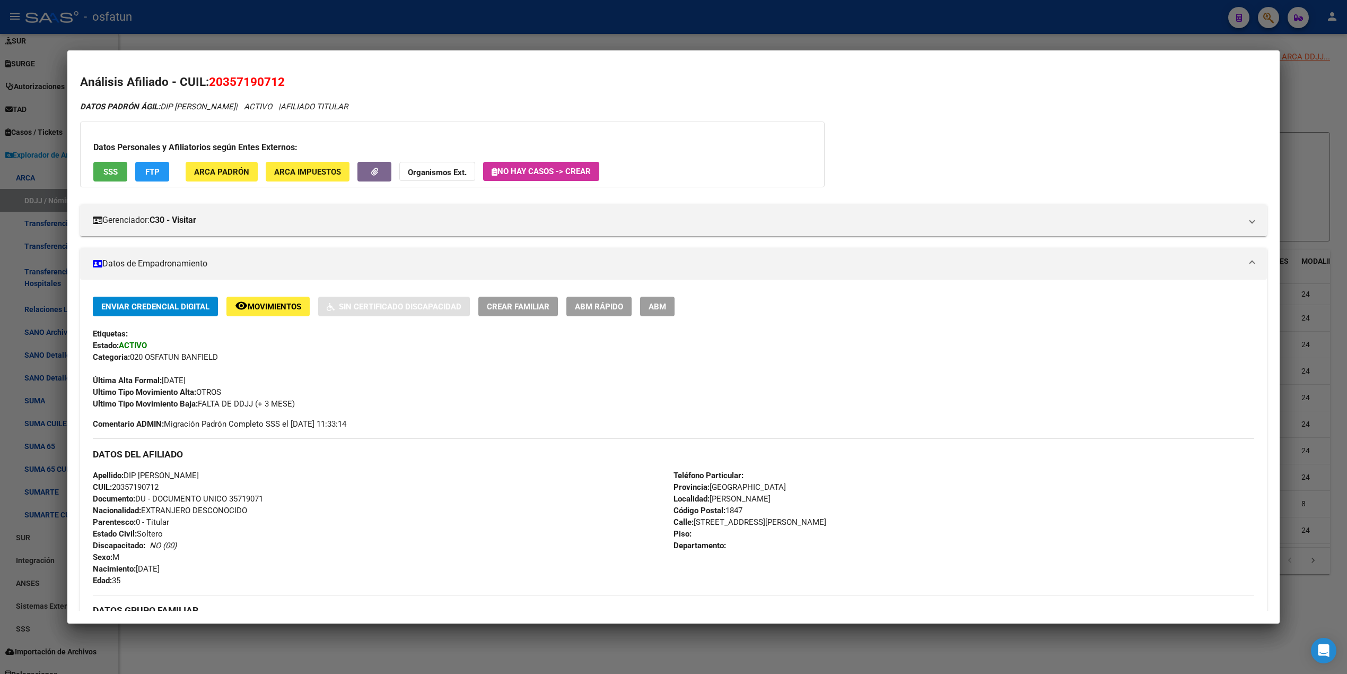
click at [441, 25] on div at bounding box center [673, 337] width 1347 height 674
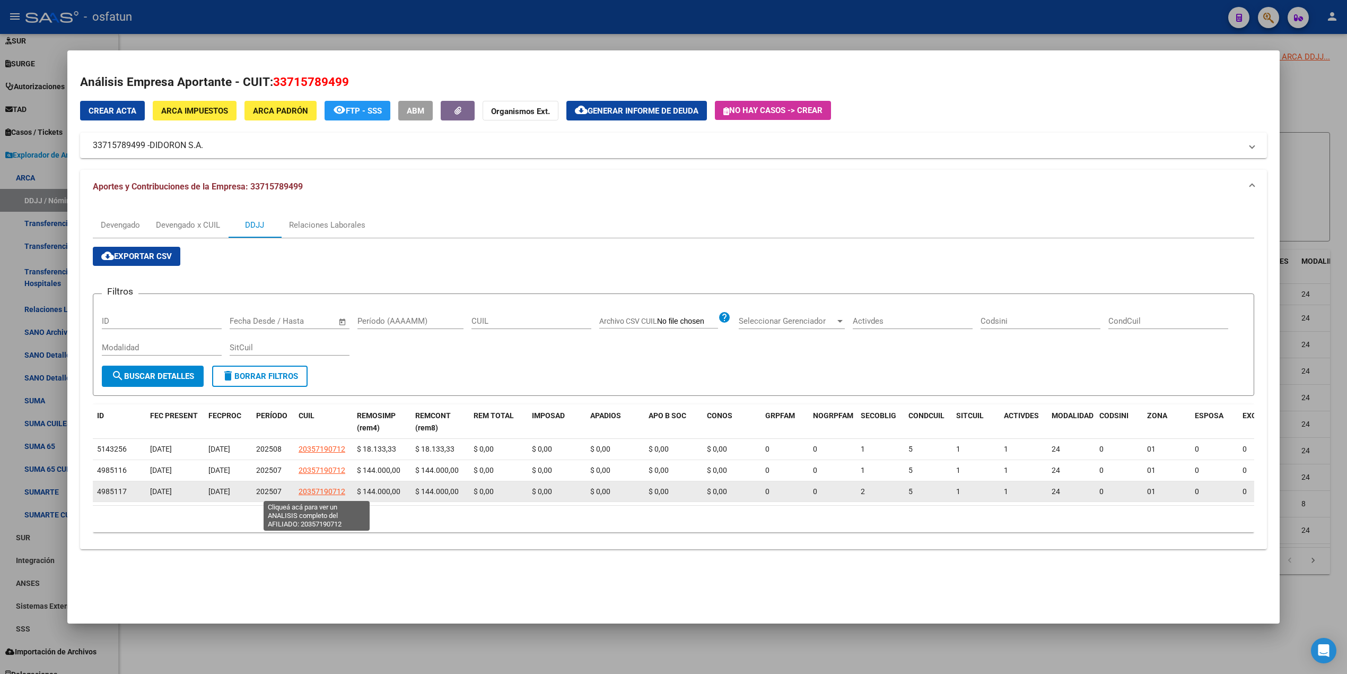
click at [312, 495] on span "20357190712" at bounding box center [322, 491] width 47 height 8
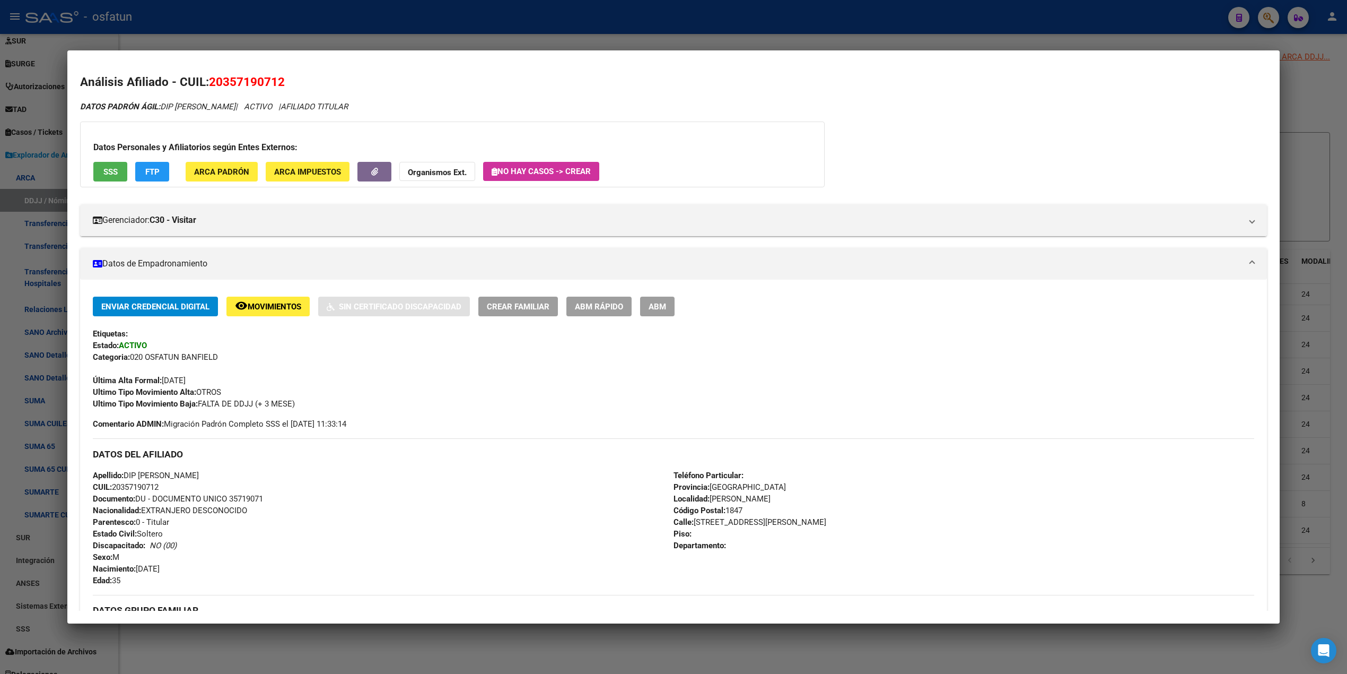
click at [609, 29] on div at bounding box center [673, 337] width 1347 height 674
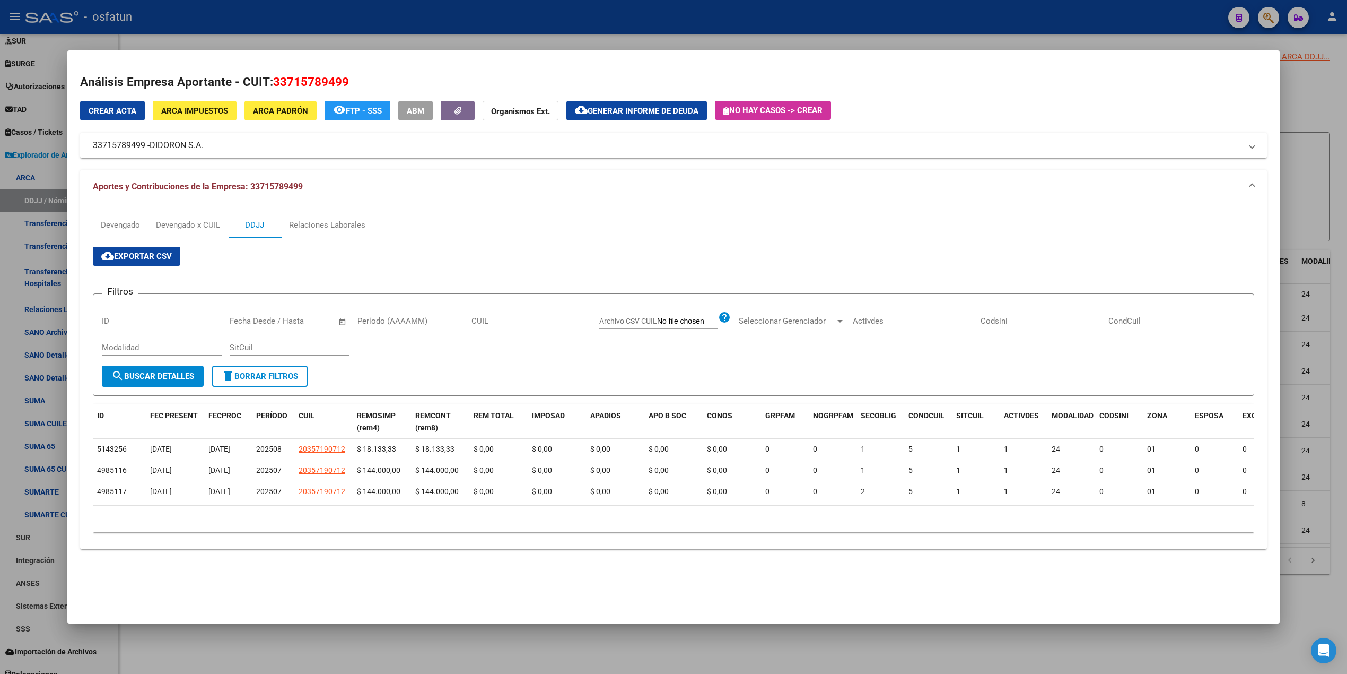
click at [605, 32] on div at bounding box center [673, 337] width 1347 height 674
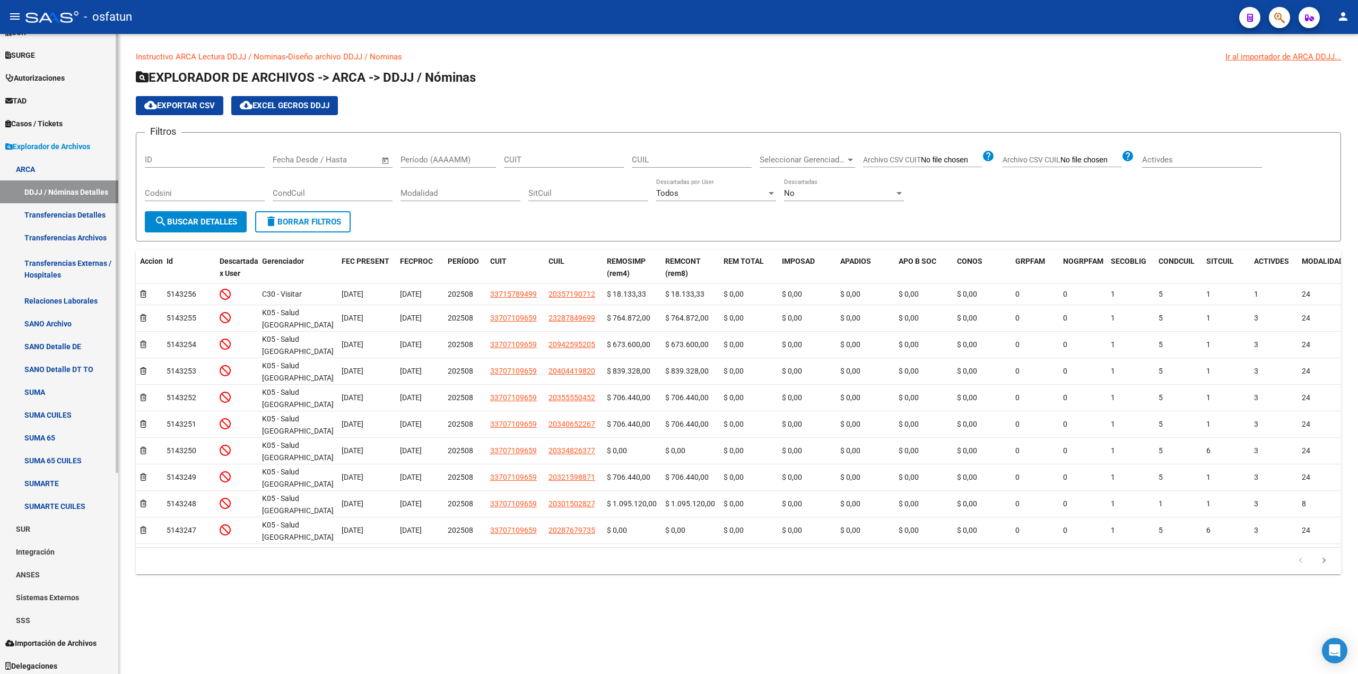
scroll to position [294, 0]
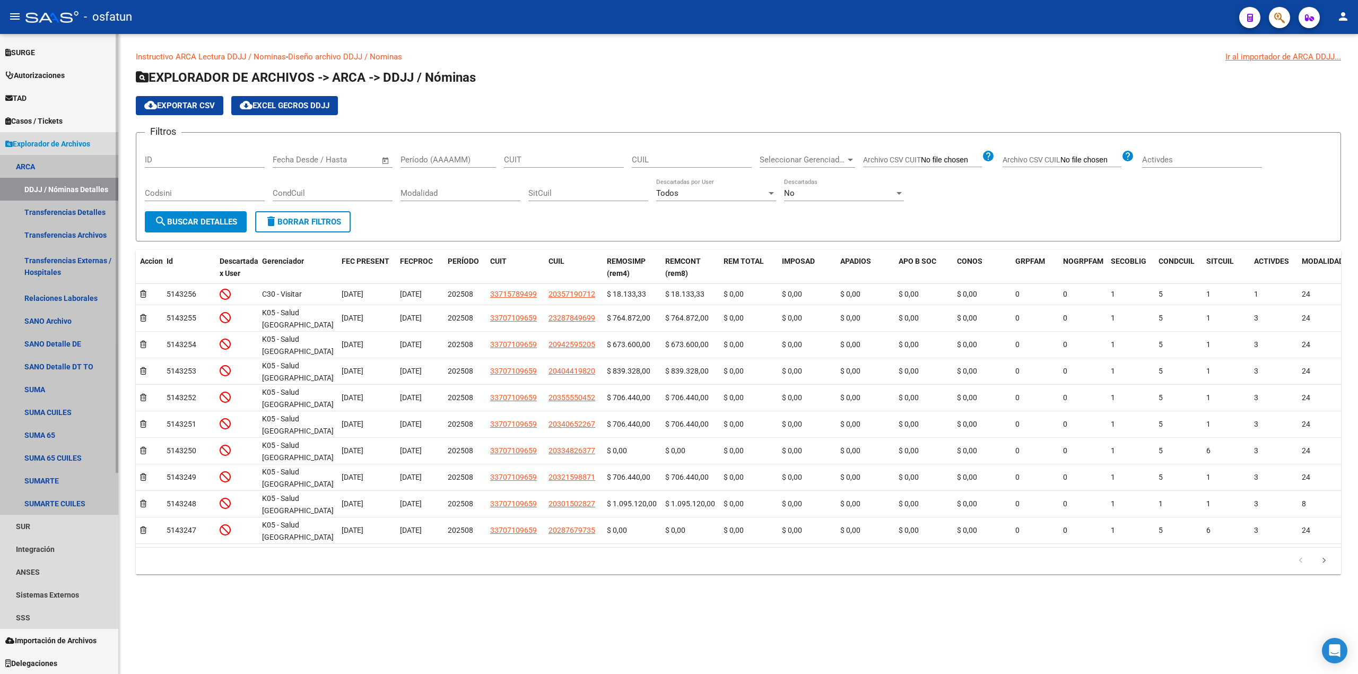
click at [24, 166] on link "ARCA" at bounding box center [59, 166] width 118 height 23
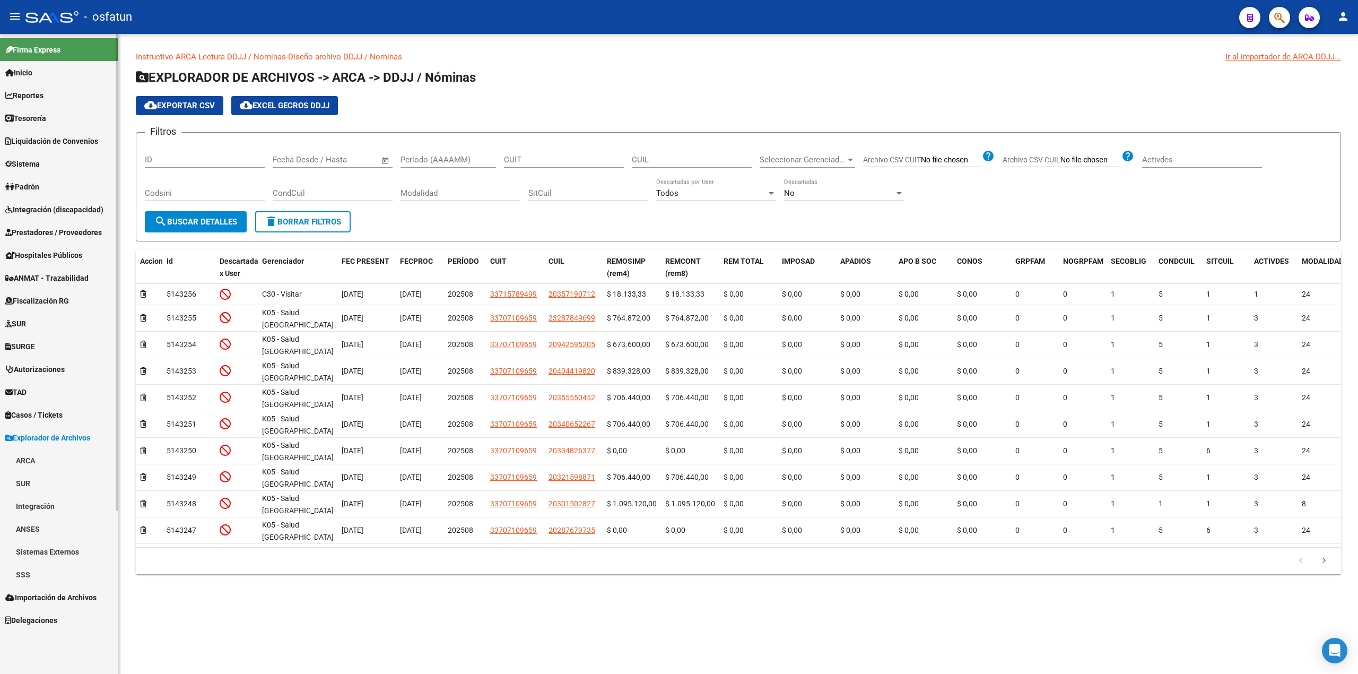
scroll to position [0, 0]
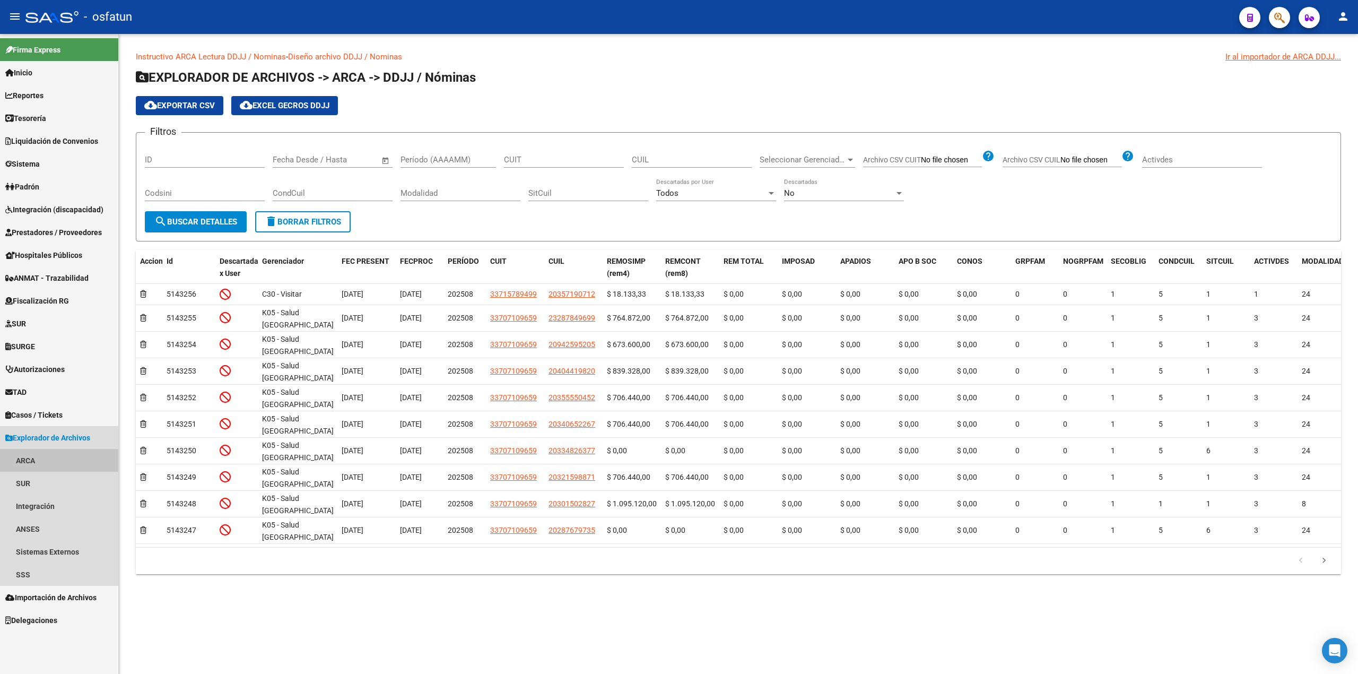
click at [25, 463] on link "ARCA" at bounding box center [59, 460] width 118 height 23
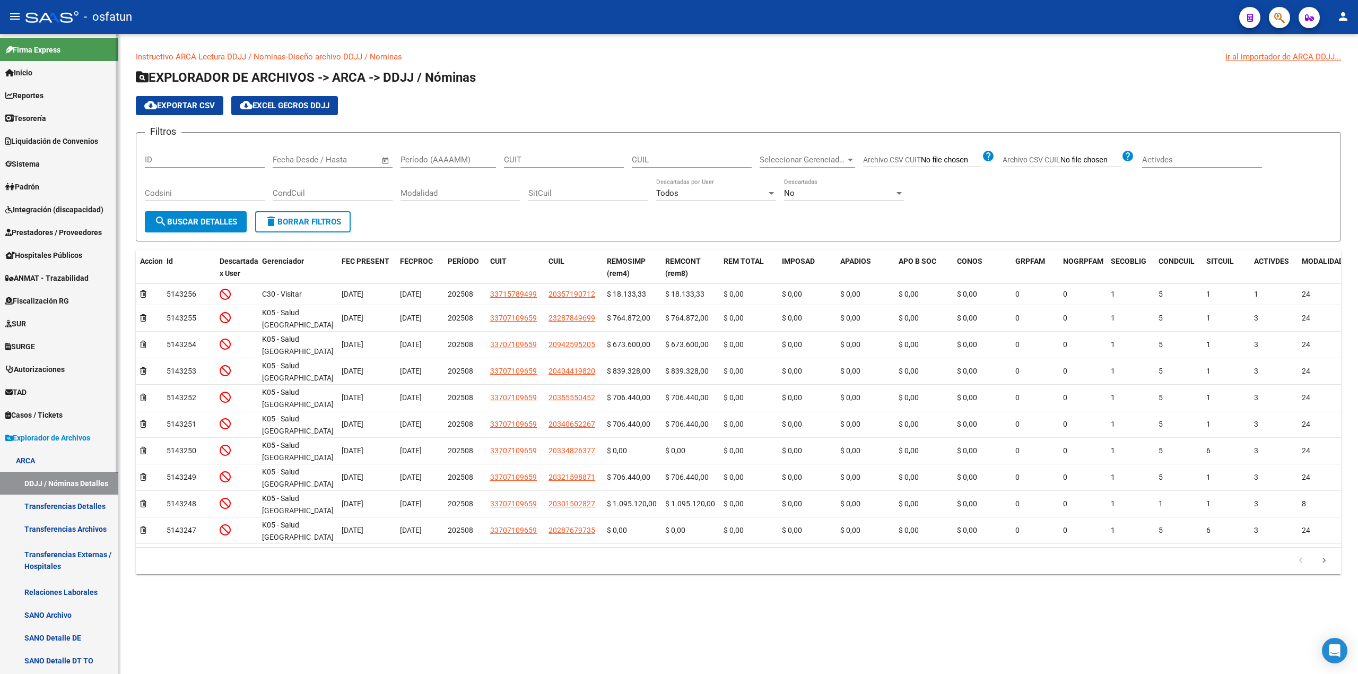
click at [29, 464] on link "ARCA" at bounding box center [59, 460] width 118 height 23
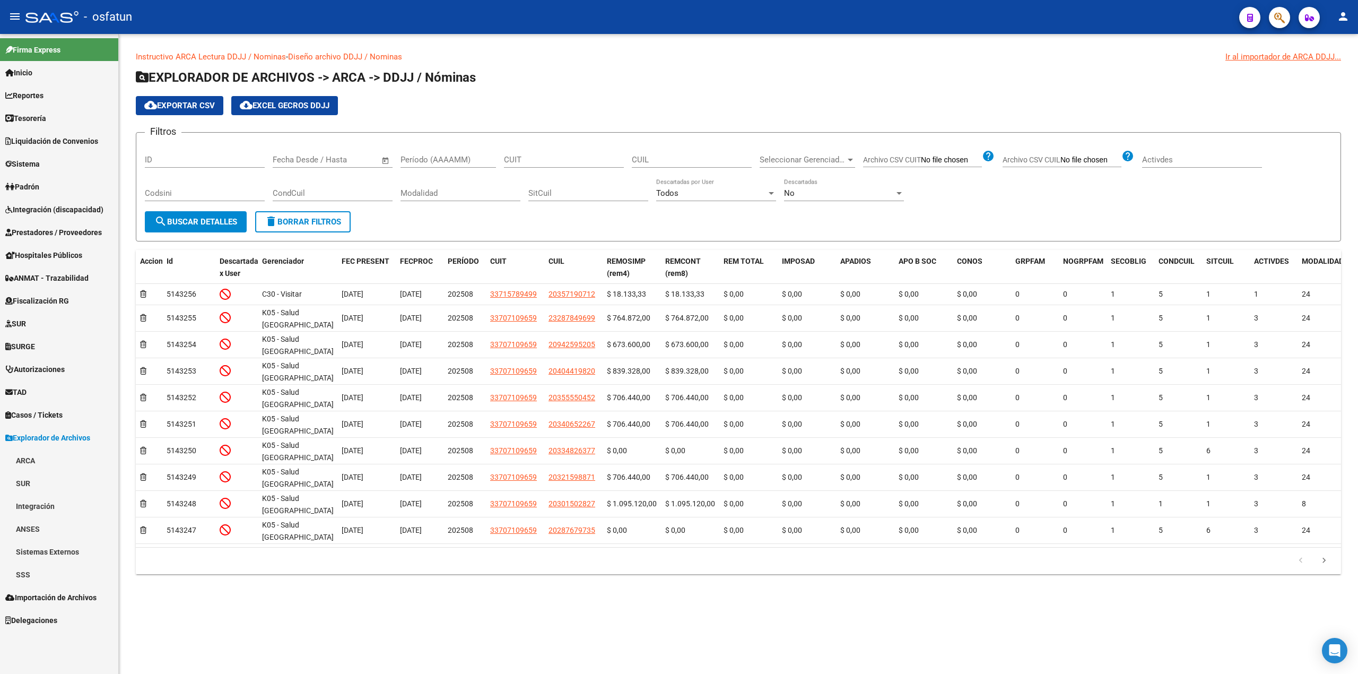
click at [47, 598] on span "Importación de Archivos" at bounding box center [50, 597] width 91 height 12
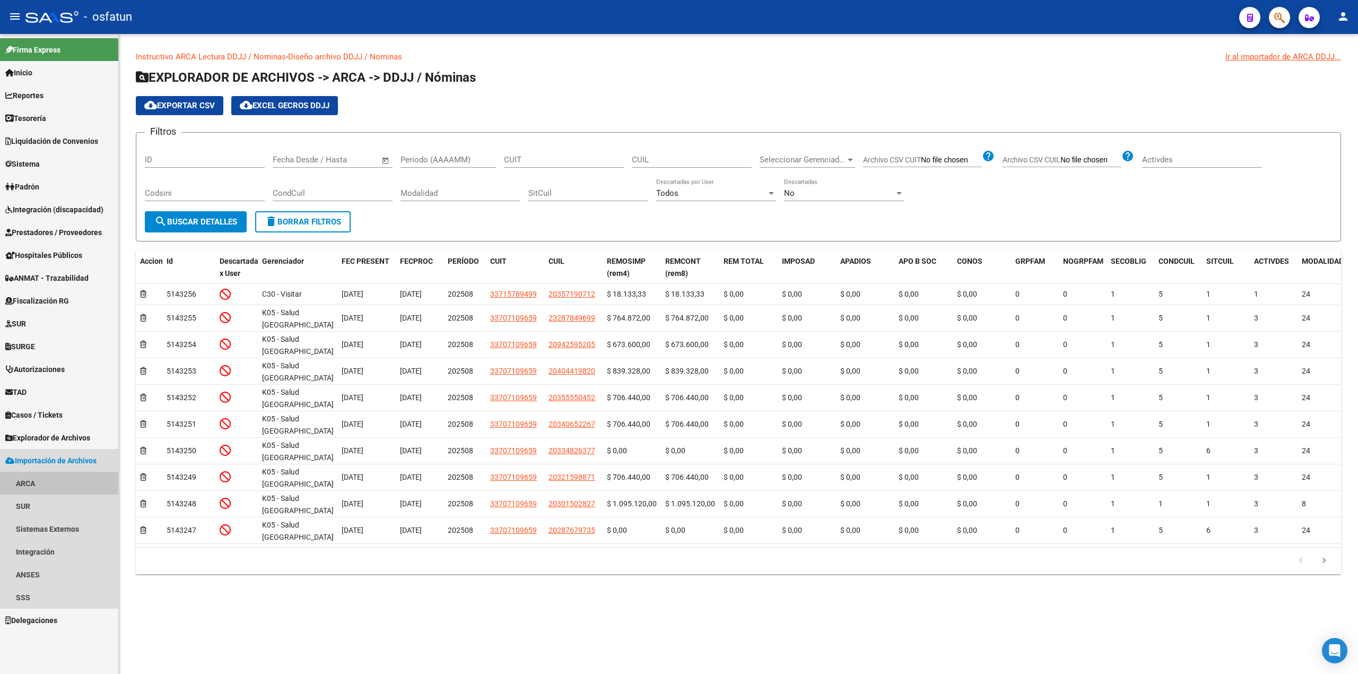
click at [23, 482] on link "ARCA" at bounding box center [59, 483] width 118 height 23
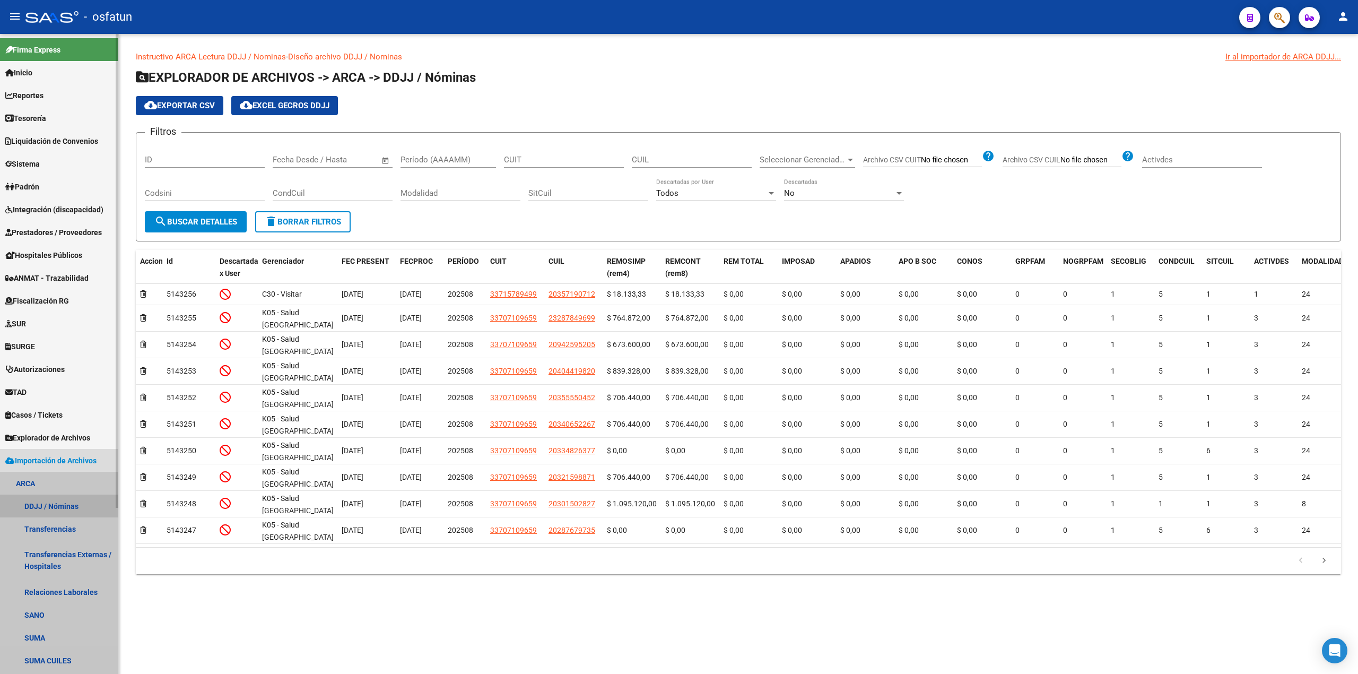
click at [56, 505] on link "DDJJ / Nóminas" at bounding box center [59, 505] width 118 height 23
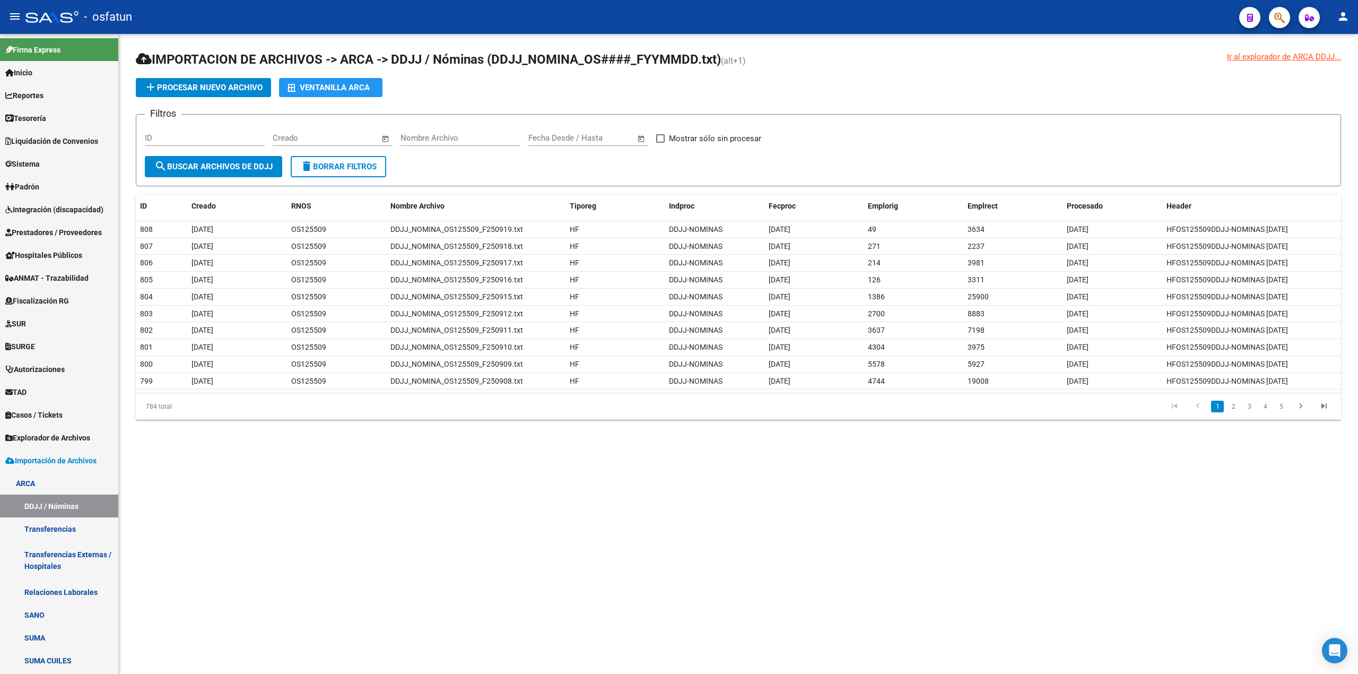
click at [1286, 50] on div "Ir al explorador de ARCA DDJJ... IMPORTACION DE ARCHIVOS -> ARCA -> DDJJ / Nómi…" at bounding box center [738, 244] width 1239 height 420
click at [1286, 54] on div "Ir al explorador de ARCA DDJJ..." at bounding box center [1284, 57] width 114 height 12
click at [1287, 54] on div "Ir al explorador de ARCA DDJJ..." at bounding box center [1284, 57] width 114 height 12
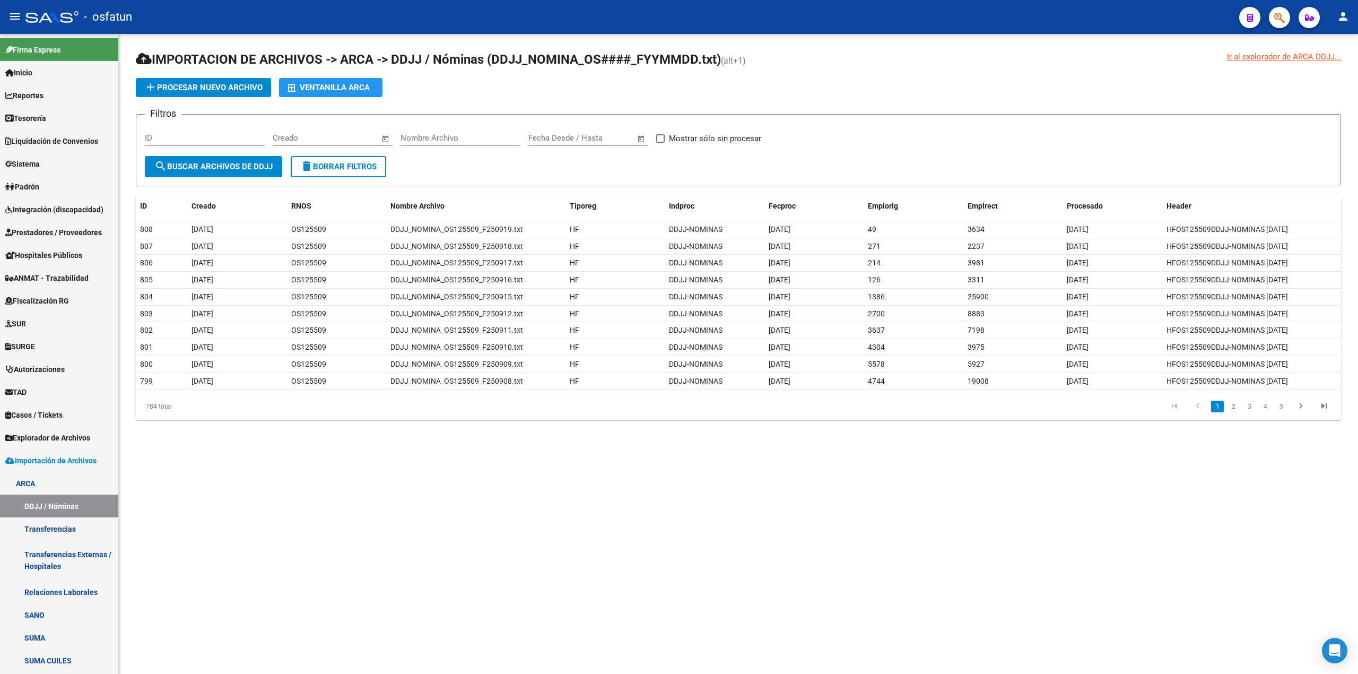
click at [1287, 54] on div "Ir al explorador de ARCA DDJJ..." at bounding box center [1284, 57] width 114 height 12
click at [1288, 54] on div "Ir al explorador de ARCA DDJJ..." at bounding box center [1284, 57] width 114 height 12
drag, startPoint x: 1288, startPoint y: 52, endPoint x: 959, endPoint y: 55, distance: 329.4
click at [959, 55] on h1 "IMPORTACION DE ARCHIVOS -> ARCA -> DDJJ / Nóminas (DDJJ_NOMINA_OS####_FYYMMDD.t…" at bounding box center [738, 60] width 1205 height 19
click at [471, 56] on span "IMPORTACION DE ARCHIVOS -> ARCA -> DDJJ / Nóminas (DDJJ_NOMINA_OS####_FYYMMDD.t…" at bounding box center [428, 59] width 585 height 15
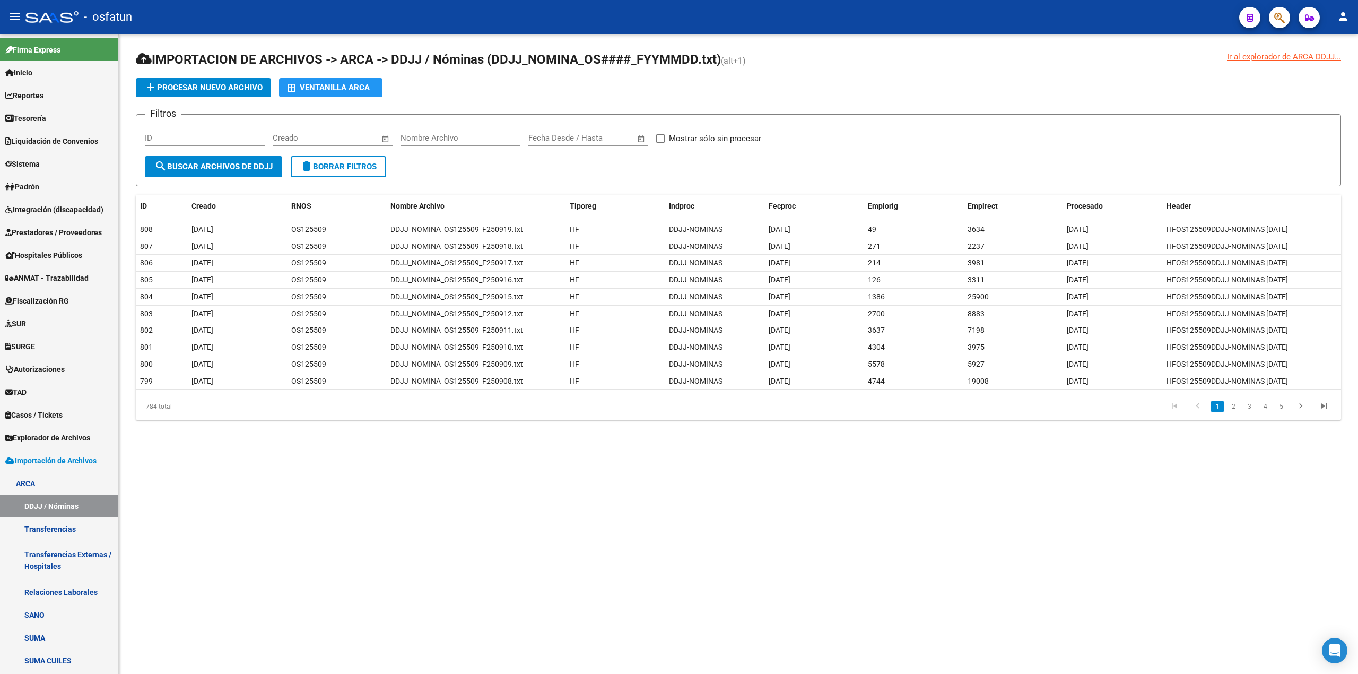
click at [531, 98] on app-list-header "IMPORTACION DE ARCHIVOS -> ARCA -> DDJJ / Nóminas (DDJJ_NOMINA_OS####_FYYMMDD.t…" at bounding box center [738, 118] width 1205 height 135
click at [588, 55] on span "IMPORTACION DE ARCHIVOS -> ARCA -> DDJJ / Nóminas (DDJJ_NOMINA_OS####_FYYMMDD.t…" at bounding box center [428, 59] width 585 height 15
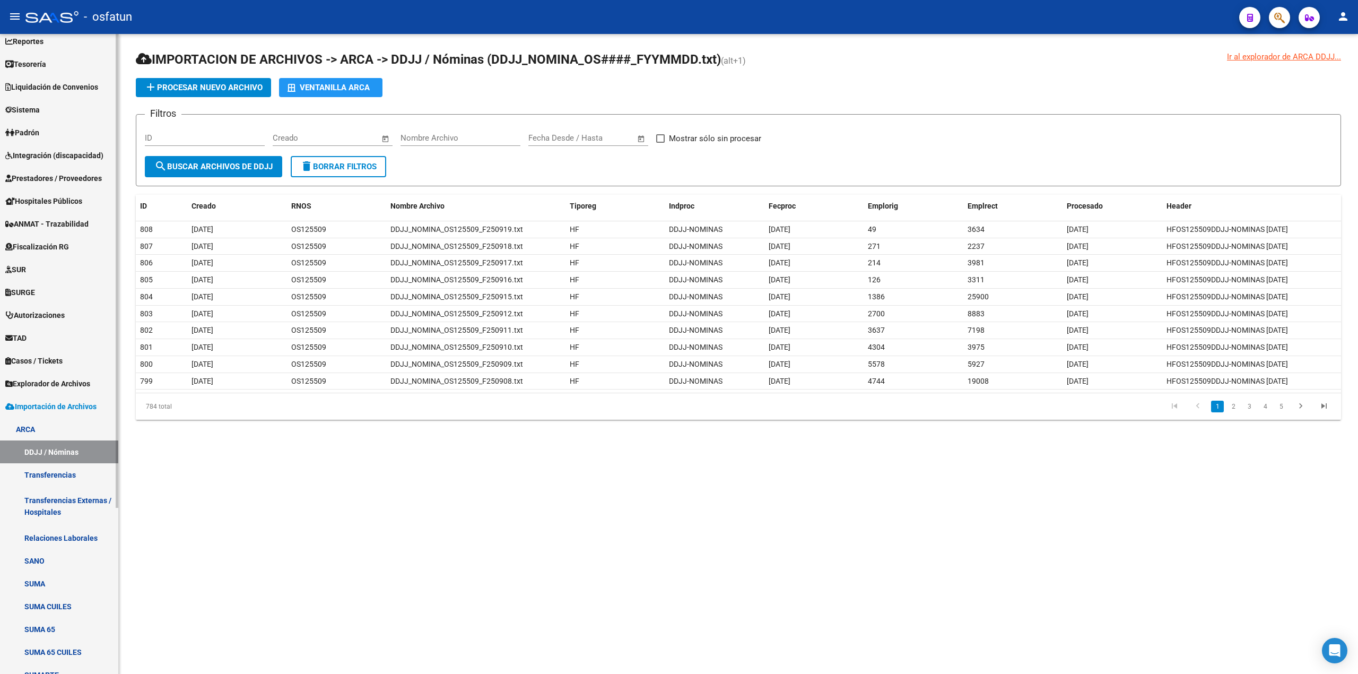
scroll to position [141, 0]
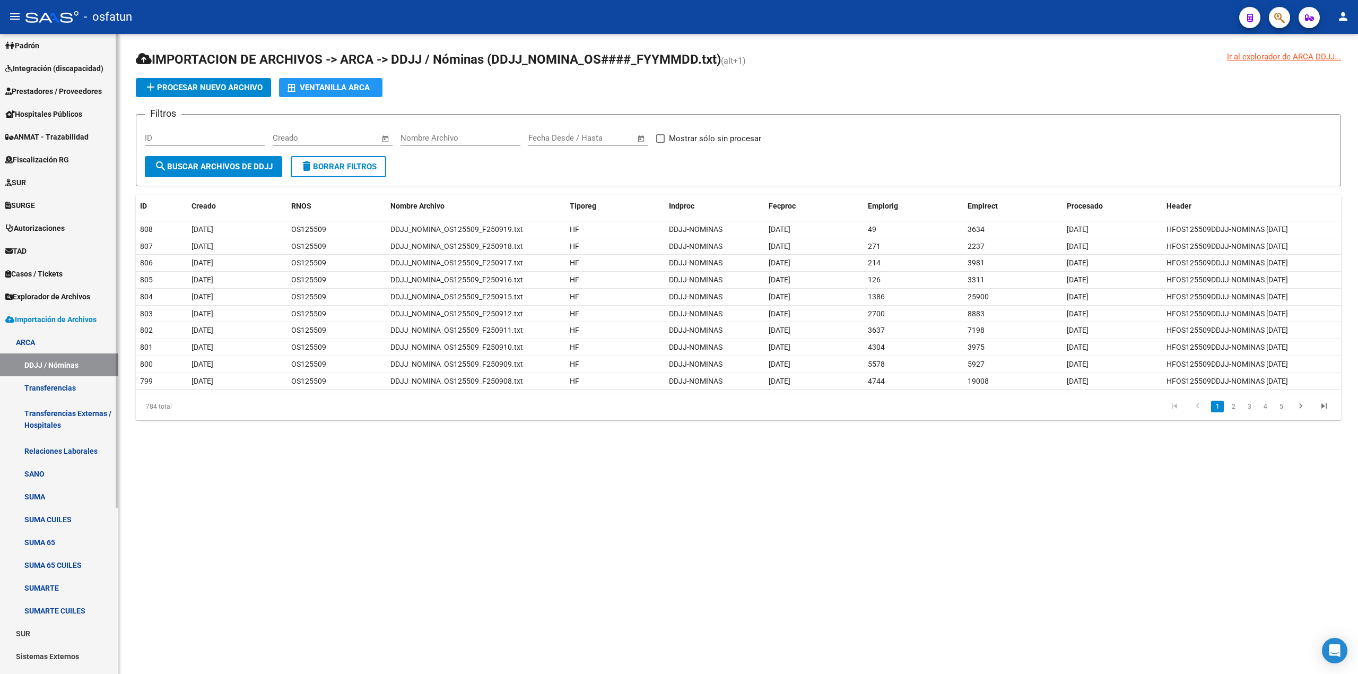
click at [41, 472] on link "SANO" at bounding box center [59, 473] width 118 height 23
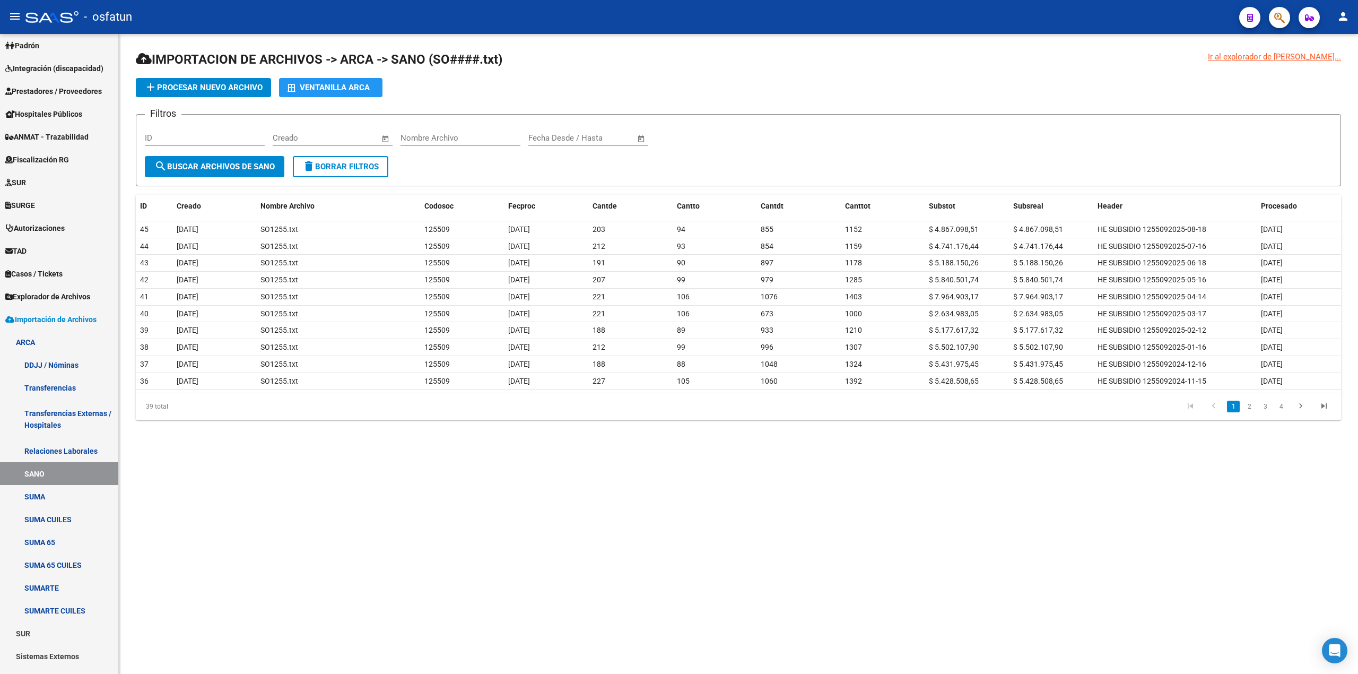
click at [459, 57] on span "IMPORTACION DE ARCHIVOS -> ARCA -> SANO (SO####.txt)" at bounding box center [319, 59] width 366 height 15
click at [482, 59] on span "IMPORTACION DE ARCHIVOS -> ARCA -> SANO (SO####.txt)" at bounding box center [319, 59] width 366 height 15
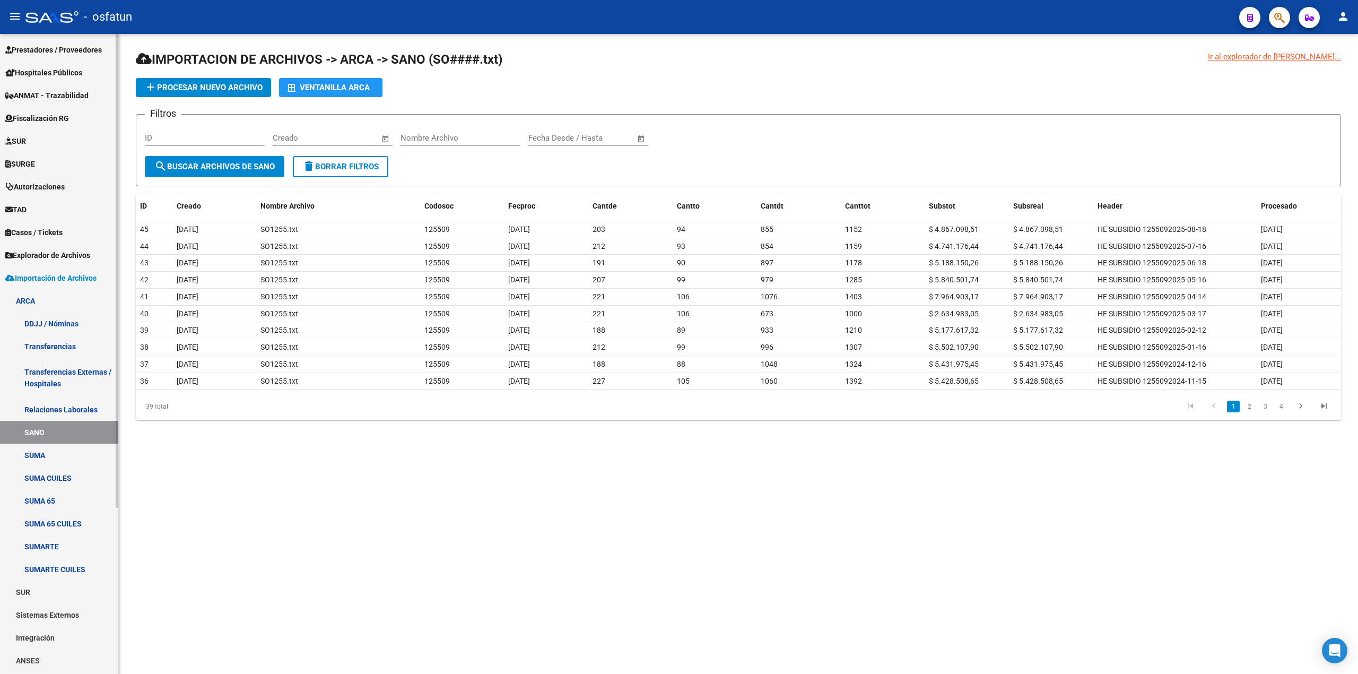
scroll to position [225, 0]
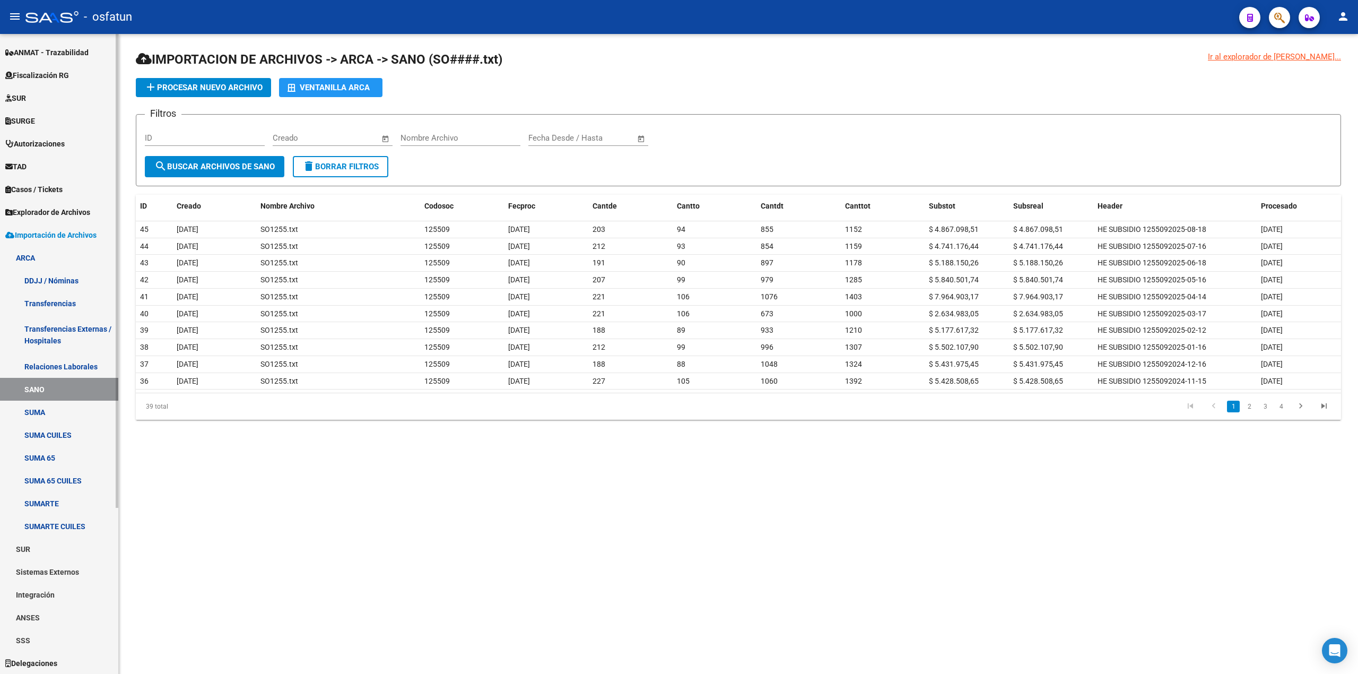
click at [37, 433] on link "SUMA CUILES" at bounding box center [59, 434] width 118 height 23
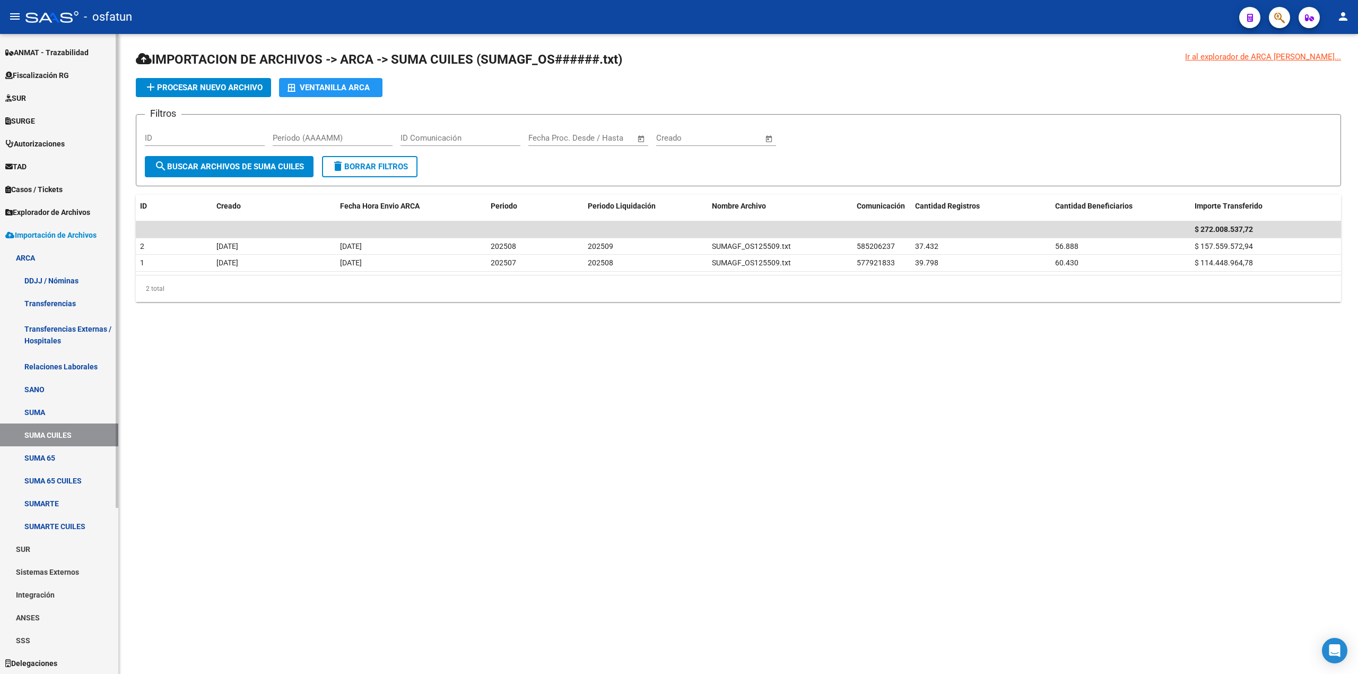
click at [40, 409] on link "SUMA" at bounding box center [59, 411] width 118 height 23
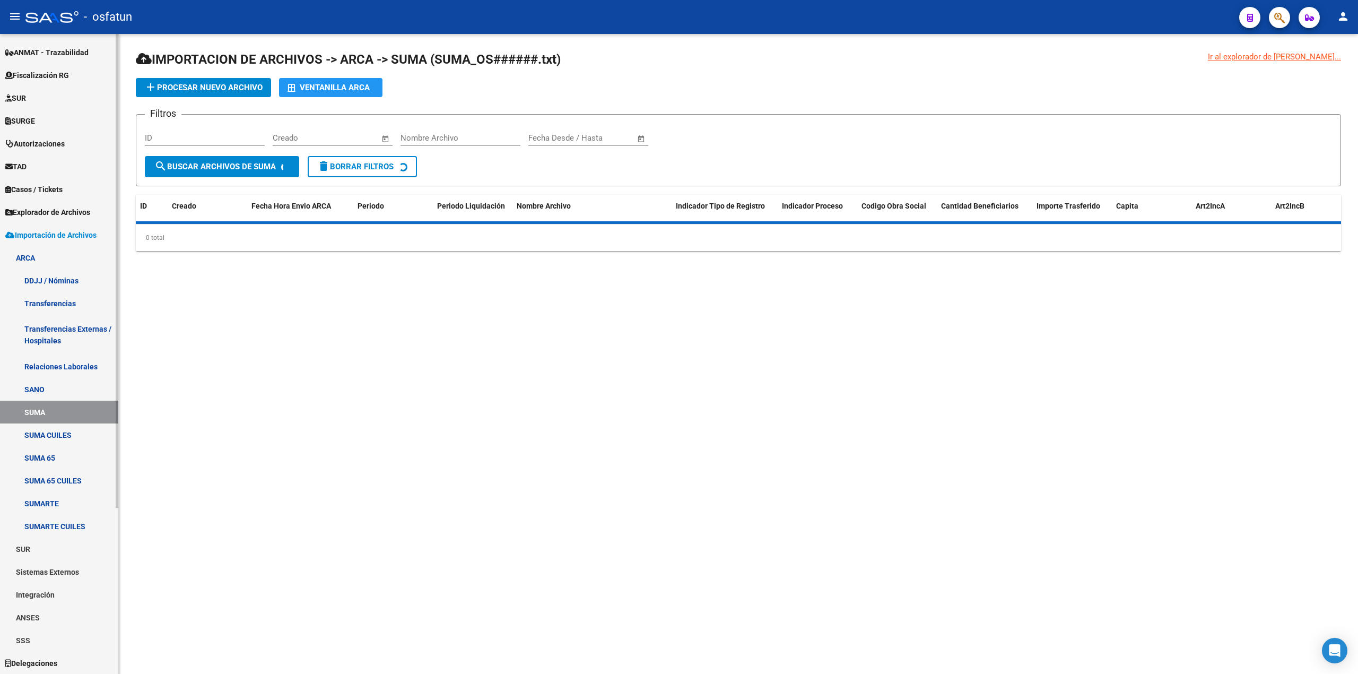
click at [37, 427] on link "SUMA CUILES" at bounding box center [59, 434] width 118 height 23
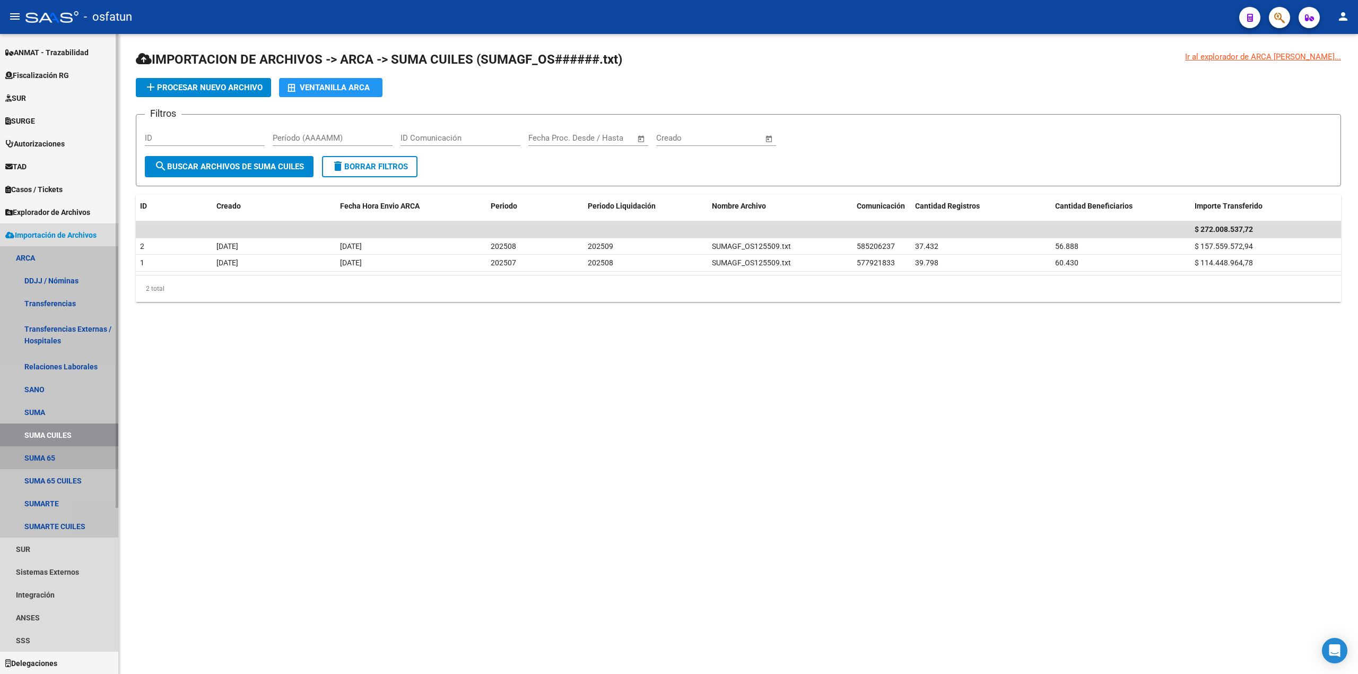
click at [33, 457] on link "SUMA 65" at bounding box center [59, 457] width 118 height 23
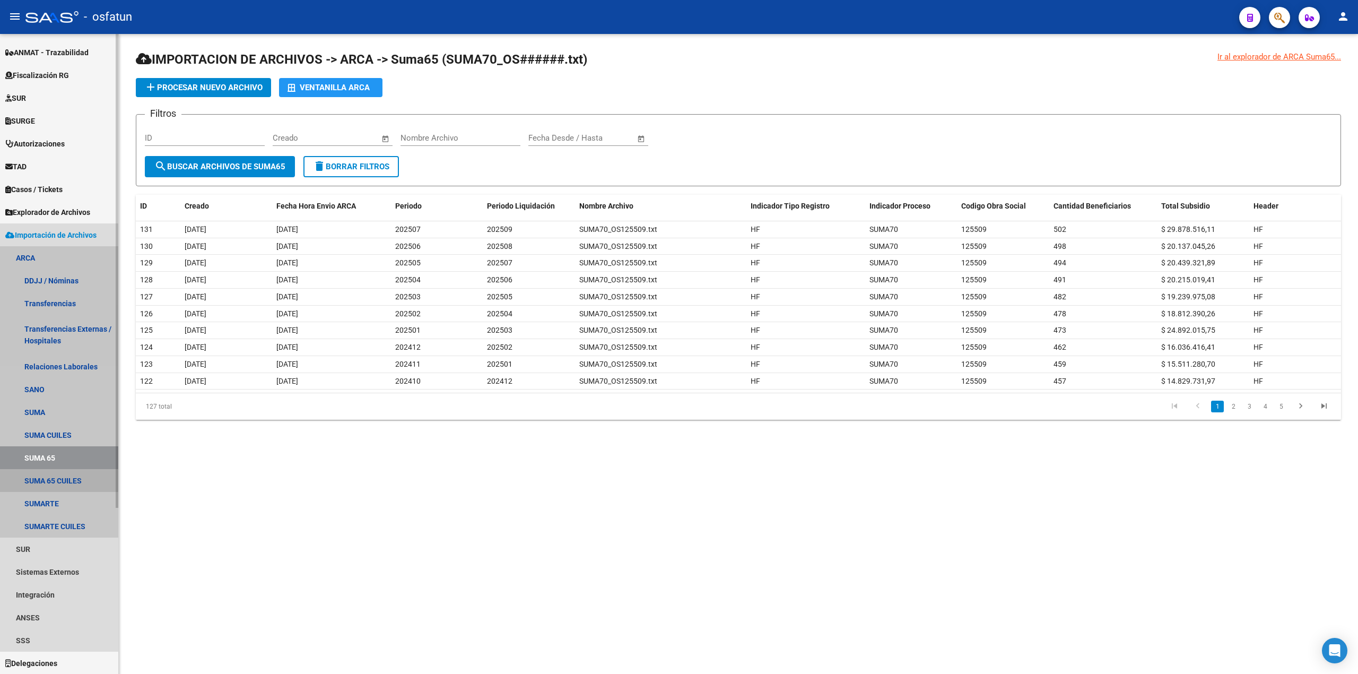
click at [33, 478] on link "SUMA 65 CUILES" at bounding box center [59, 480] width 118 height 23
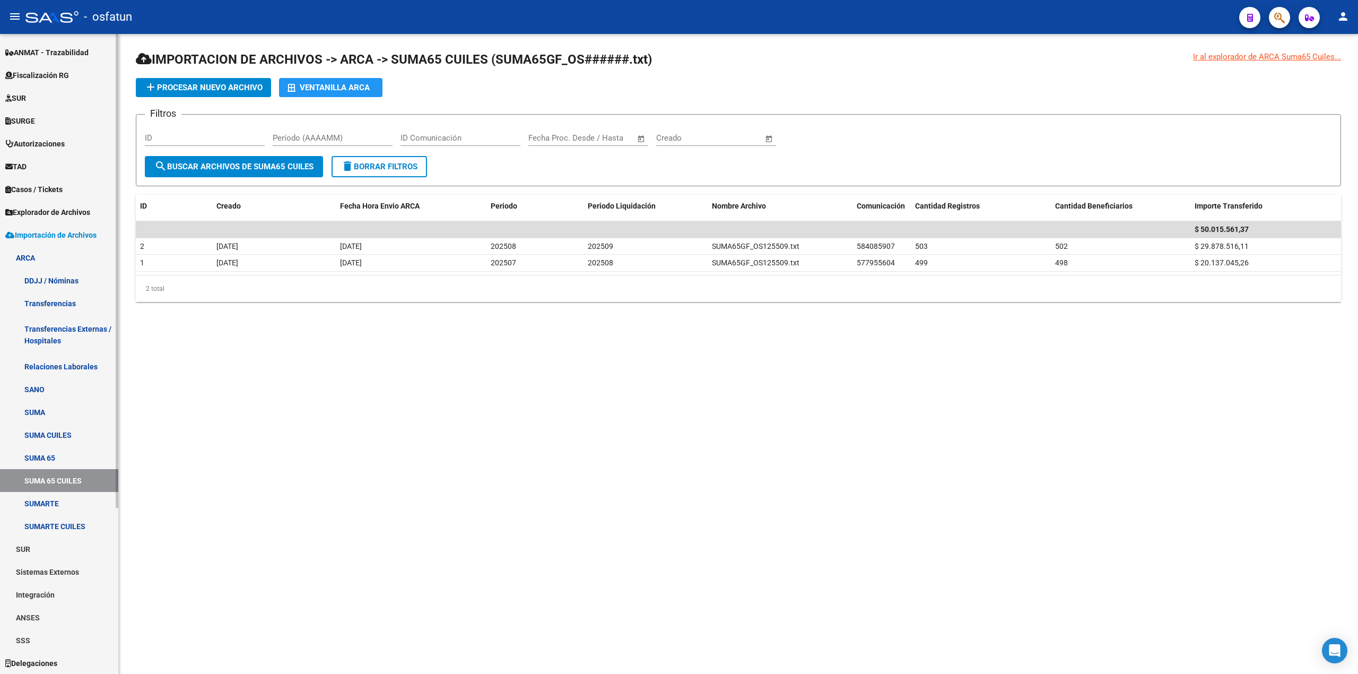
click at [29, 528] on link "SUMARTE CUILES" at bounding box center [59, 525] width 118 height 23
click at [20, 634] on link "SSS" at bounding box center [59, 640] width 118 height 23
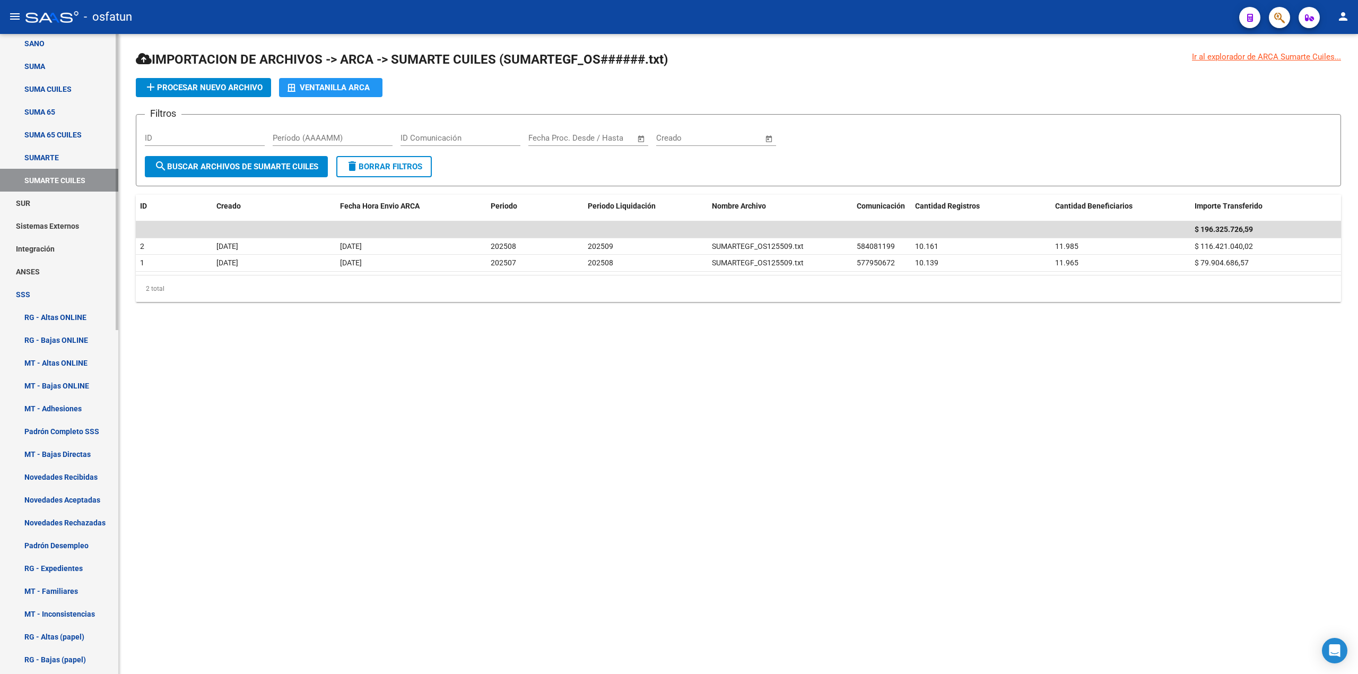
scroll to position [650, 0]
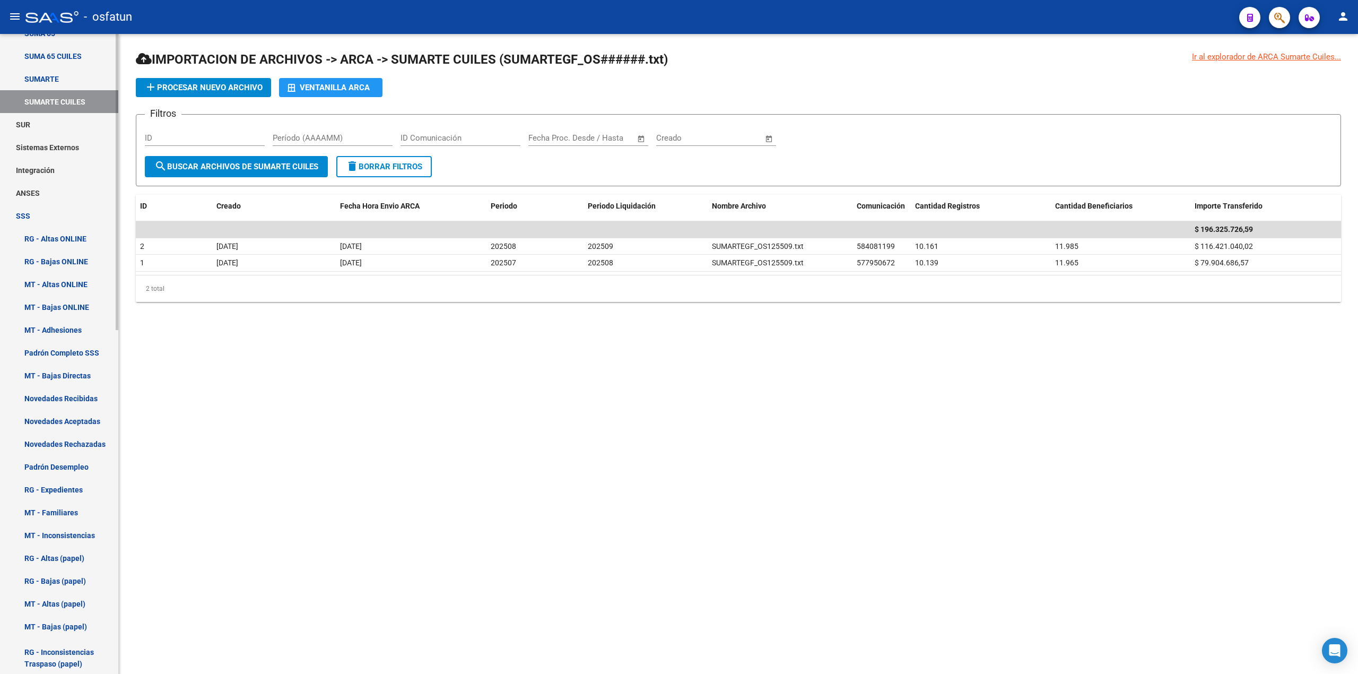
click at [70, 348] on link "Padrón Completo SSS" at bounding box center [59, 352] width 118 height 23
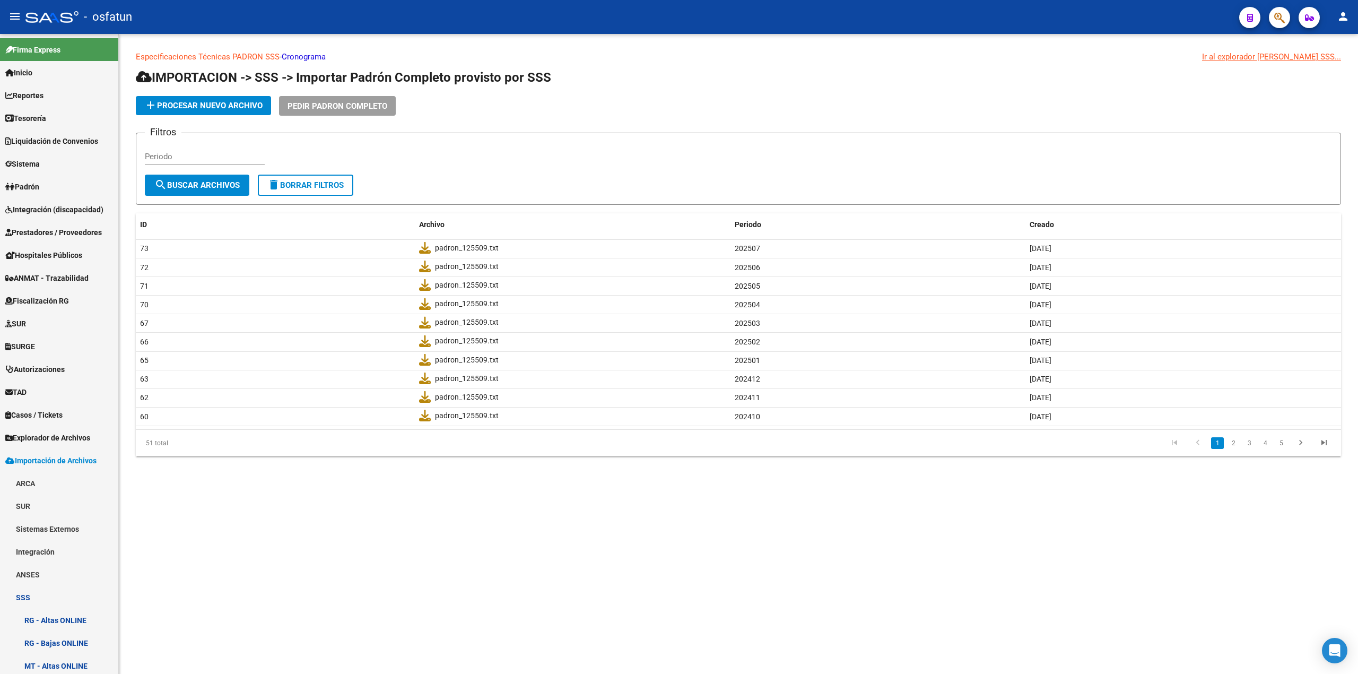
click at [11, 11] on mat-icon "menu" at bounding box center [14, 16] width 13 height 13
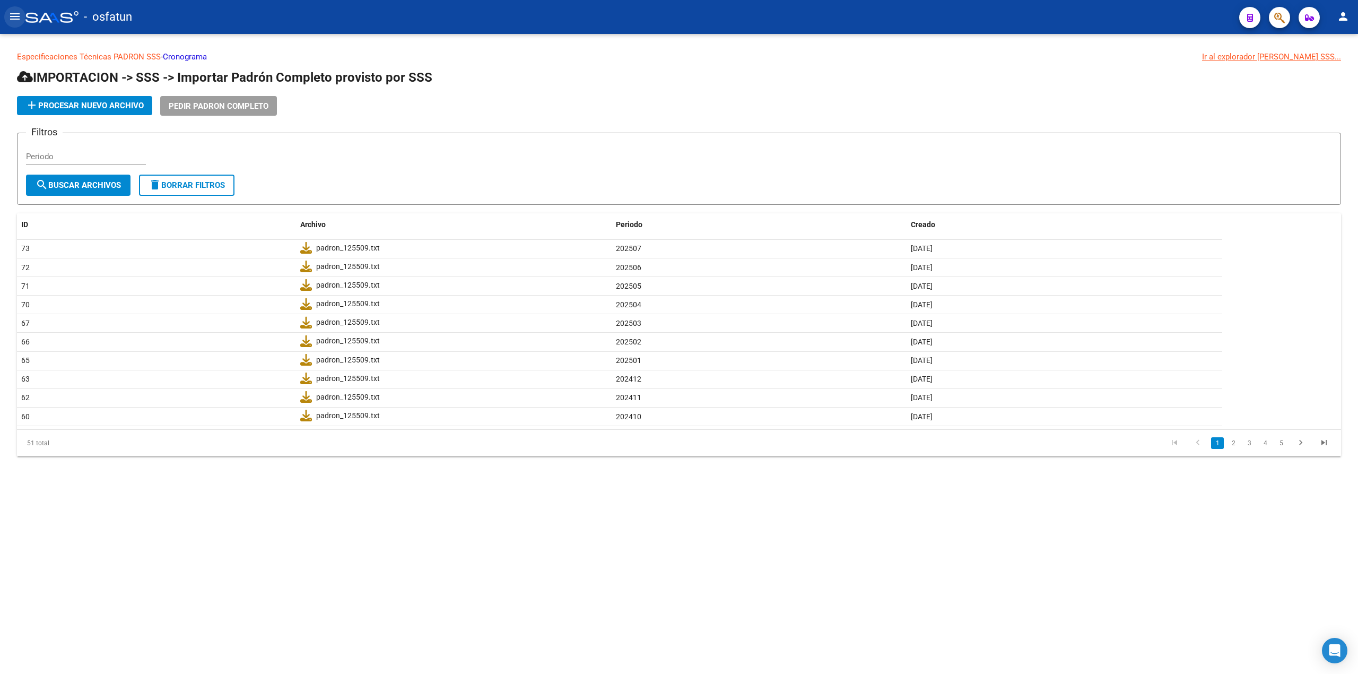
click at [11, 11] on mat-icon "menu" at bounding box center [14, 16] width 13 height 13
